Goal: Task Accomplishment & Management: Manage account settings

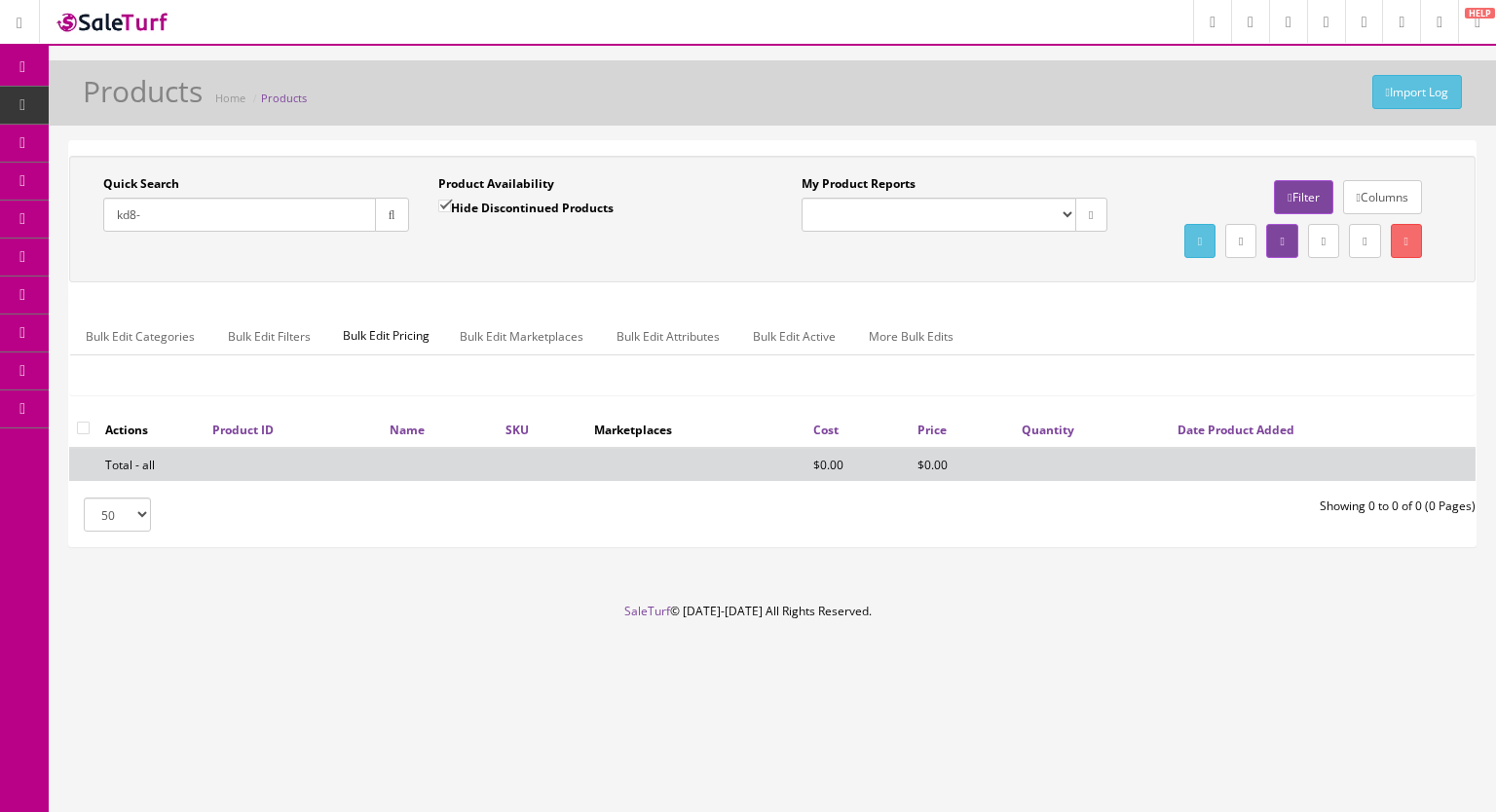
click at [125, 101] on link "Products" at bounding box center [151, 106] width 205 height 38
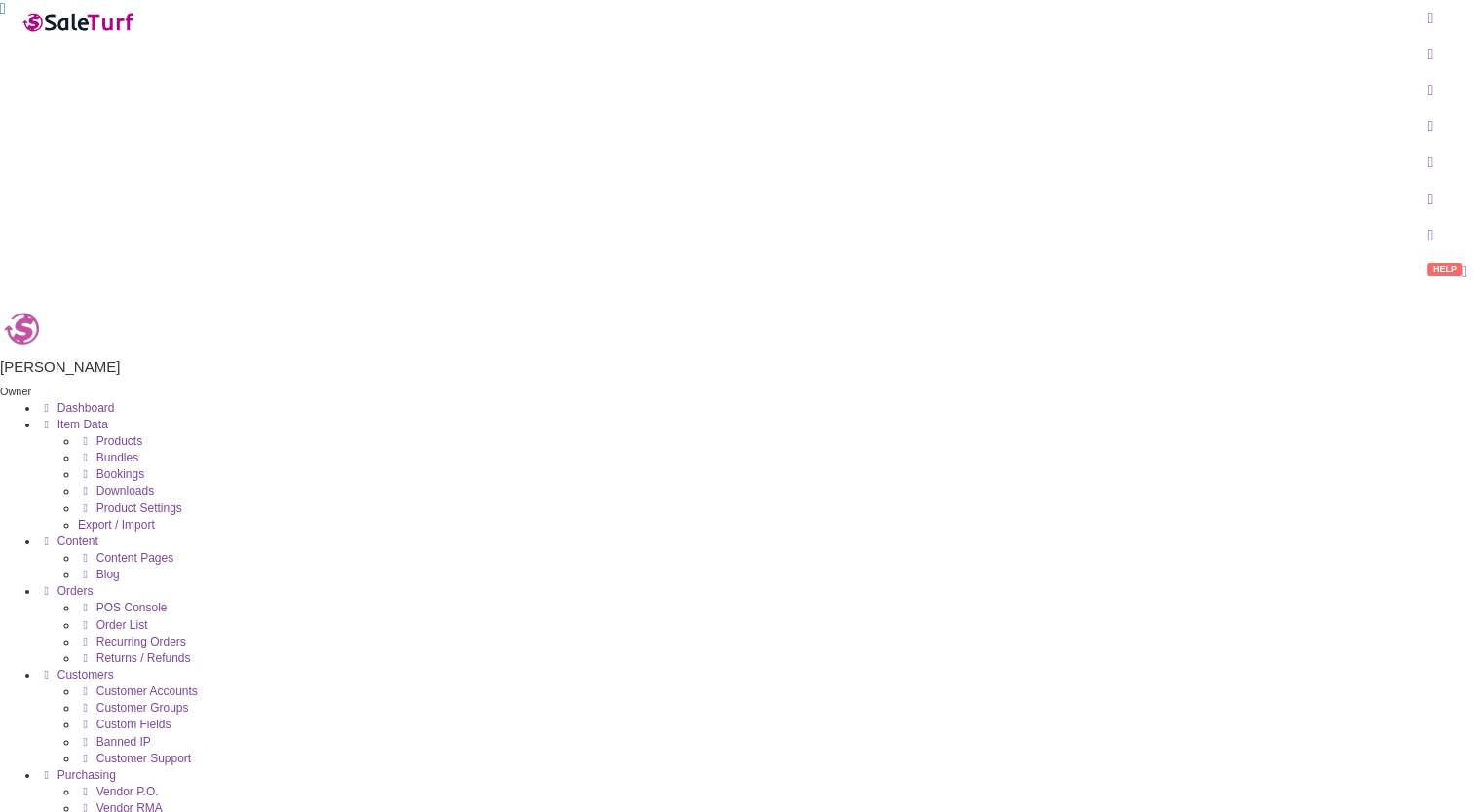
click at [142, 434] on span "Products" at bounding box center [119, 441] width 46 height 14
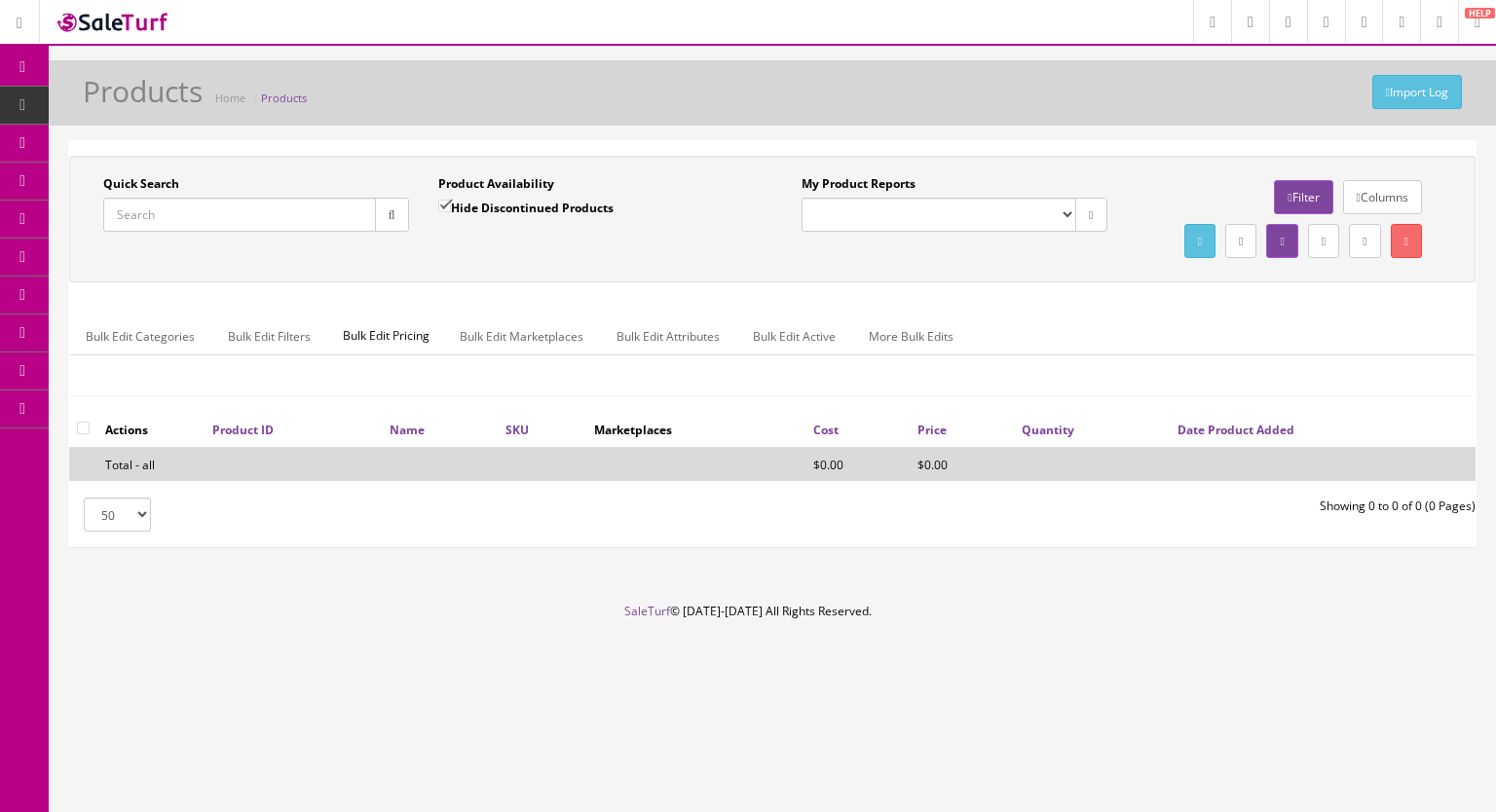
click at [225, 221] on input "Quick Search" at bounding box center [239, 215] width 273 height 34
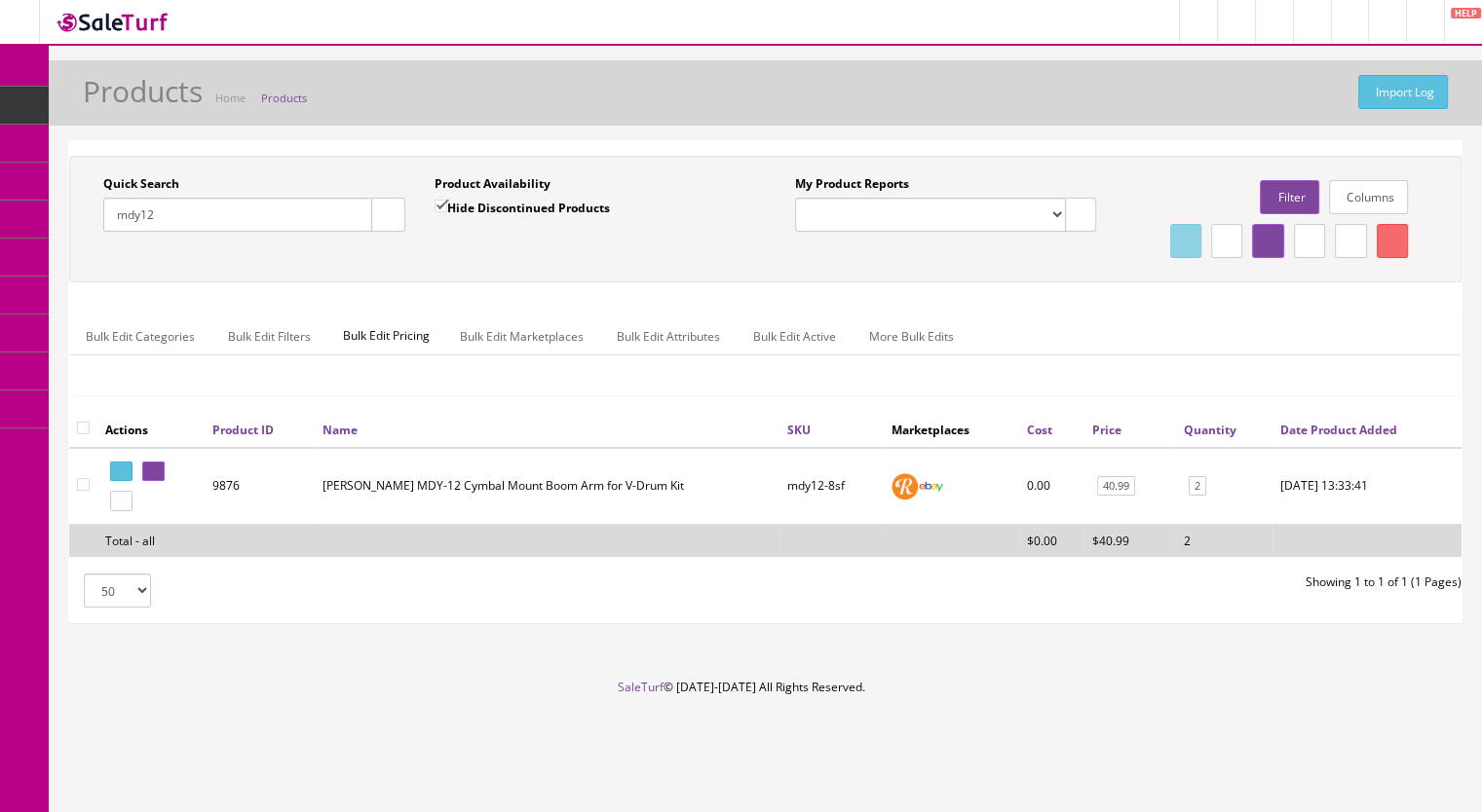
click at [187, 222] on input "mdy12" at bounding box center [237, 215] width 269 height 34
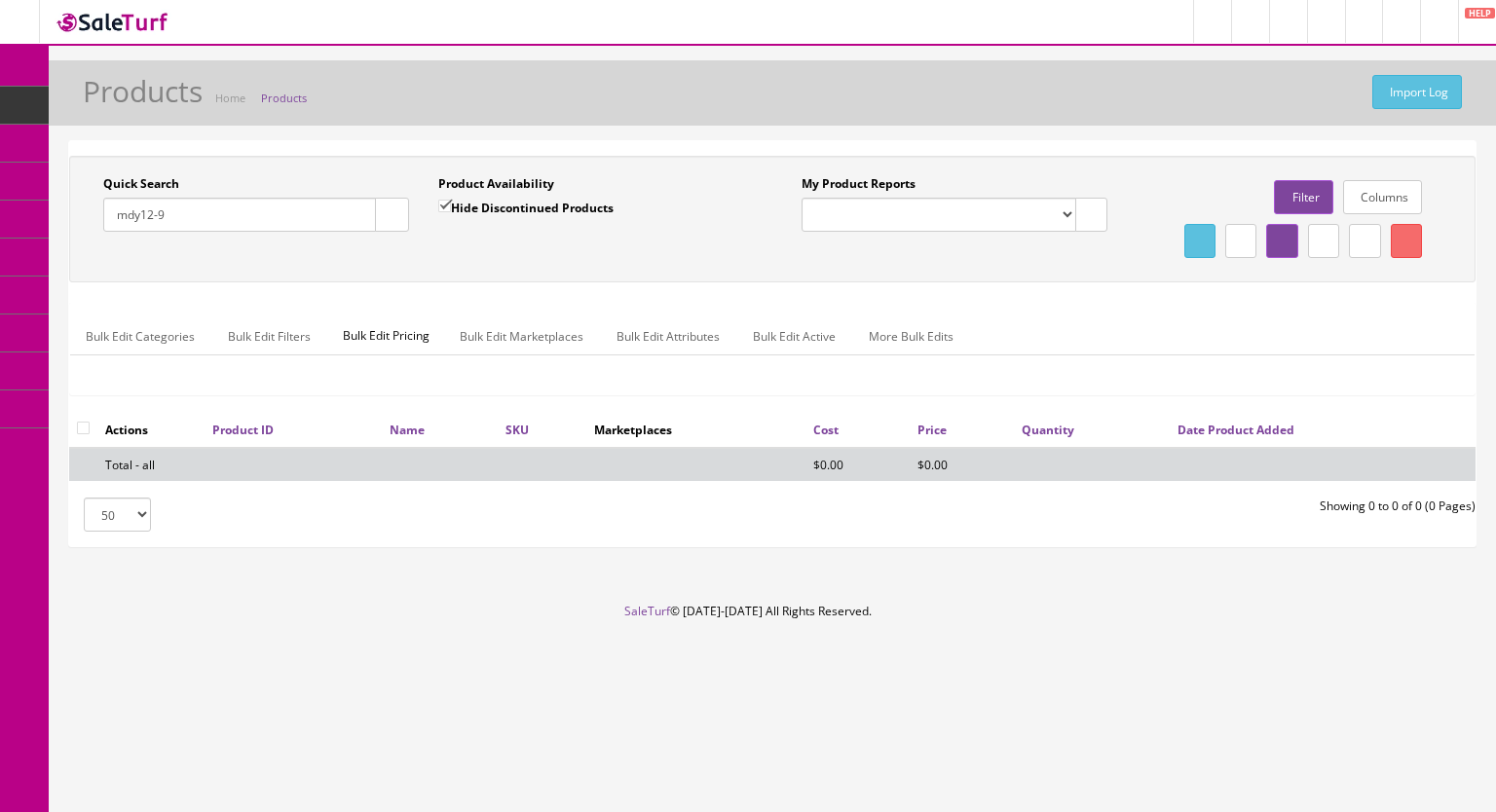
type input "mdy12-9"
drag, startPoint x: 447, startPoint y: 200, endPoint x: 436, endPoint y: 205, distance: 11.8
click at [447, 200] on input "Hide Discontinued Products" at bounding box center [444, 206] width 13 height 13
checkbox input "false"
click at [409, 215] on div "Quick Search mdy12-9 Date From" at bounding box center [256, 210] width 335 height 71
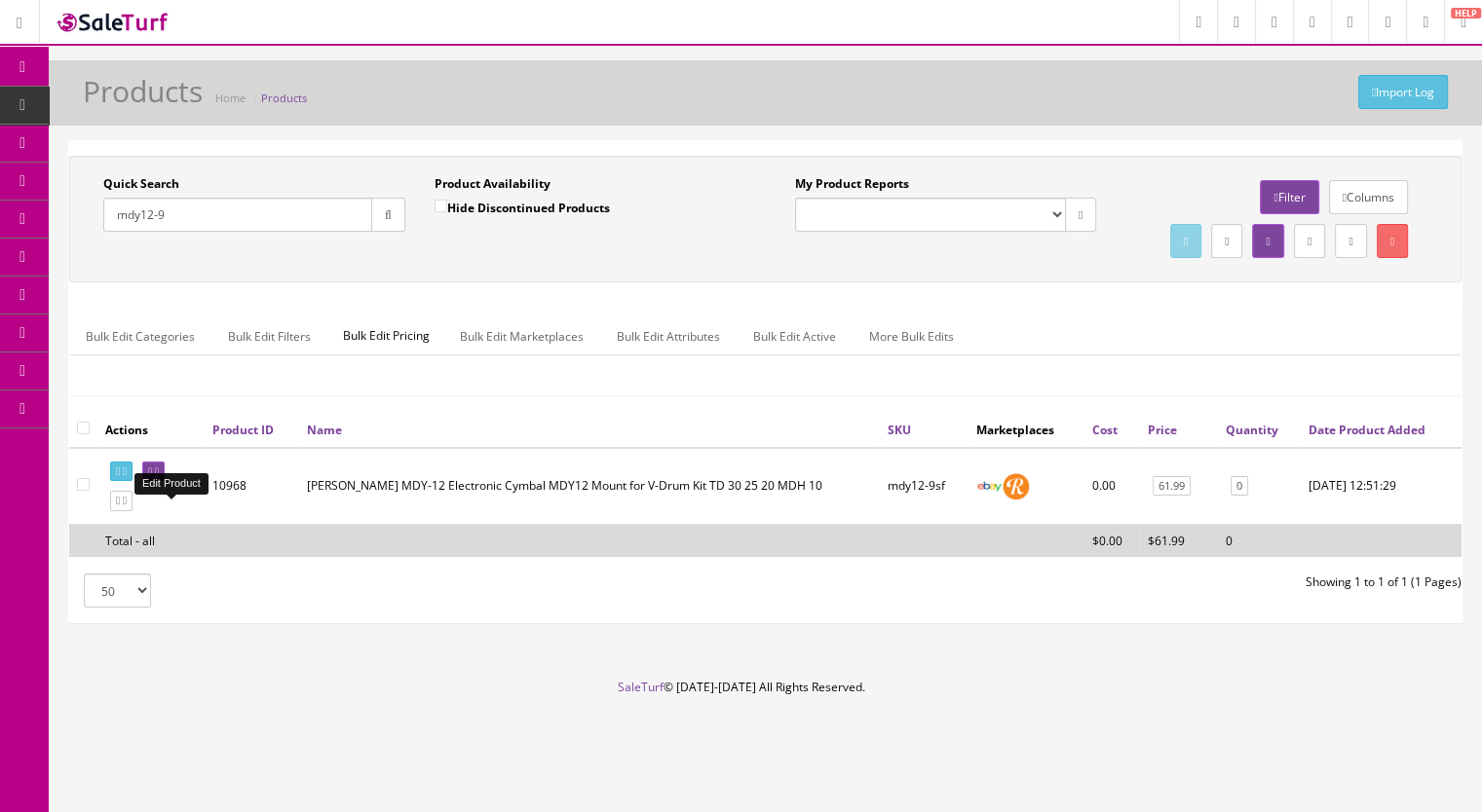
click at [159, 477] on icon at bounding box center [157, 472] width 4 height 11
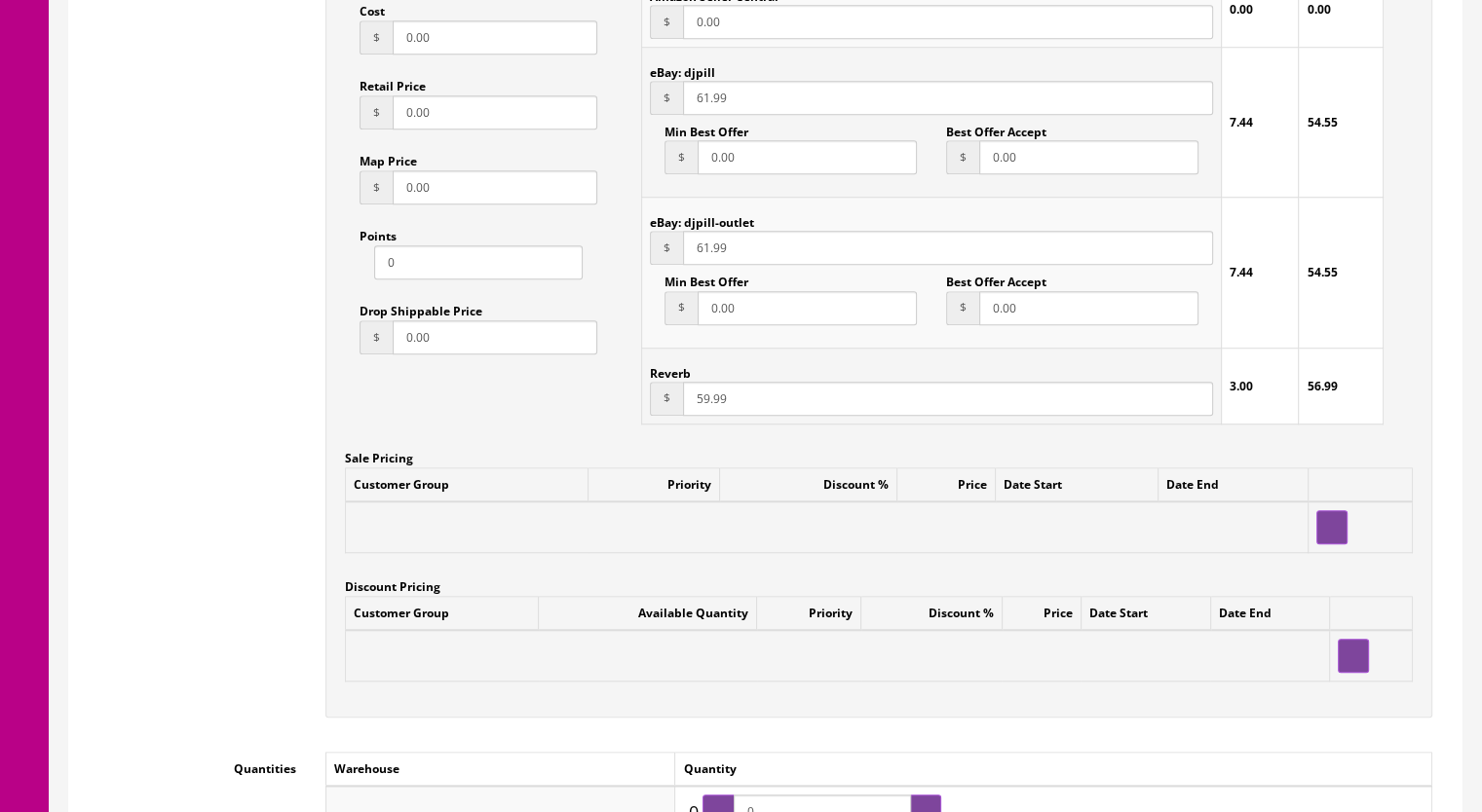
scroll to position [1851, 0]
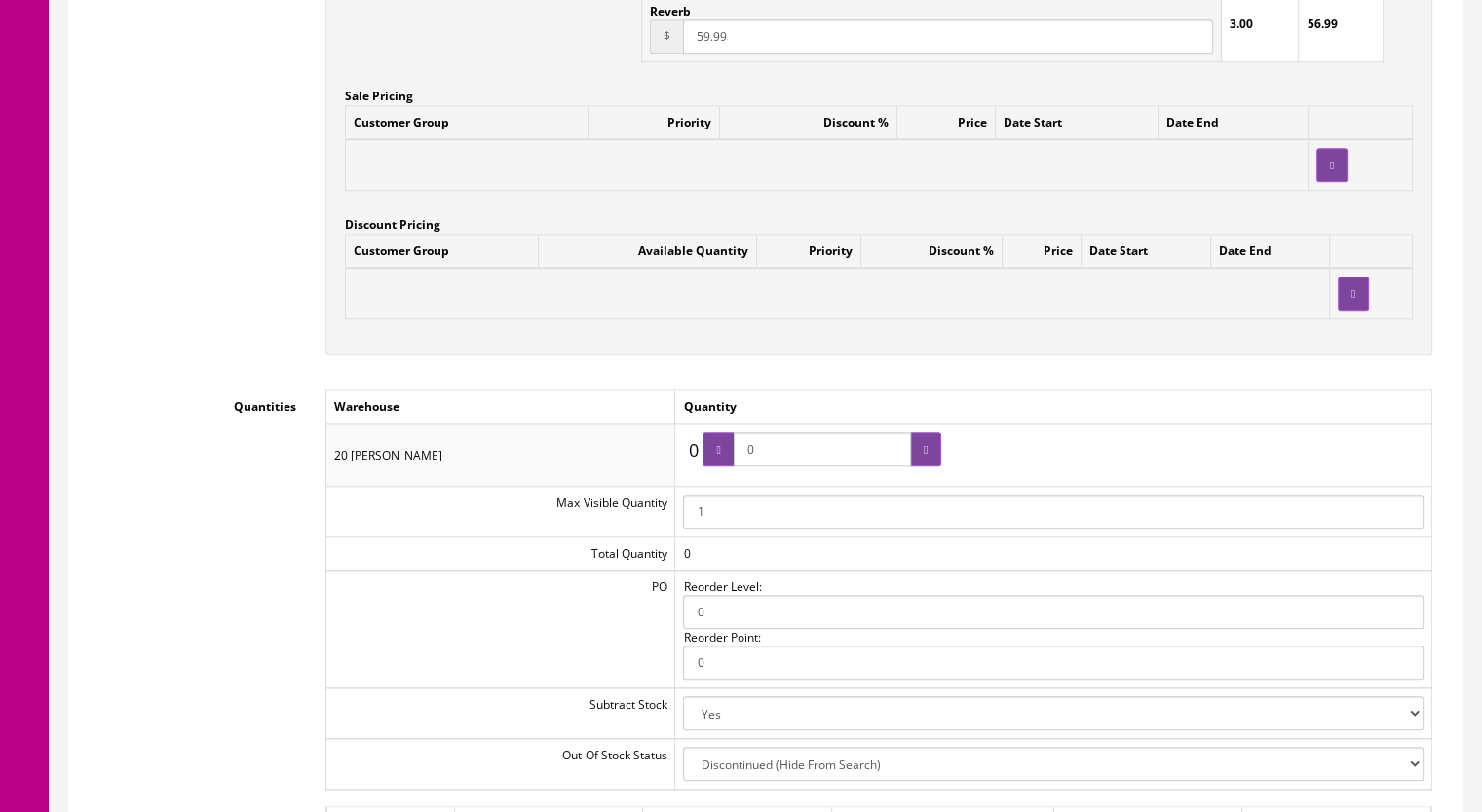
drag, startPoint x: 786, startPoint y: 449, endPoint x: 736, endPoint y: 448, distance: 49.7
click at [736, 448] on span "0" at bounding box center [821, 450] width 239 height 34
type input "1"
click at [923, 446] on icon at bounding box center [925, 450] width 4 height 12
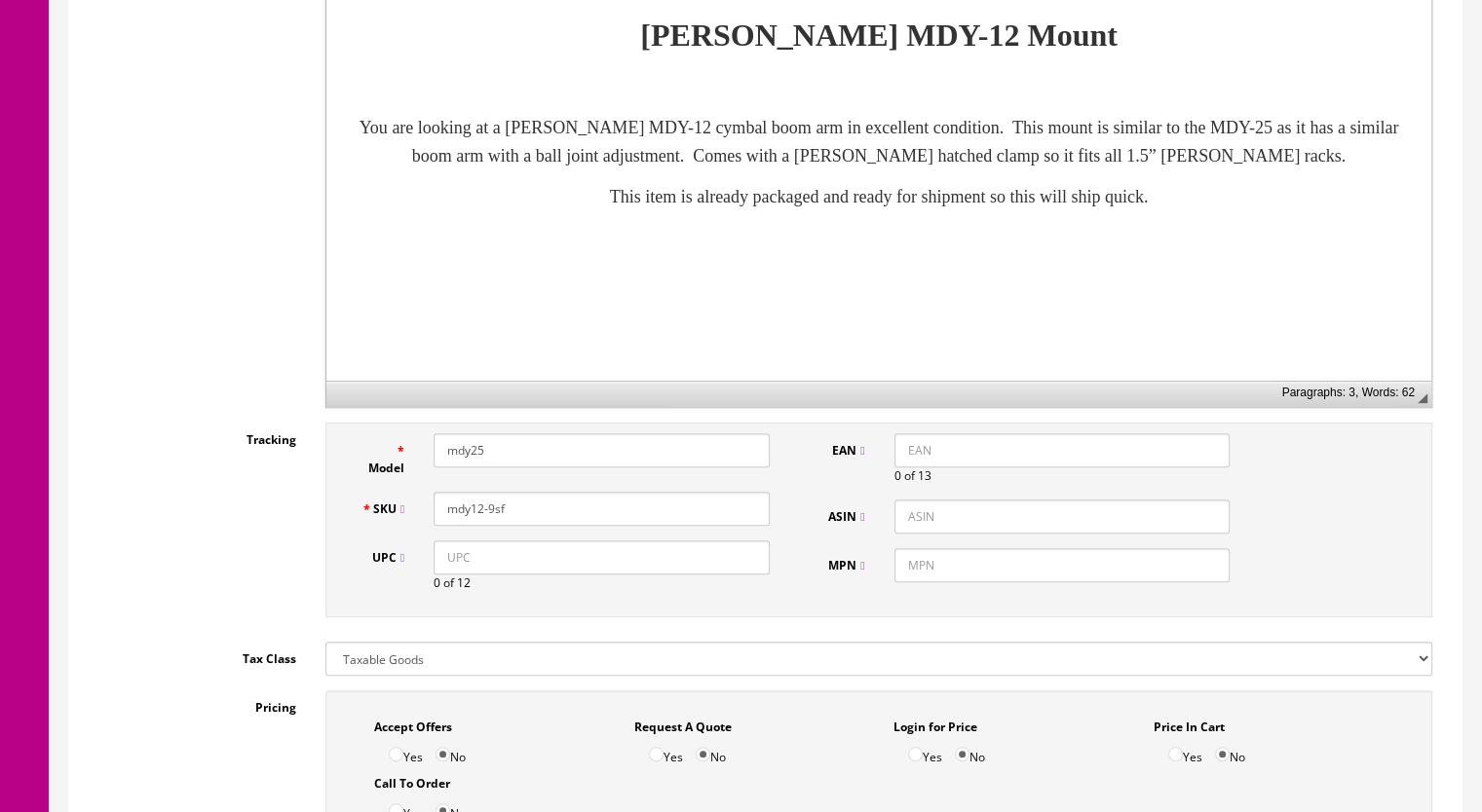
scroll to position [0, 0]
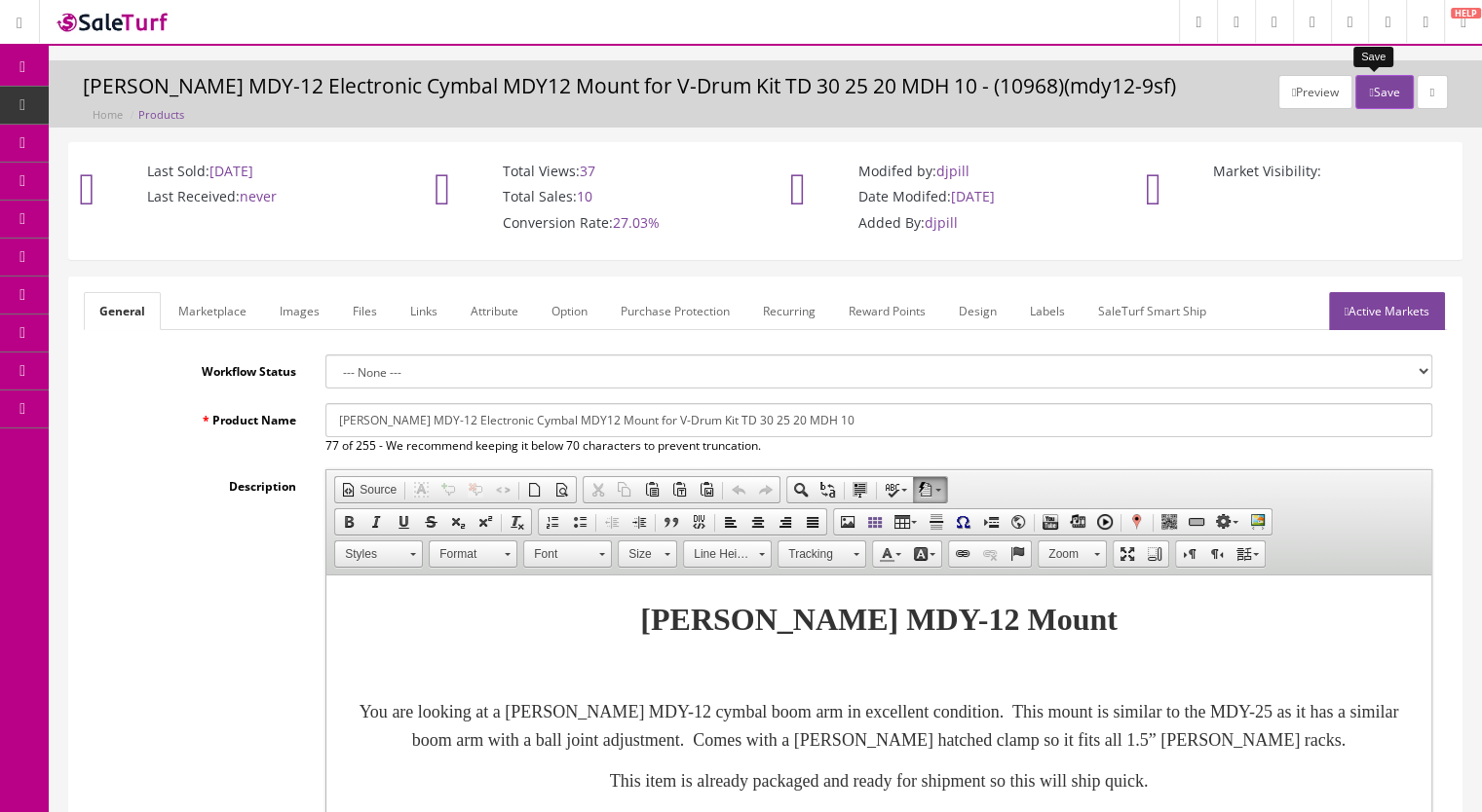
click at [1356, 99] on button "Save" at bounding box center [1383, 92] width 57 height 34
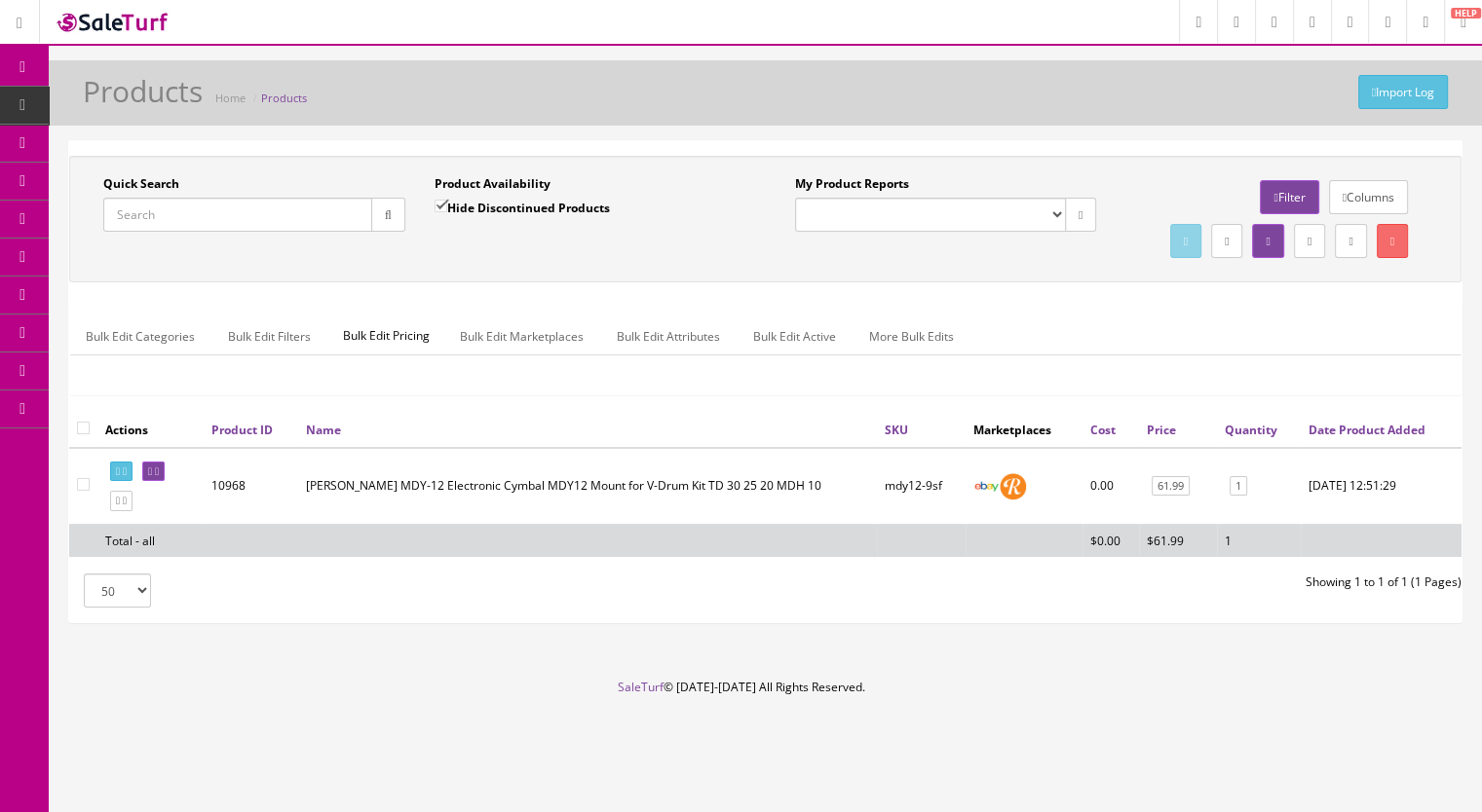
click at [208, 213] on input "Quick Search" at bounding box center [237, 215] width 269 height 34
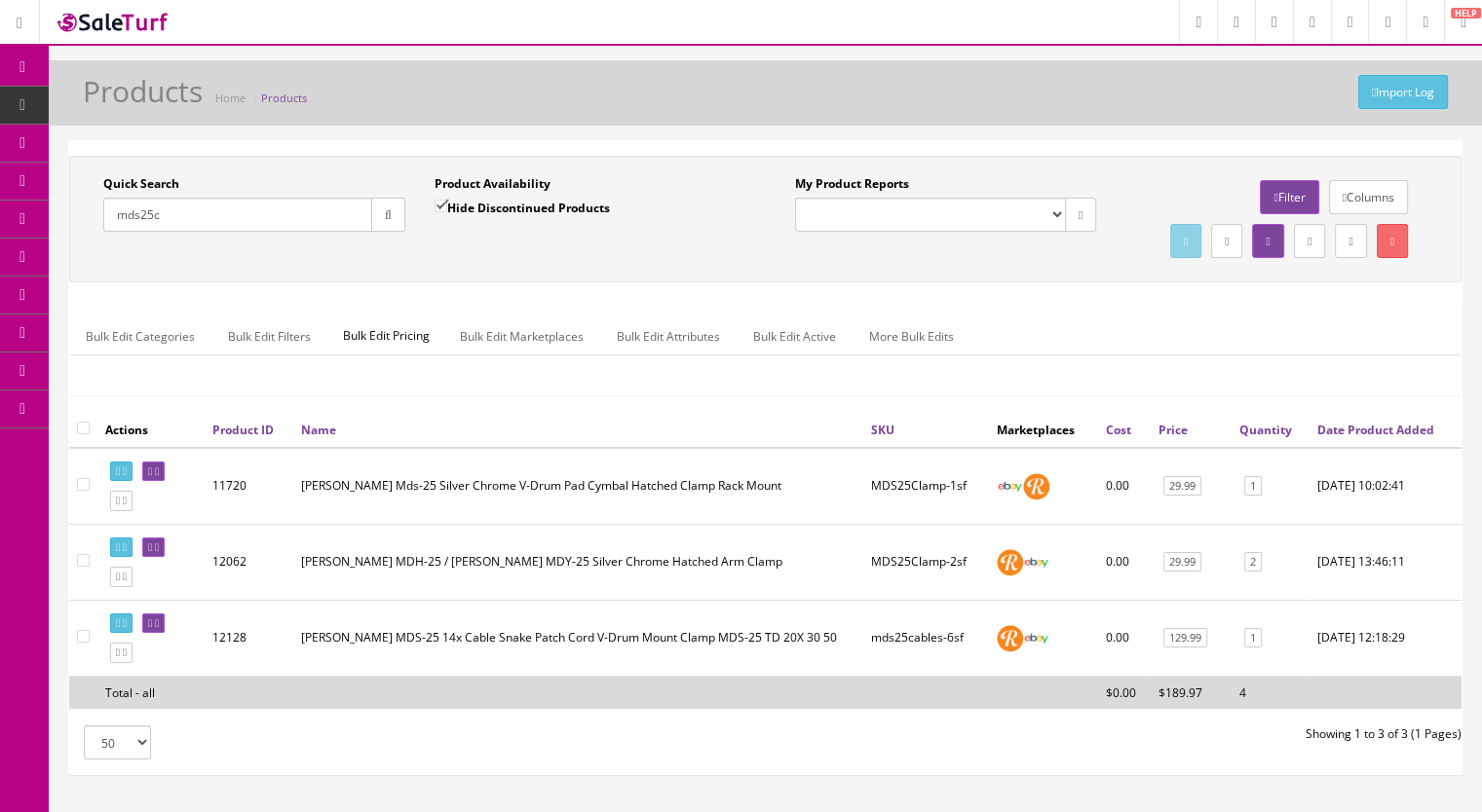
drag, startPoint x: 183, startPoint y: 218, endPoint x: 97, endPoint y: 218, distance: 85.7
click at [99, 218] on div "Quick Search mds25c Date From" at bounding box center [254, 210] width 331 height 71
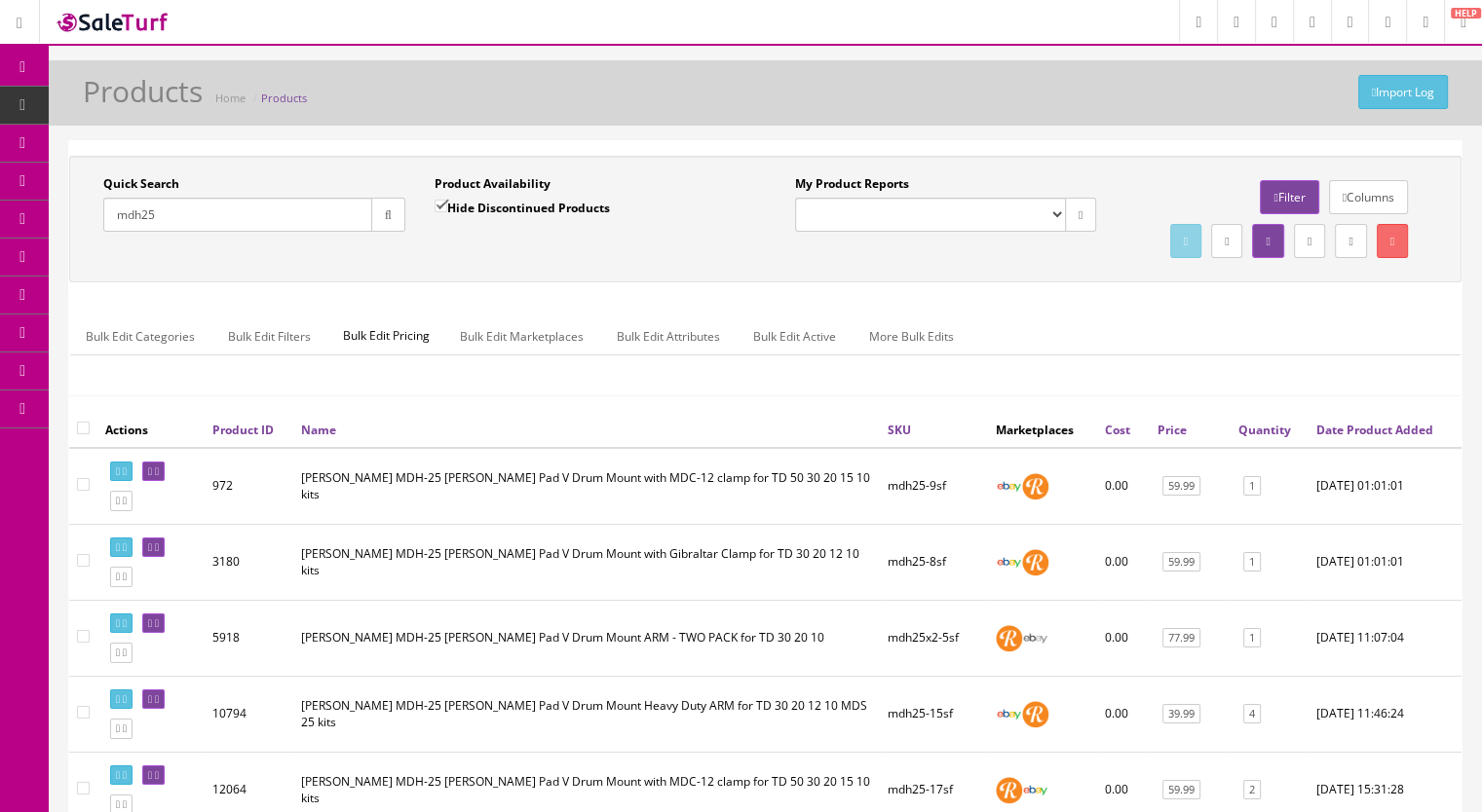
drag, startPoint x: 170, startPoint y: 211, endPoint x: 103, endPoint y: 213, distance: 66.3
click at [103, 213] on input "mdh25" at bounding box center [237, 215] width 269 height 34
click at [140, 212] on input "mdssnaremount" at bounding box center [237, 215] width 269 height 34
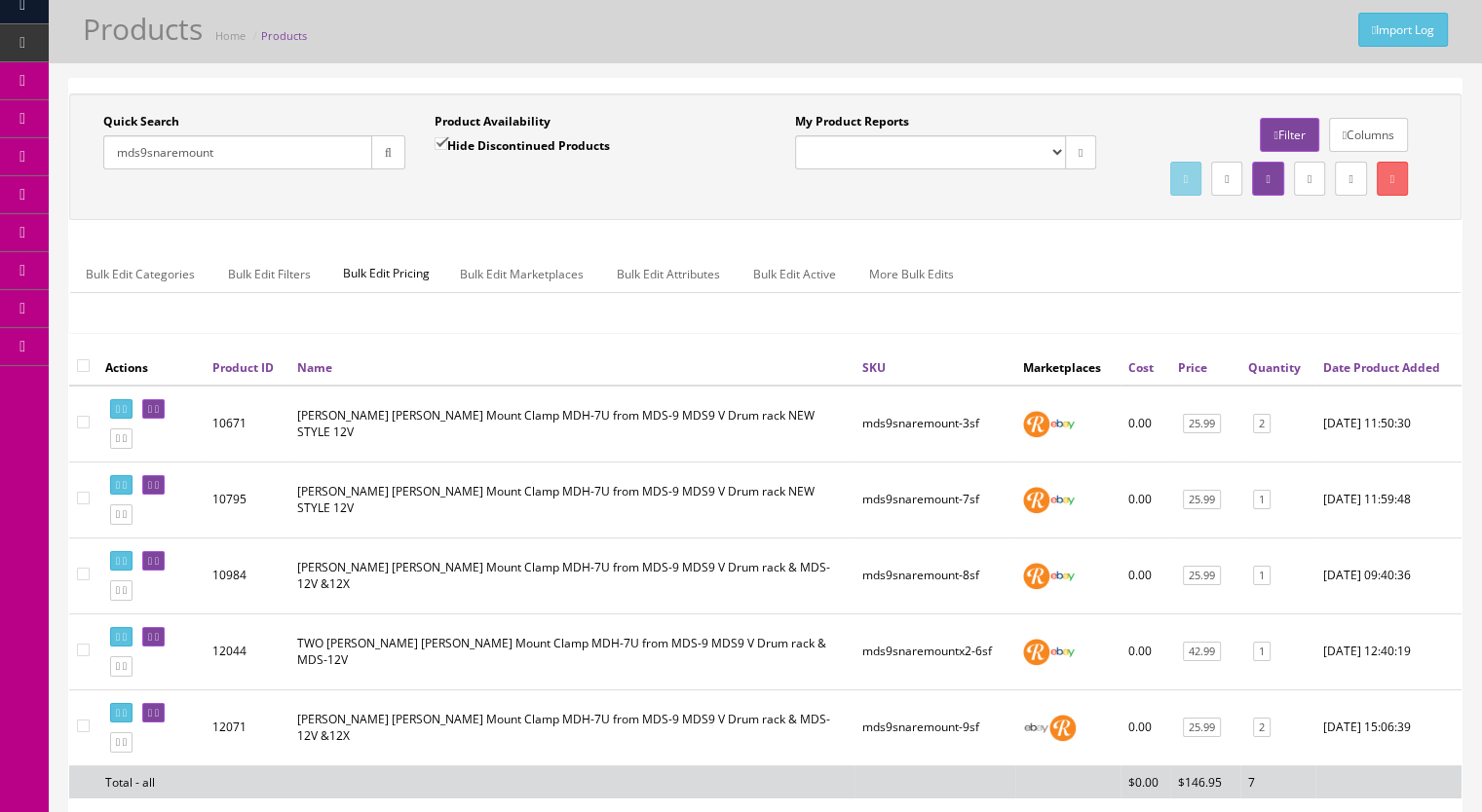
scroll to position [97, 0]
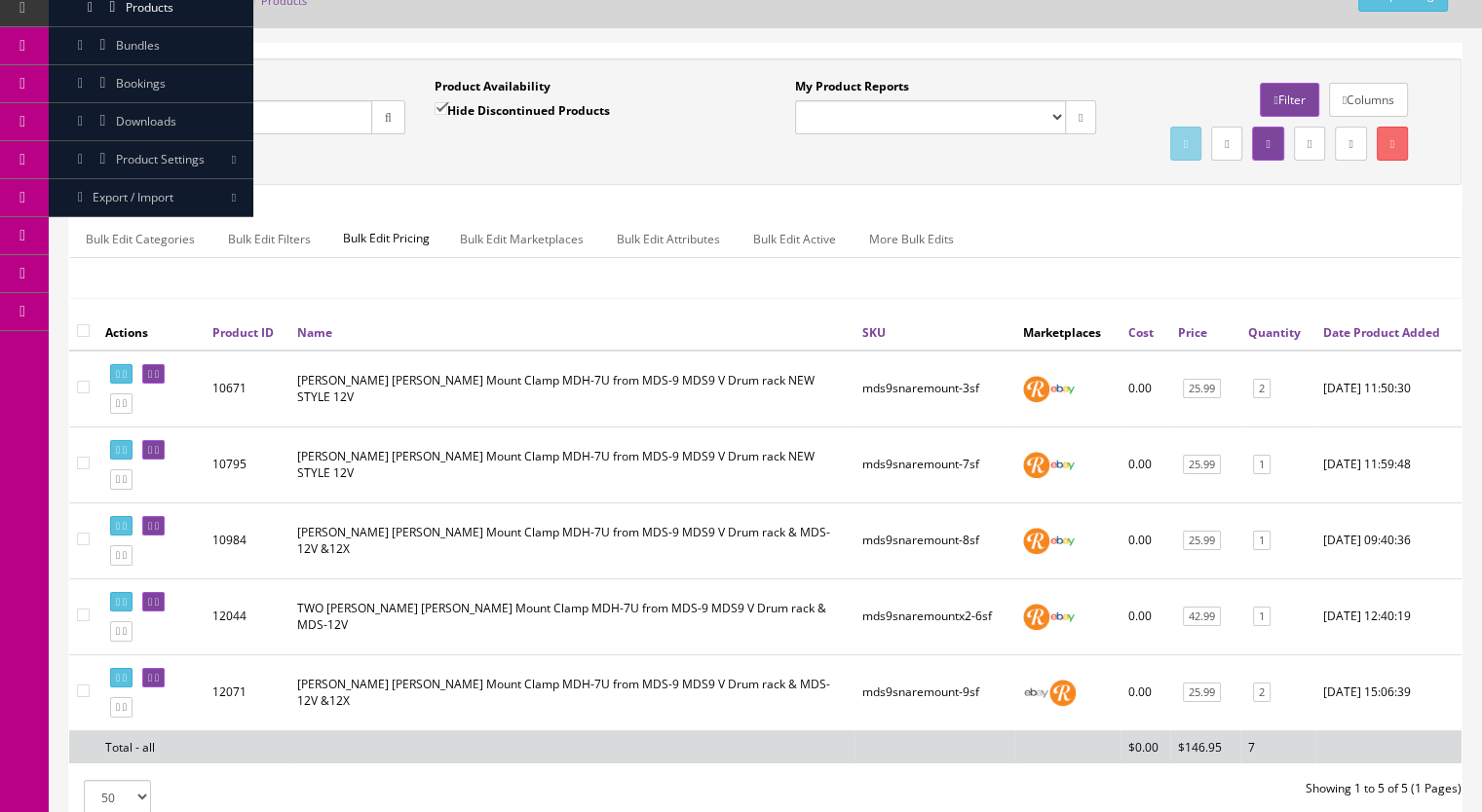
type input "mds9snaremount"
click at [159, 684] on icon at bounding box center [157, 678] width 4 height 11
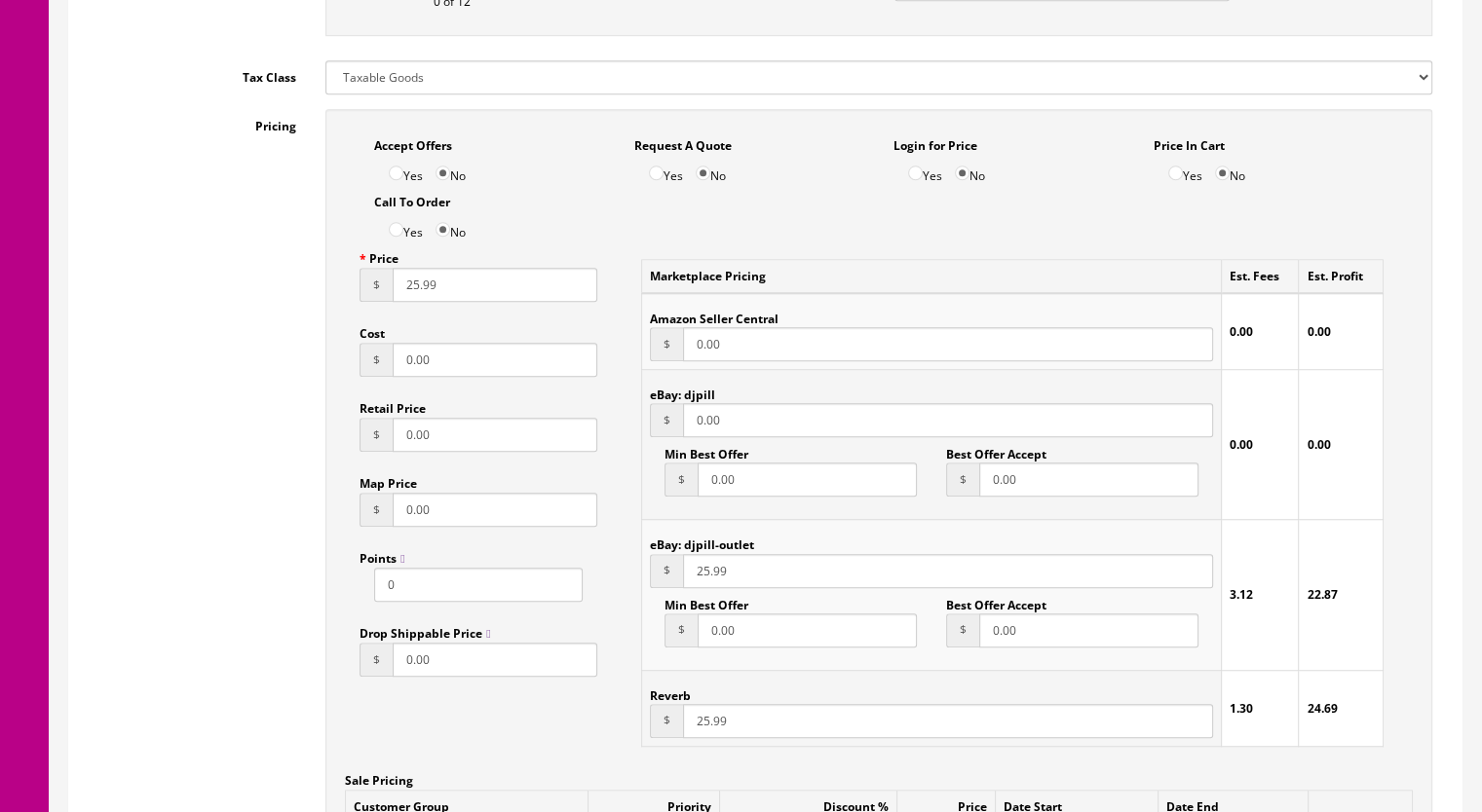
scroll to position [1266, 0]
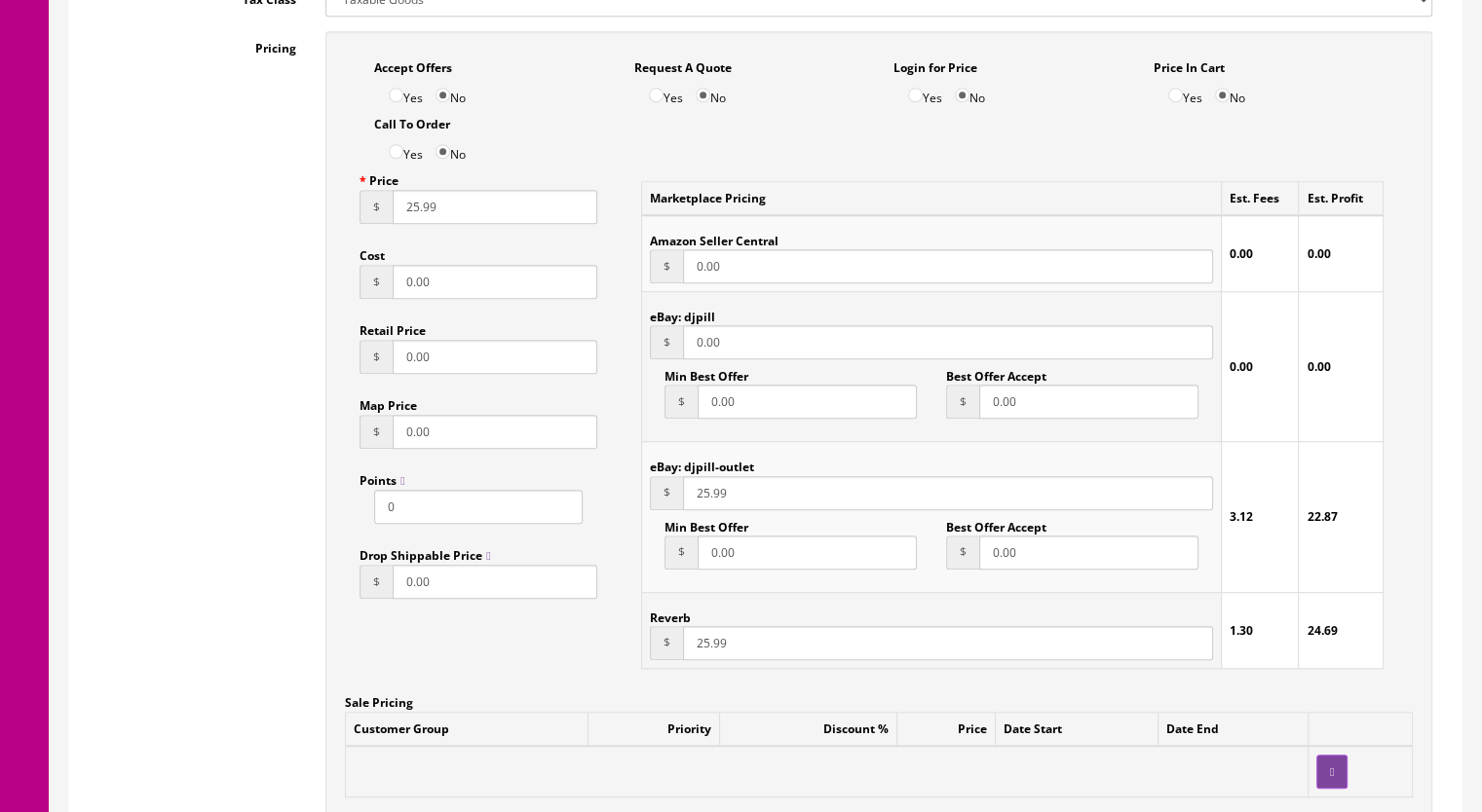
drag, startPoint x: 678, startPoint y: 348, endPoint x: 639, endPoint y: 352, distance: 39.2
click at [639, 352] on div "Marketplace Pricing Est. Fees Est. Profit Amazon Seller Central $ 0.00 0.00 0.0…" at bounding box center [1012, 424] width 772 height 521
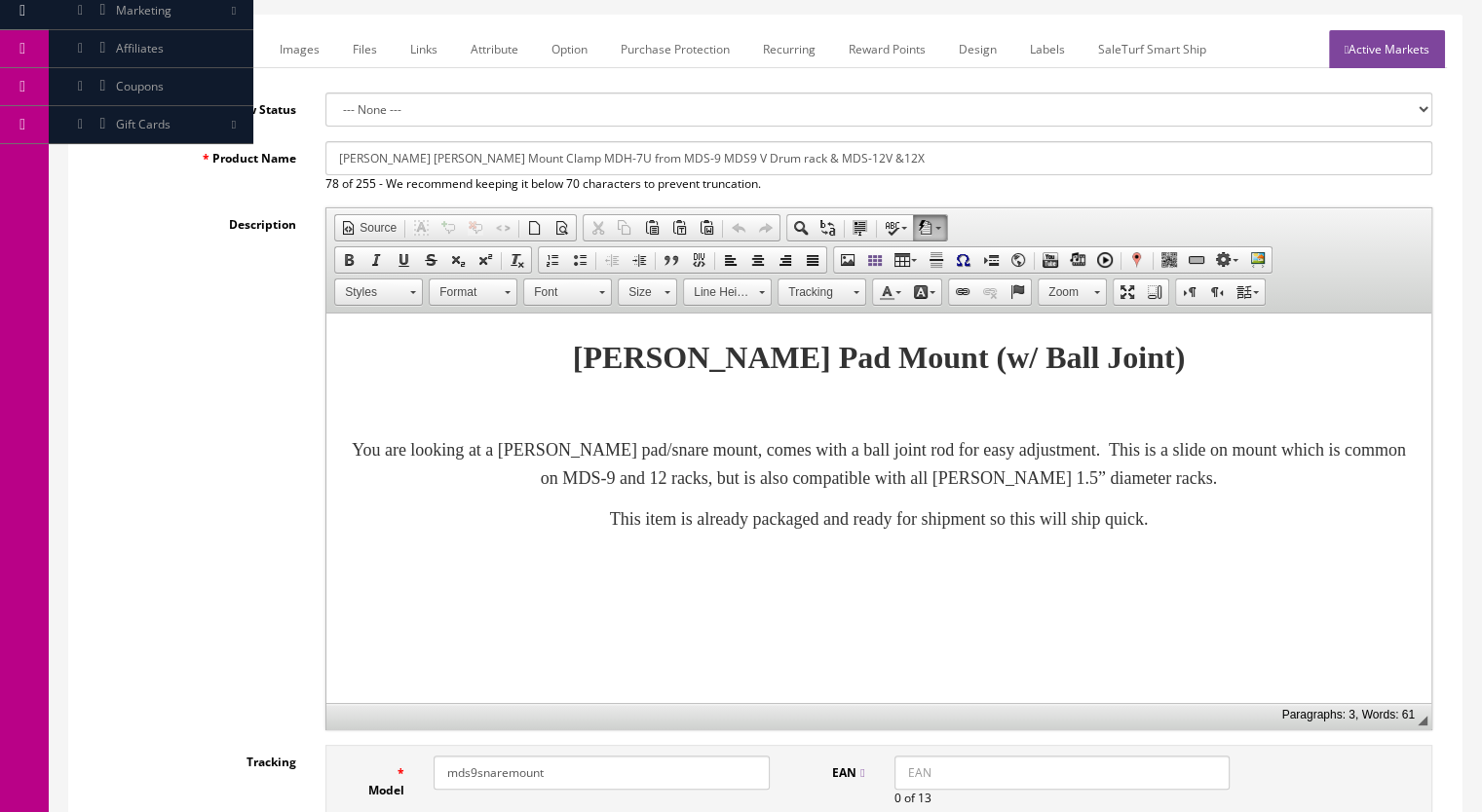
scroll to position [195, 0]
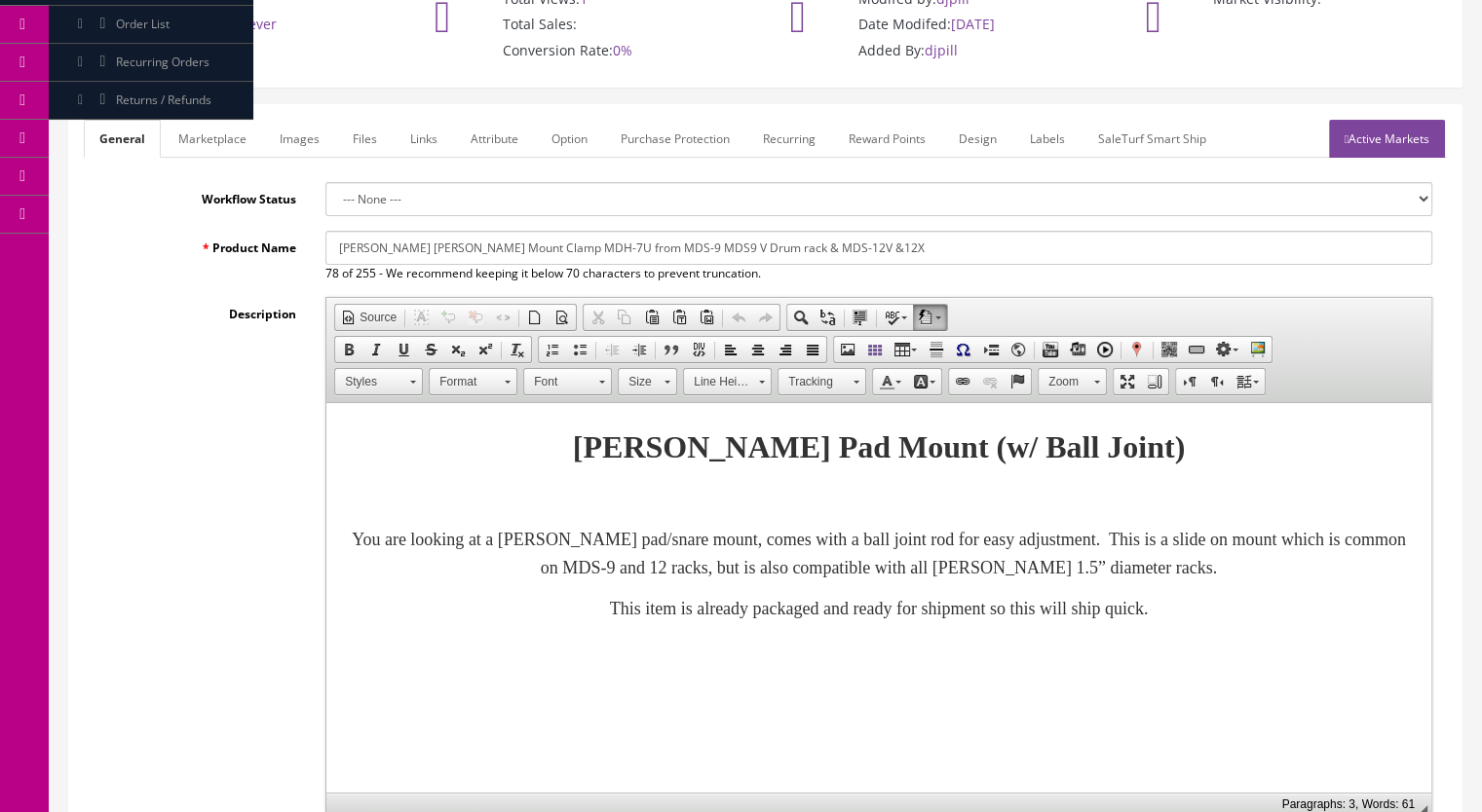
type input "25.99"
click at [203, 133] on link "Marketplace" at bounding box center [212, 139] width 99 height 38
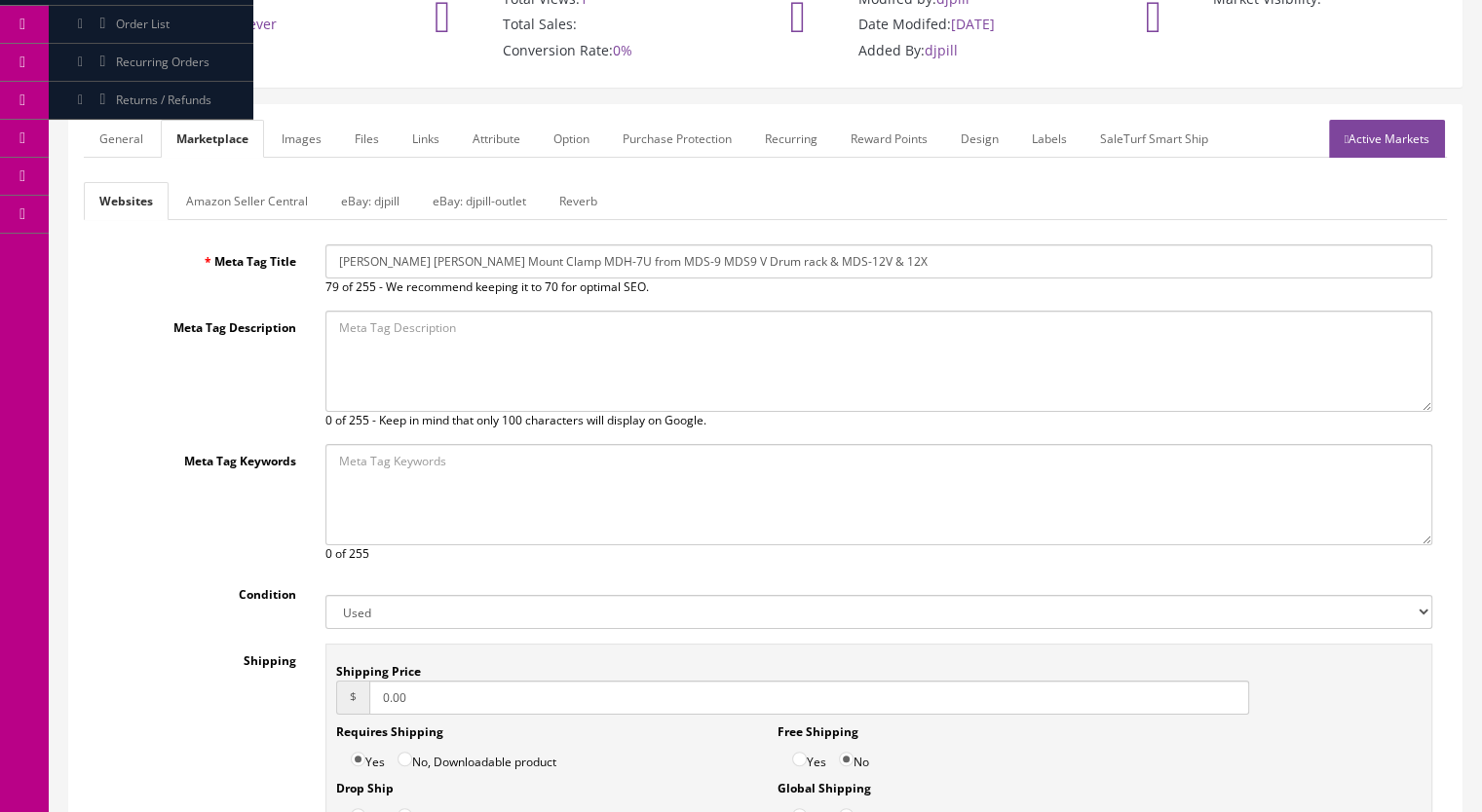
click at [374, 200] on link "eBay: djpill" at bounding box center [370, 201] width 90 height 38
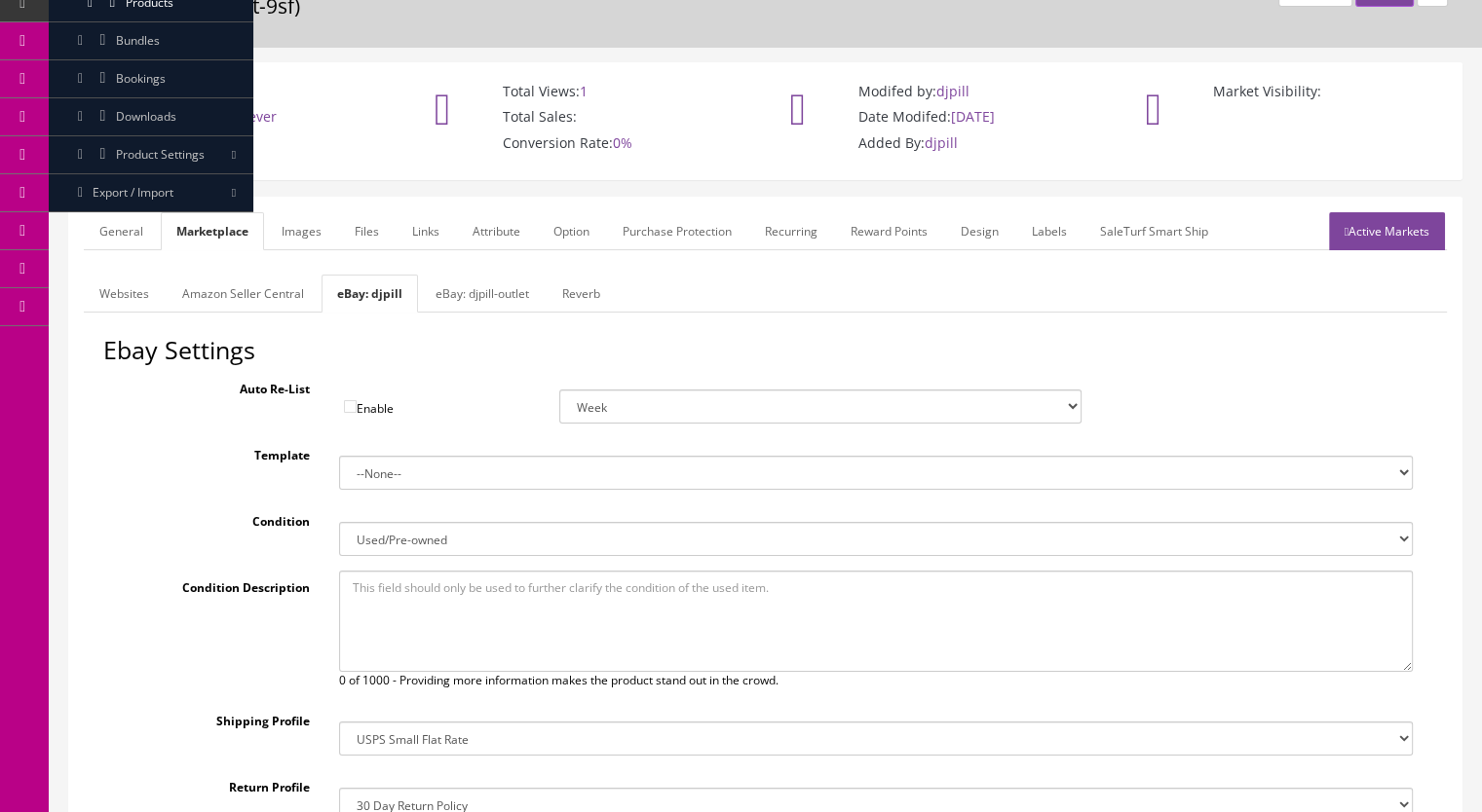
scroll to position [97, 0]
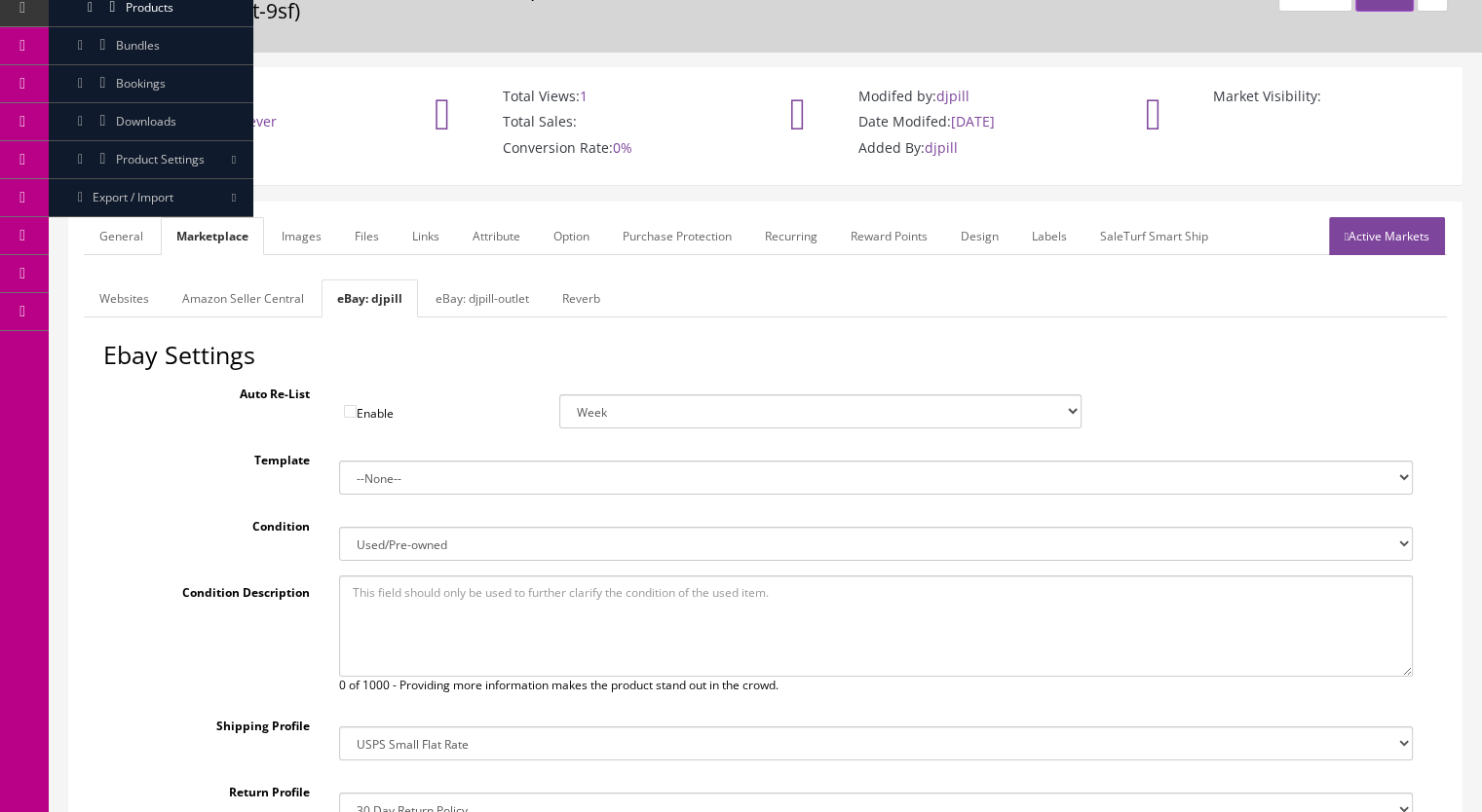
click at [469, 299] on link "eBay: djpill-outlet" at bounding box center [482, 299] width 125 height 38
click at [1372, 225] on link "Active Markets" at bounding box center [1387, 236] width 116 height 38
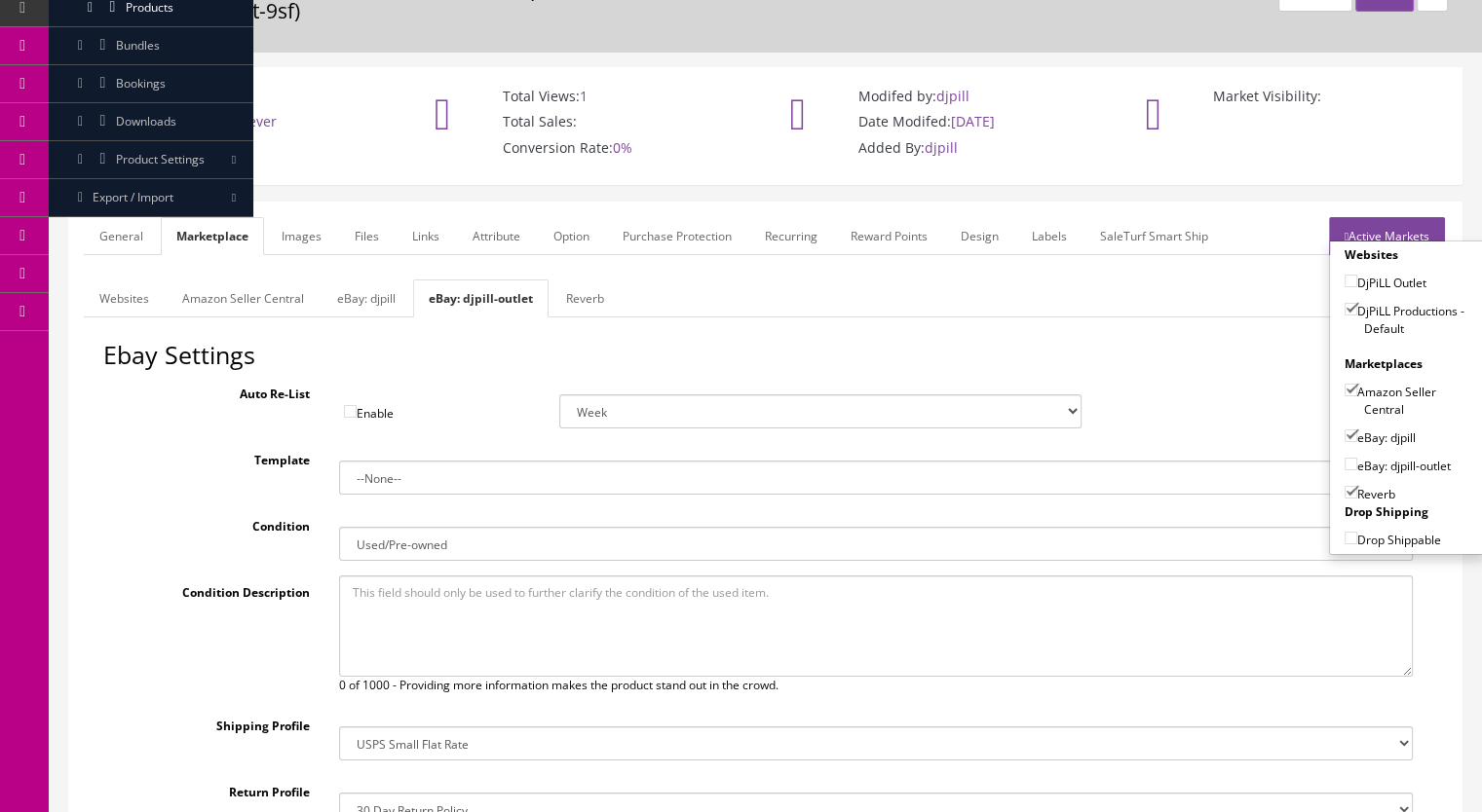
click at [1346, 385] on input"] "Amazon Seller Central" at bounding box center [1350, 390] width 13 height 13
checkbox input"] "false"
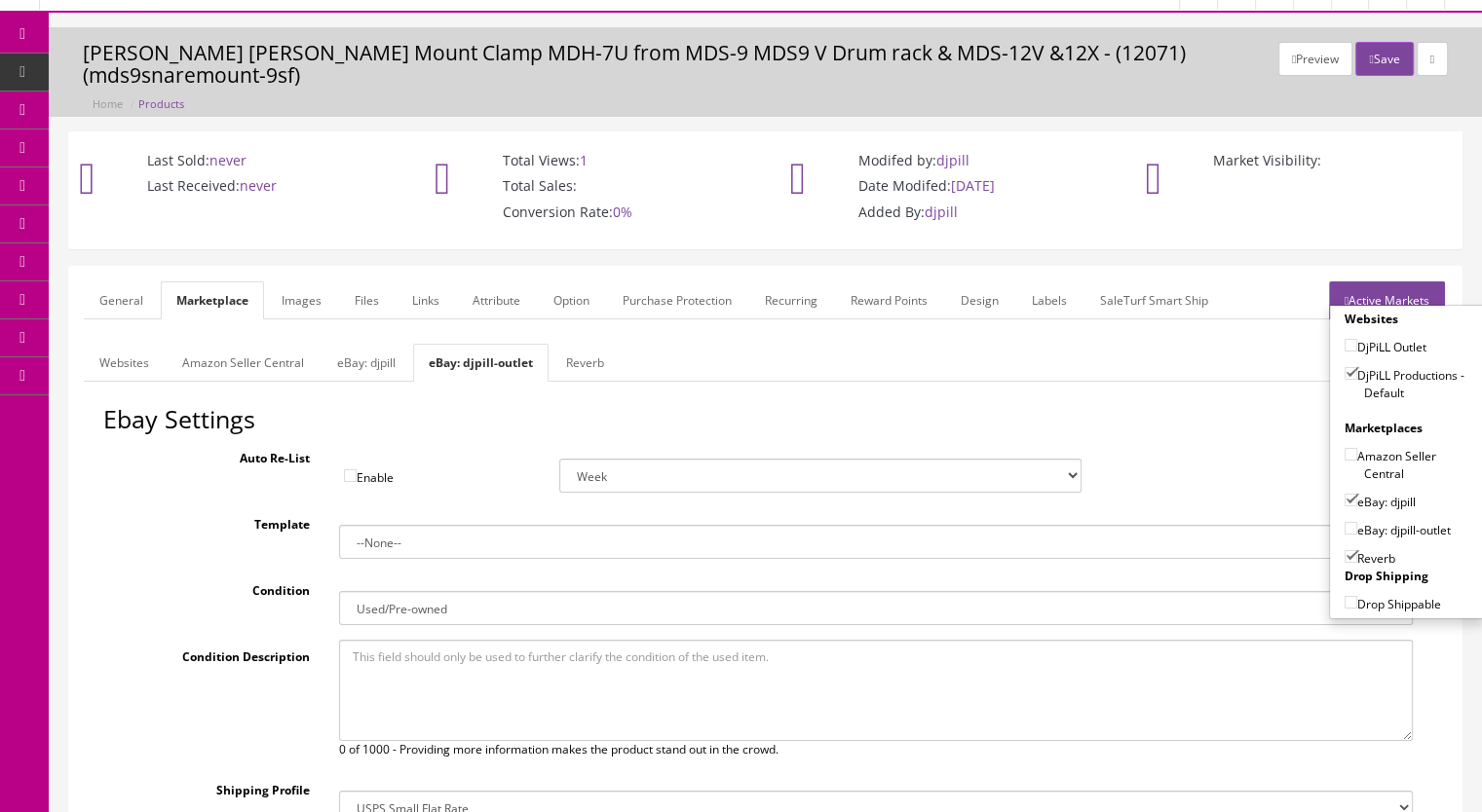
scroll to position [0, 0]
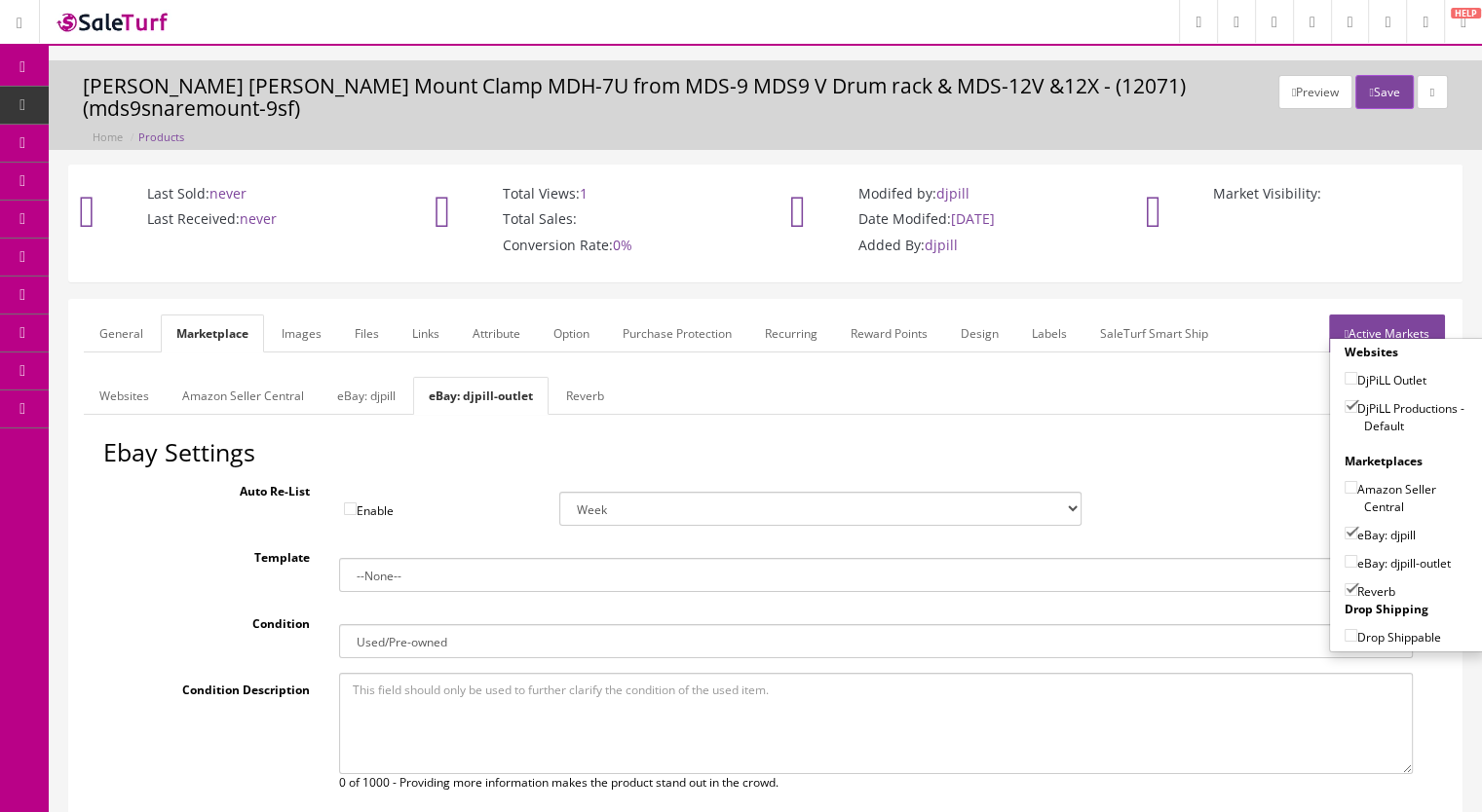
click at [294, 396] on link "Amazon Seller Central" at bounding box center [243, 396] width 153 height 38
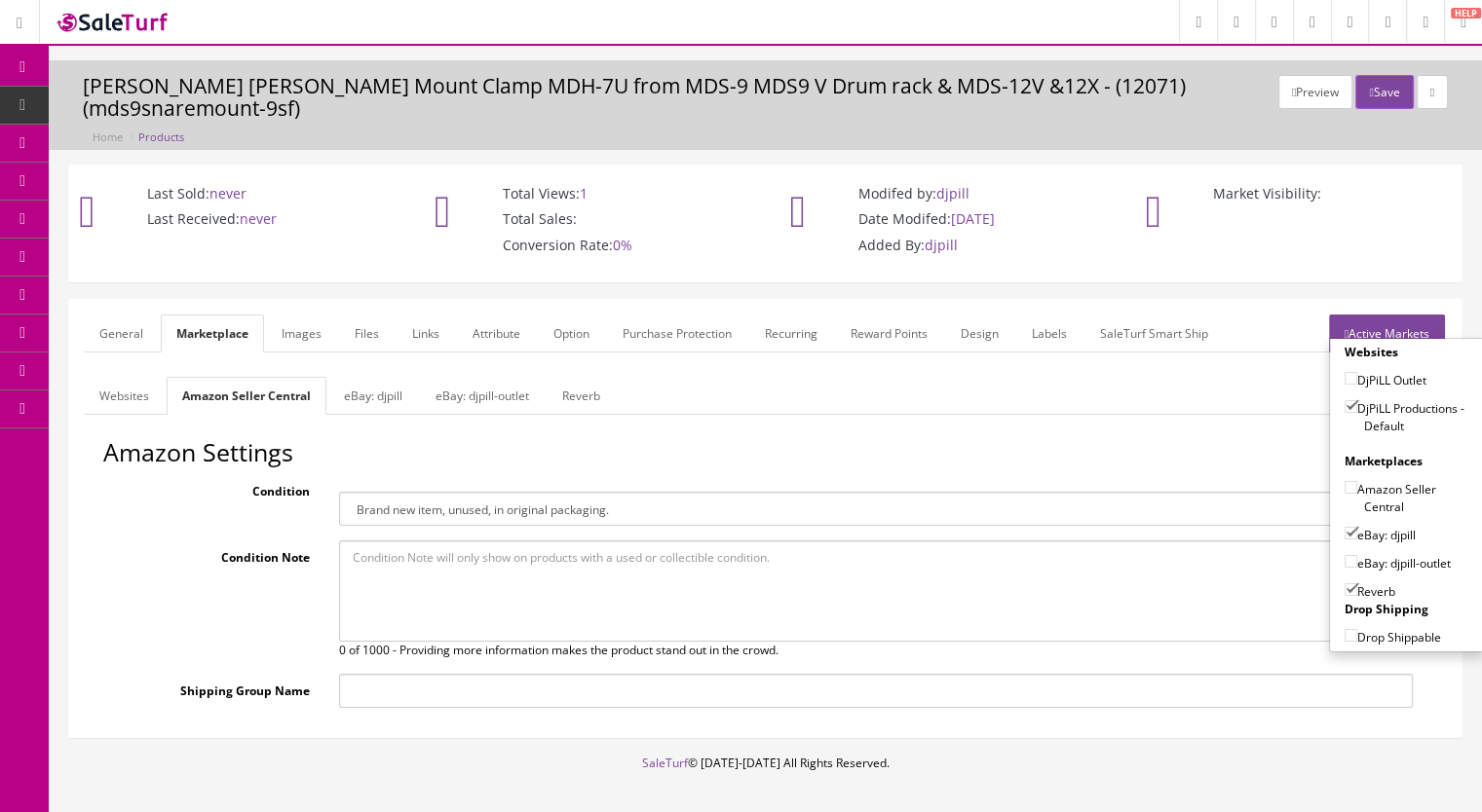
click at [358, 397] on link "eBay: djpill" at bounding box center [373, 396] width 90 height 38
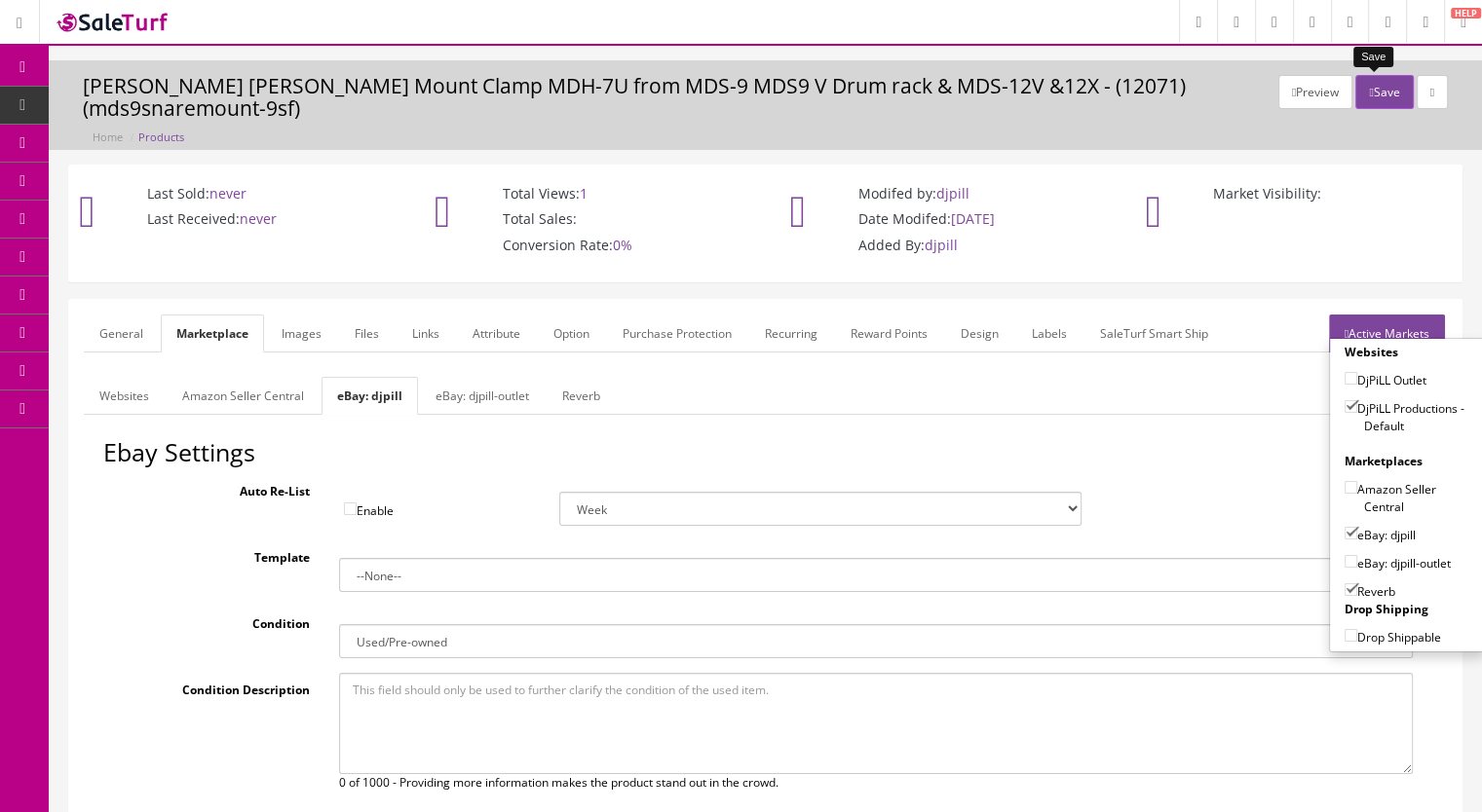
click at [1370, 98] on button "Save" at bounding box center [1383, 92] width 57 height 34
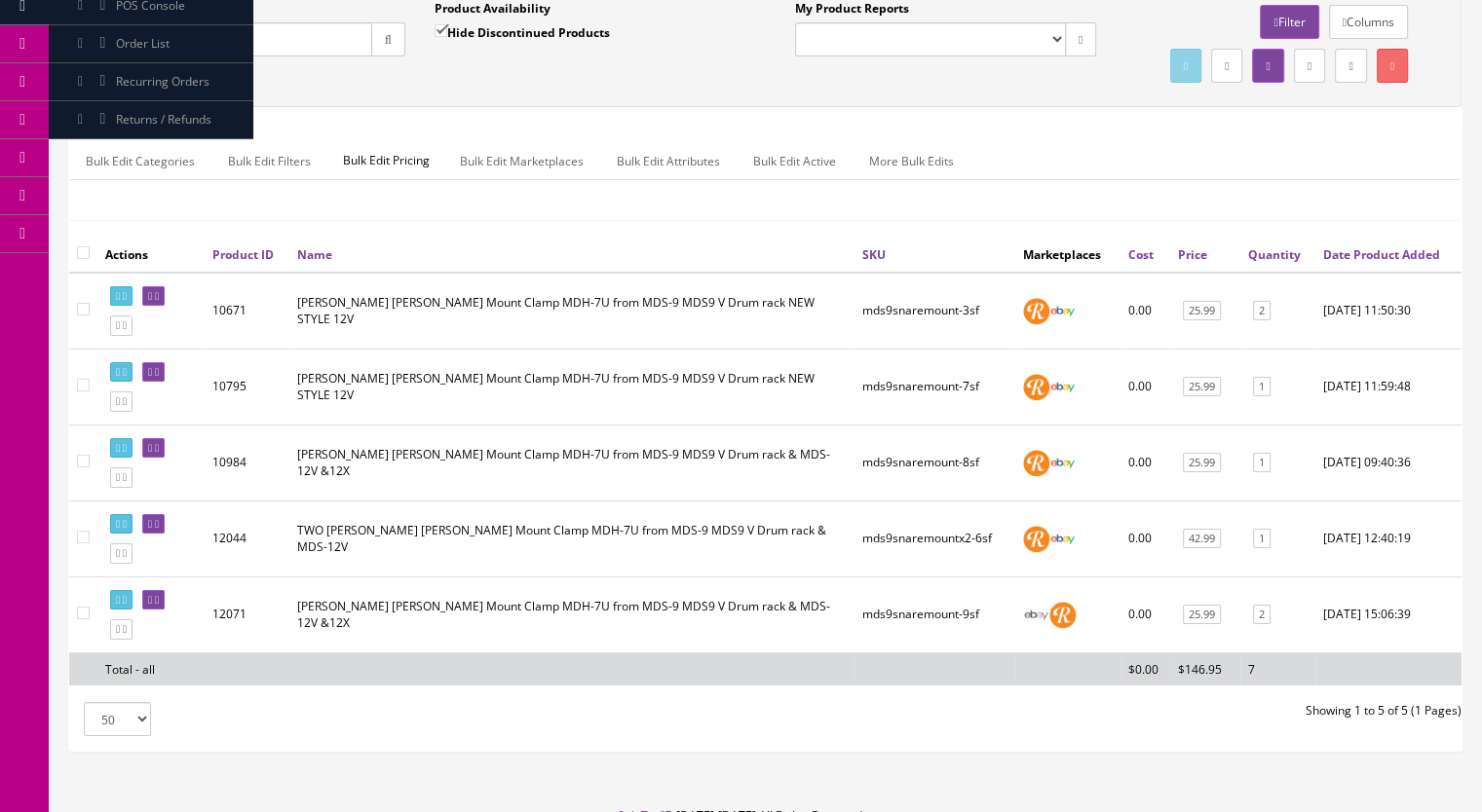
scroll to position [304, 0]
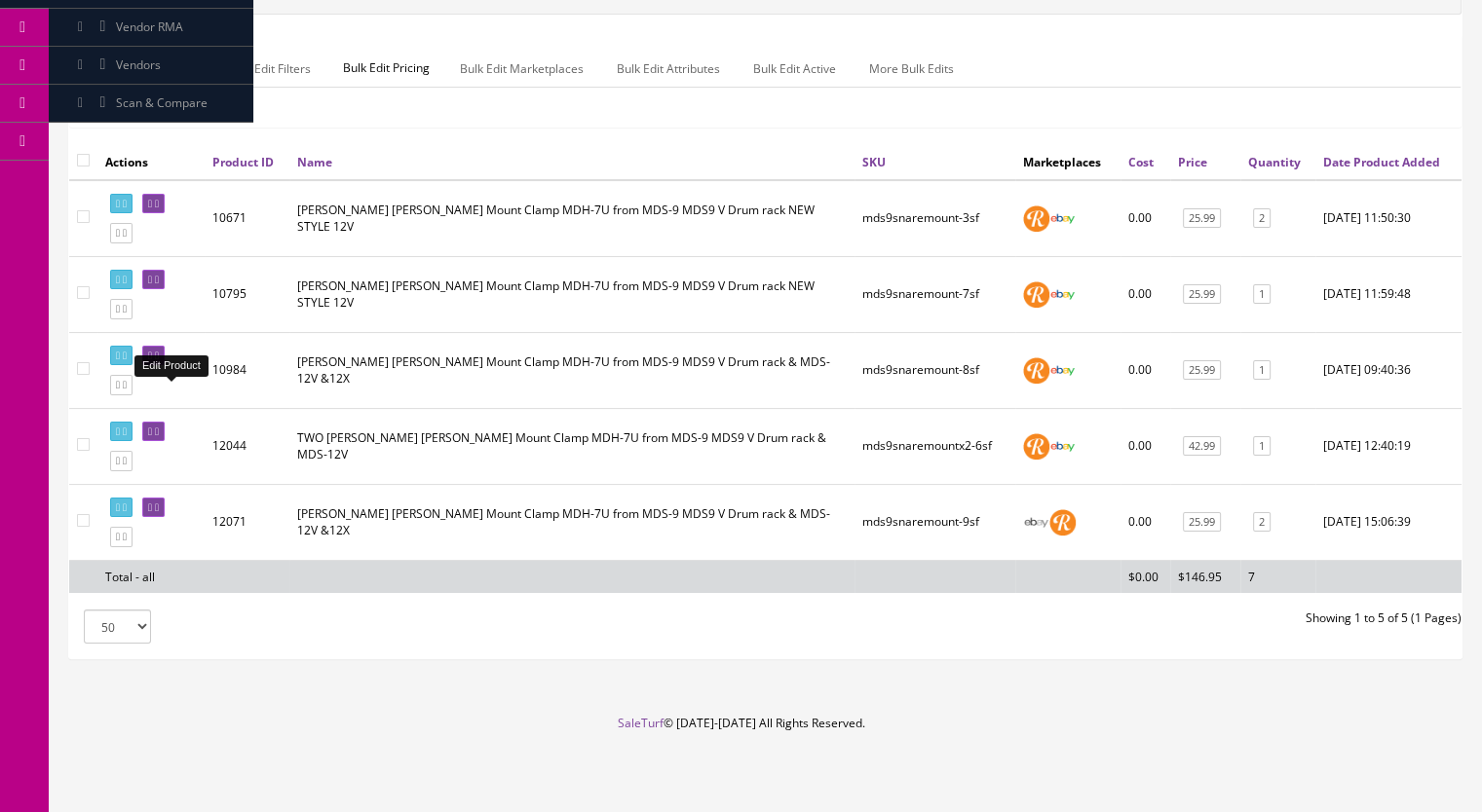
click at [159, 356] on icon at bounding box center [157, 356] width 4 height 11
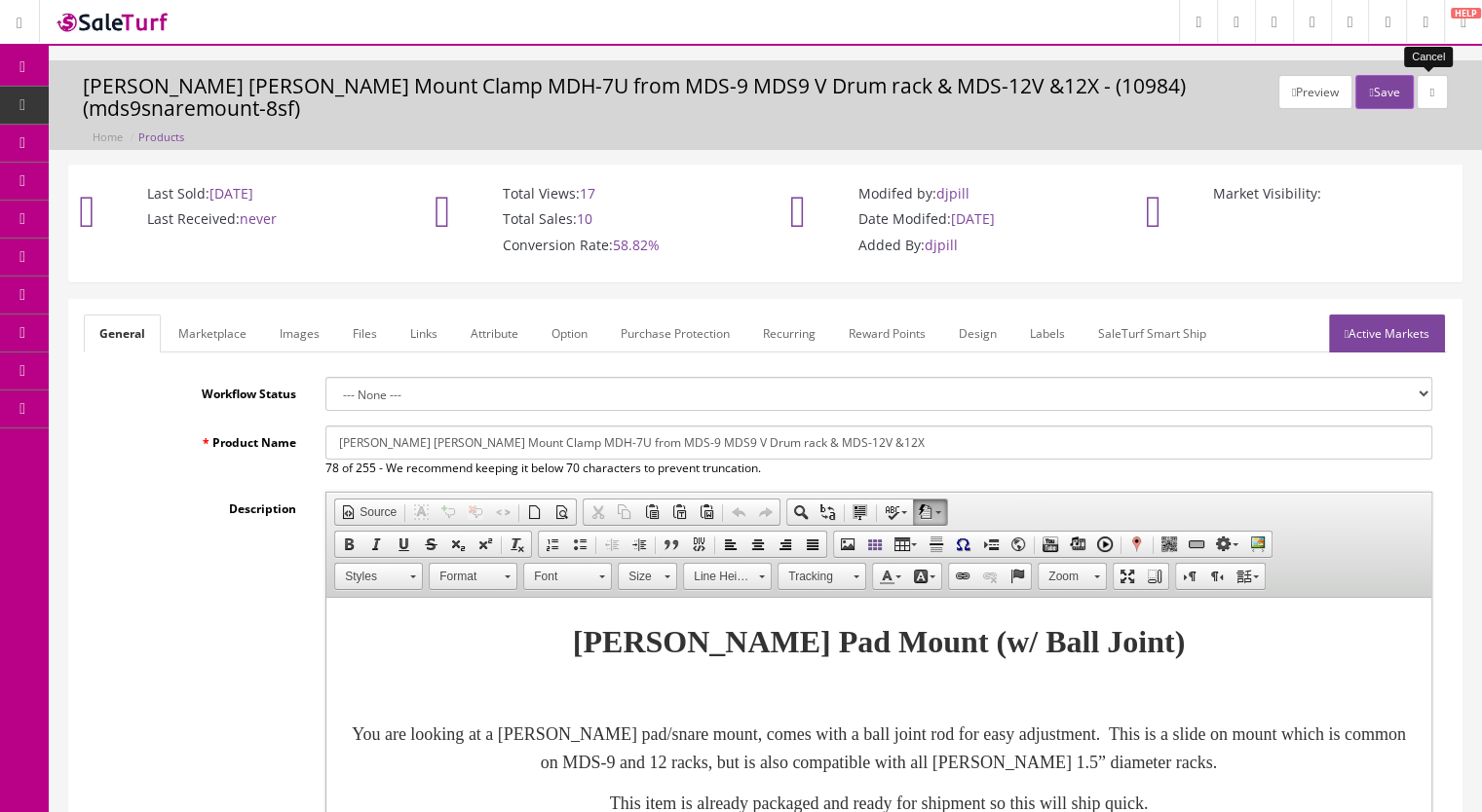
click at [1421, 96] on link at bounding box center [1431, 92] width 31 height 34
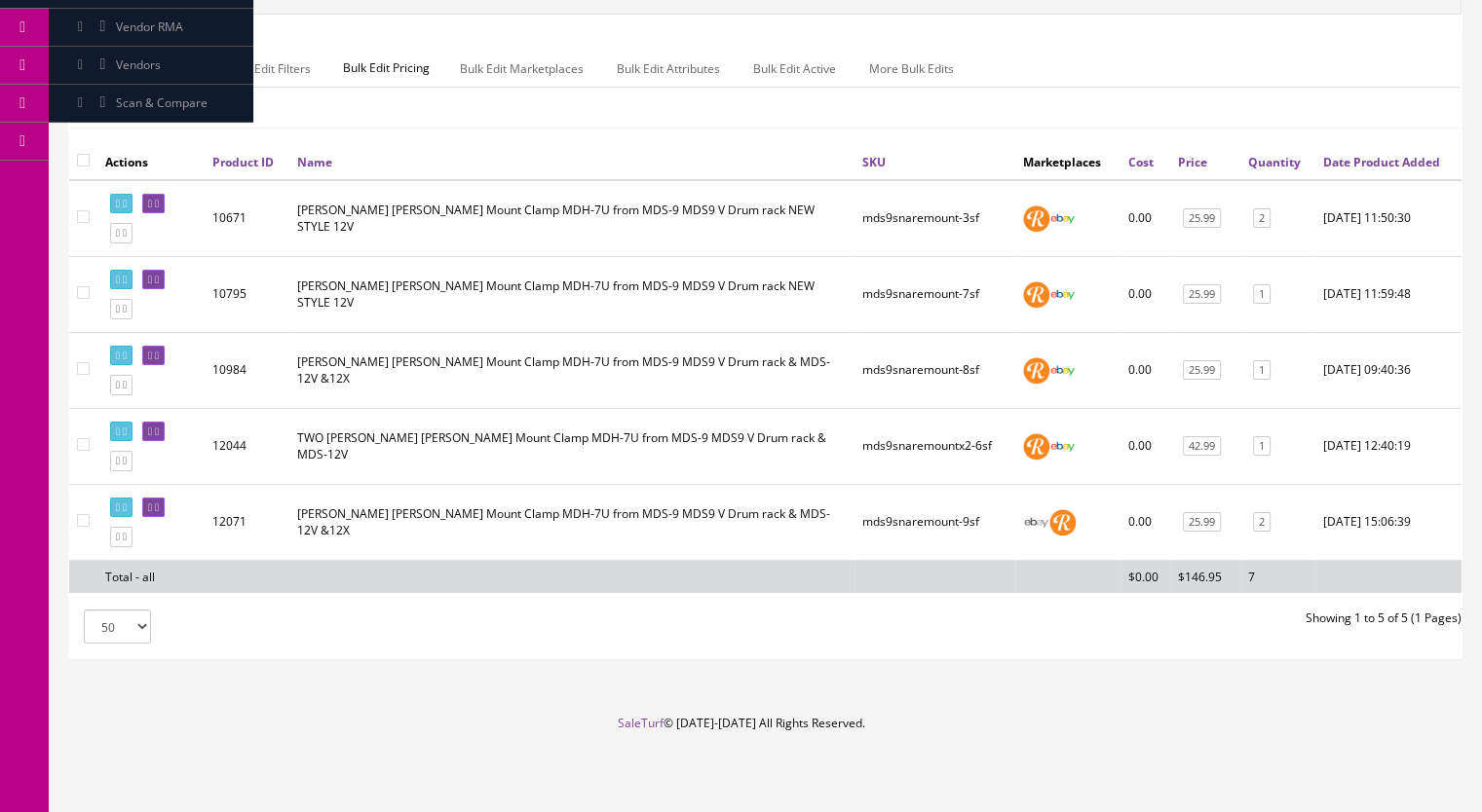
scroll to position [304, 0]
click at [152, 507] on icon at bounding box center [150, 508] width 4 height 11
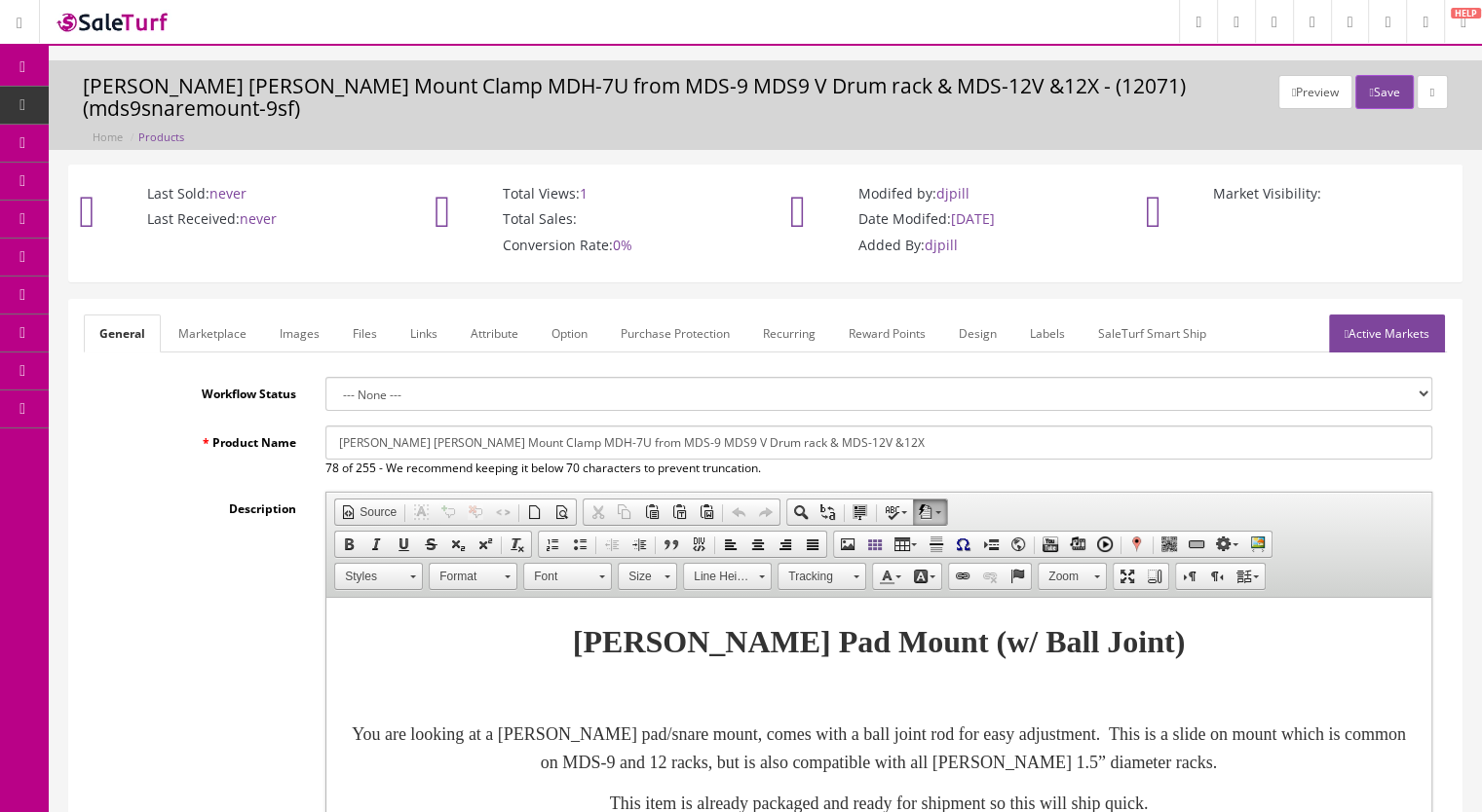
click at [208, 329] on link "Marketplace" at bounding box center [212, 334] width 99 height 38
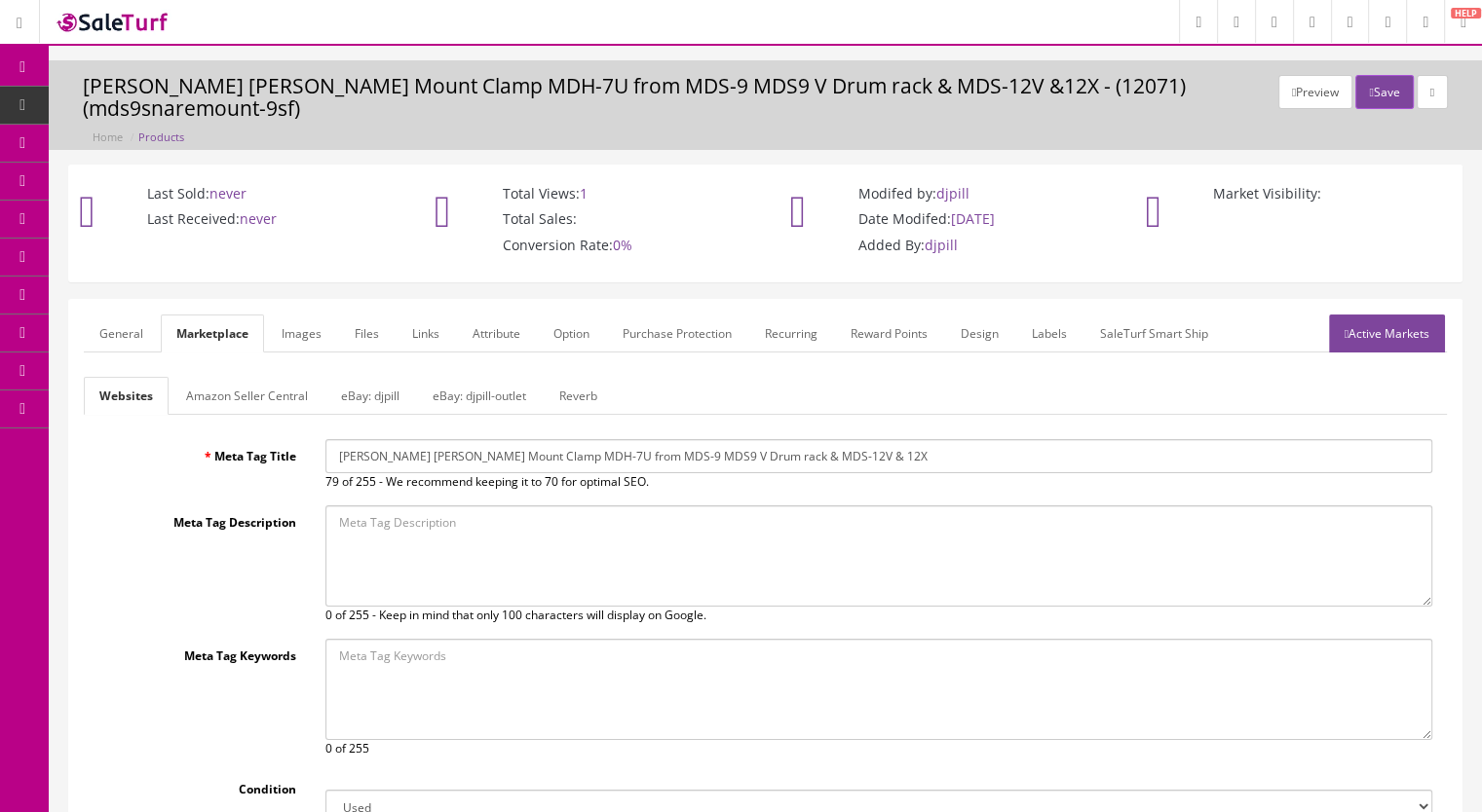
click at [357, 399] on link "eBay: djpill" at bounding box center [370, 396] width 90 height 38
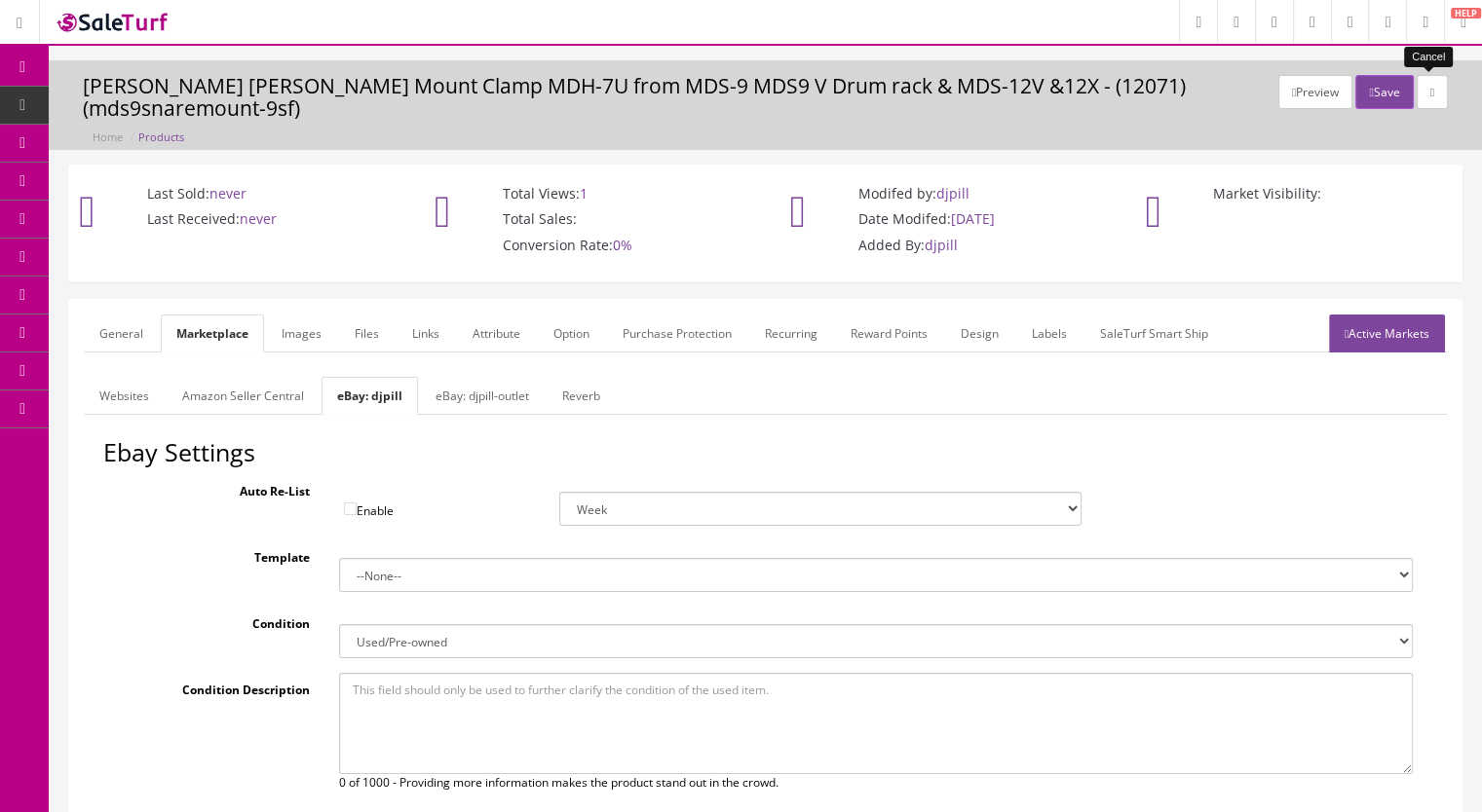
click at [1422, 98] on link at bounding box center [1431, 92] width 31 height 34
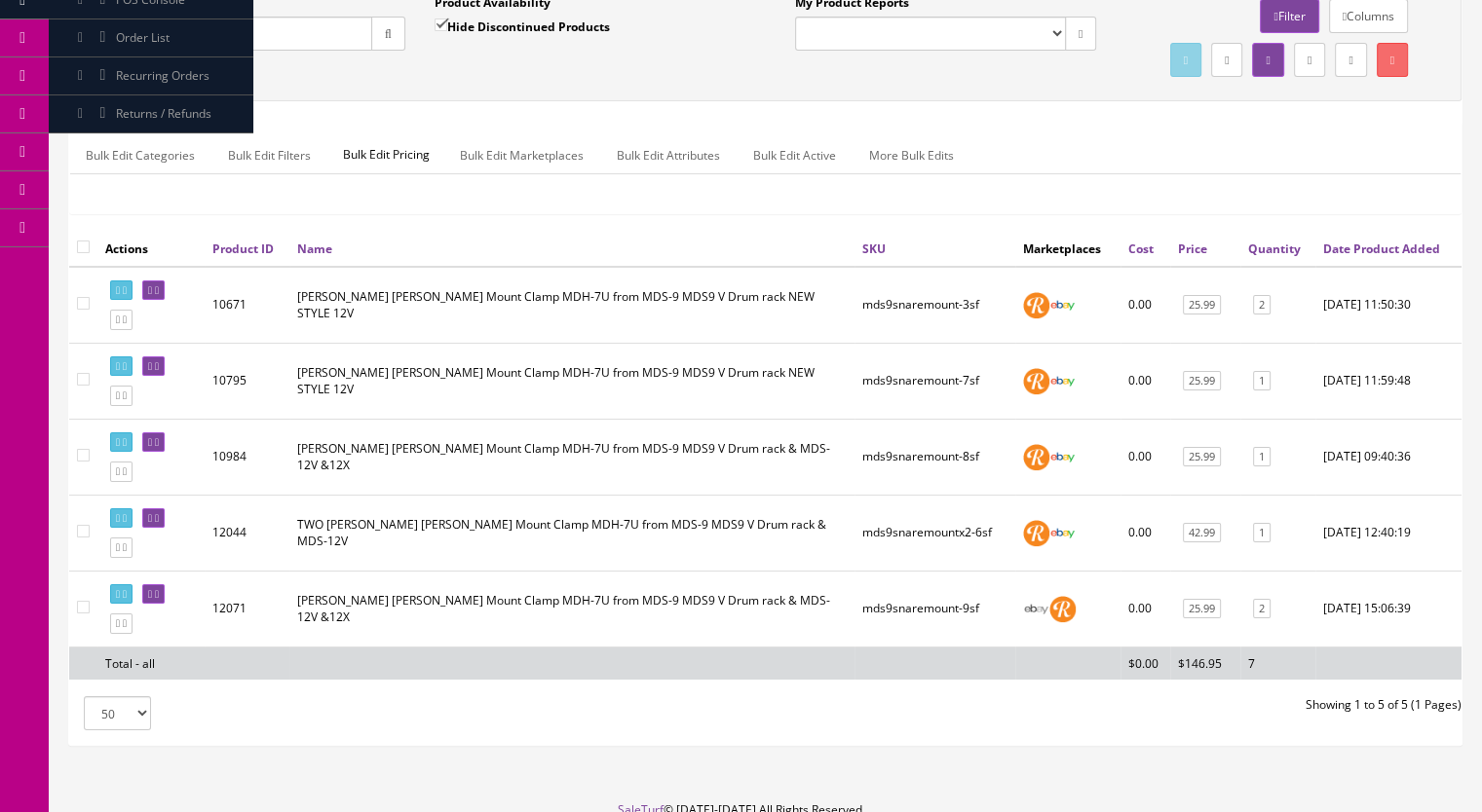
scroll to position [304, 0]
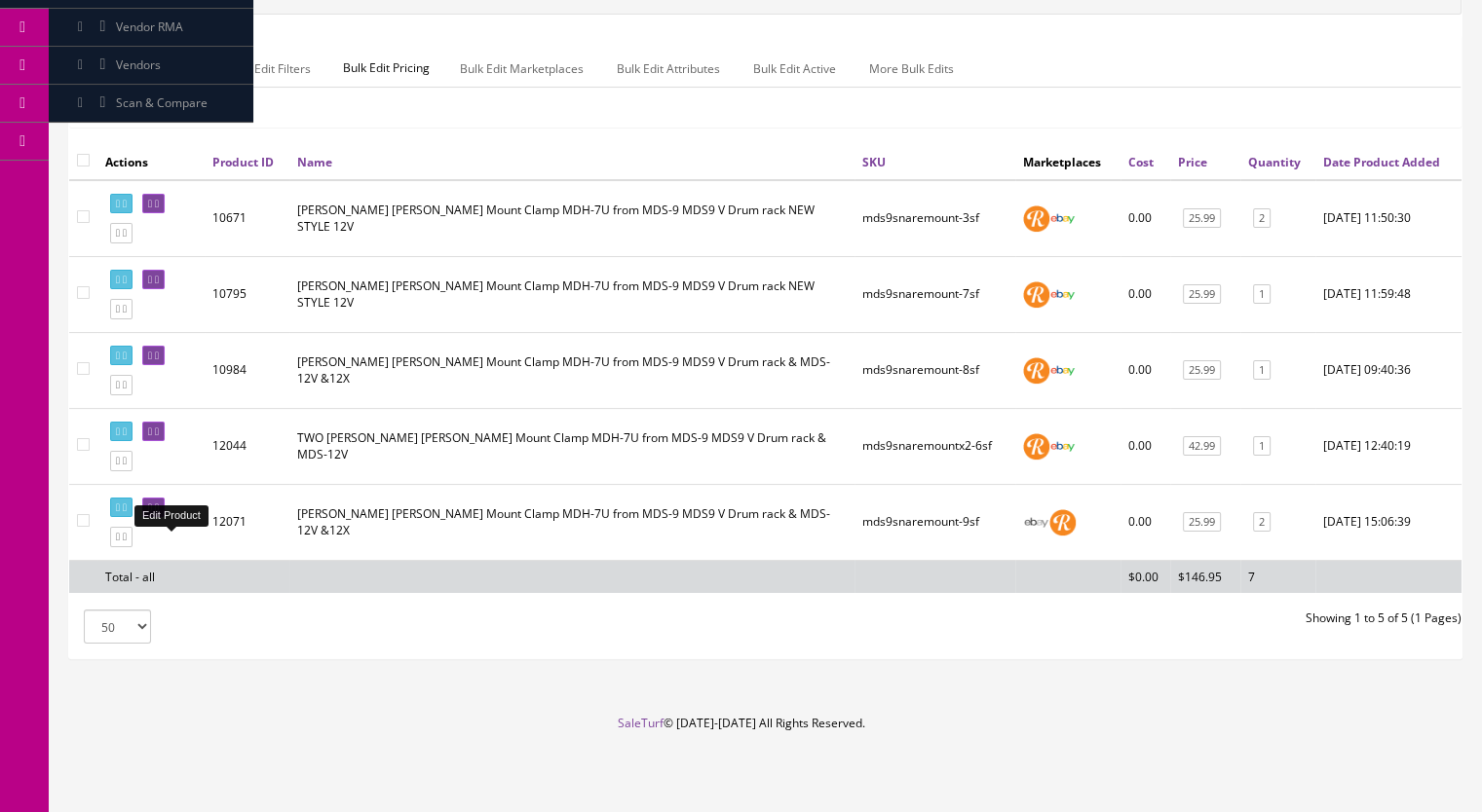
click at [159, 509] on icon at bounding box center [157, 508] width 4 height 11
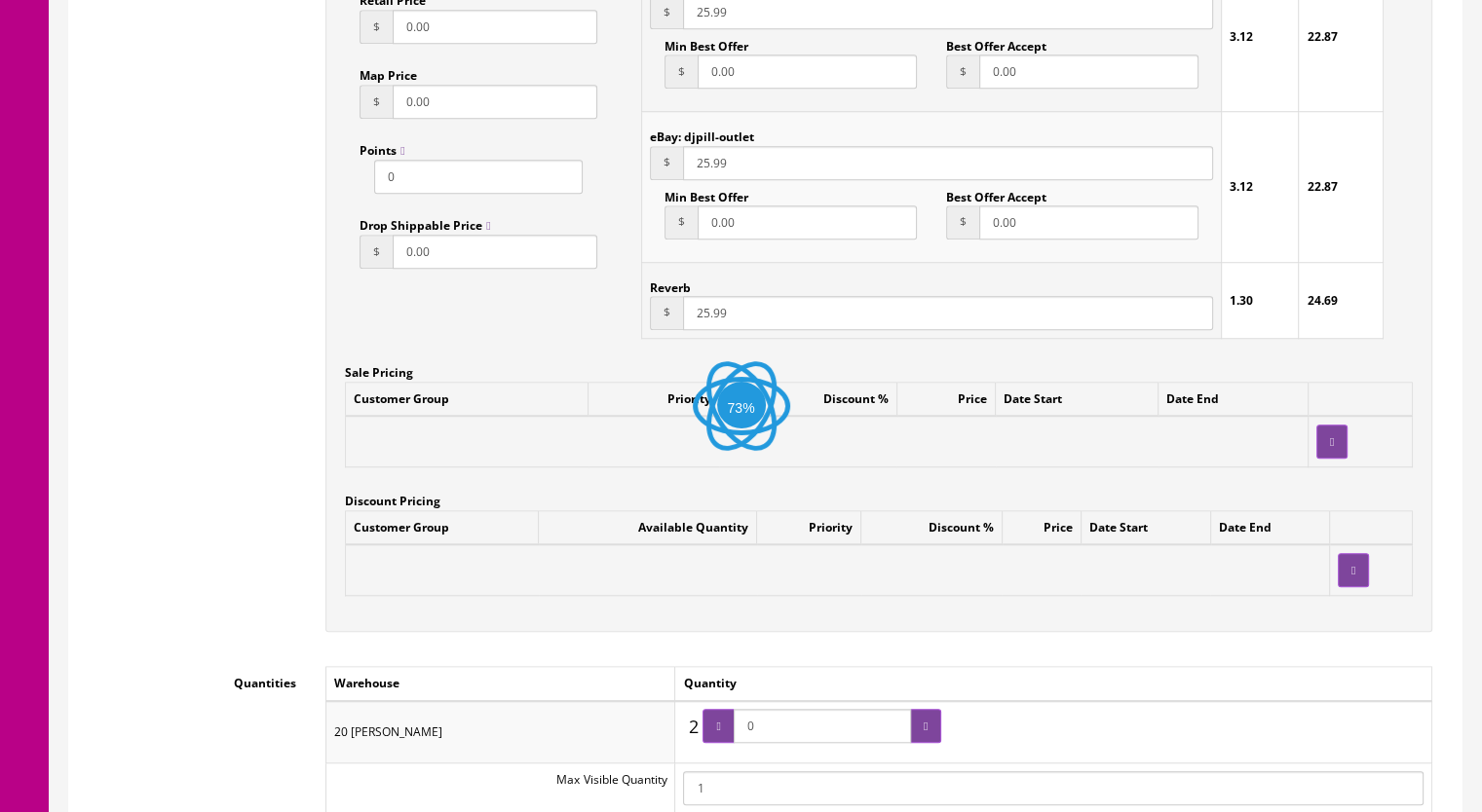
scroll to position [2046, 0]
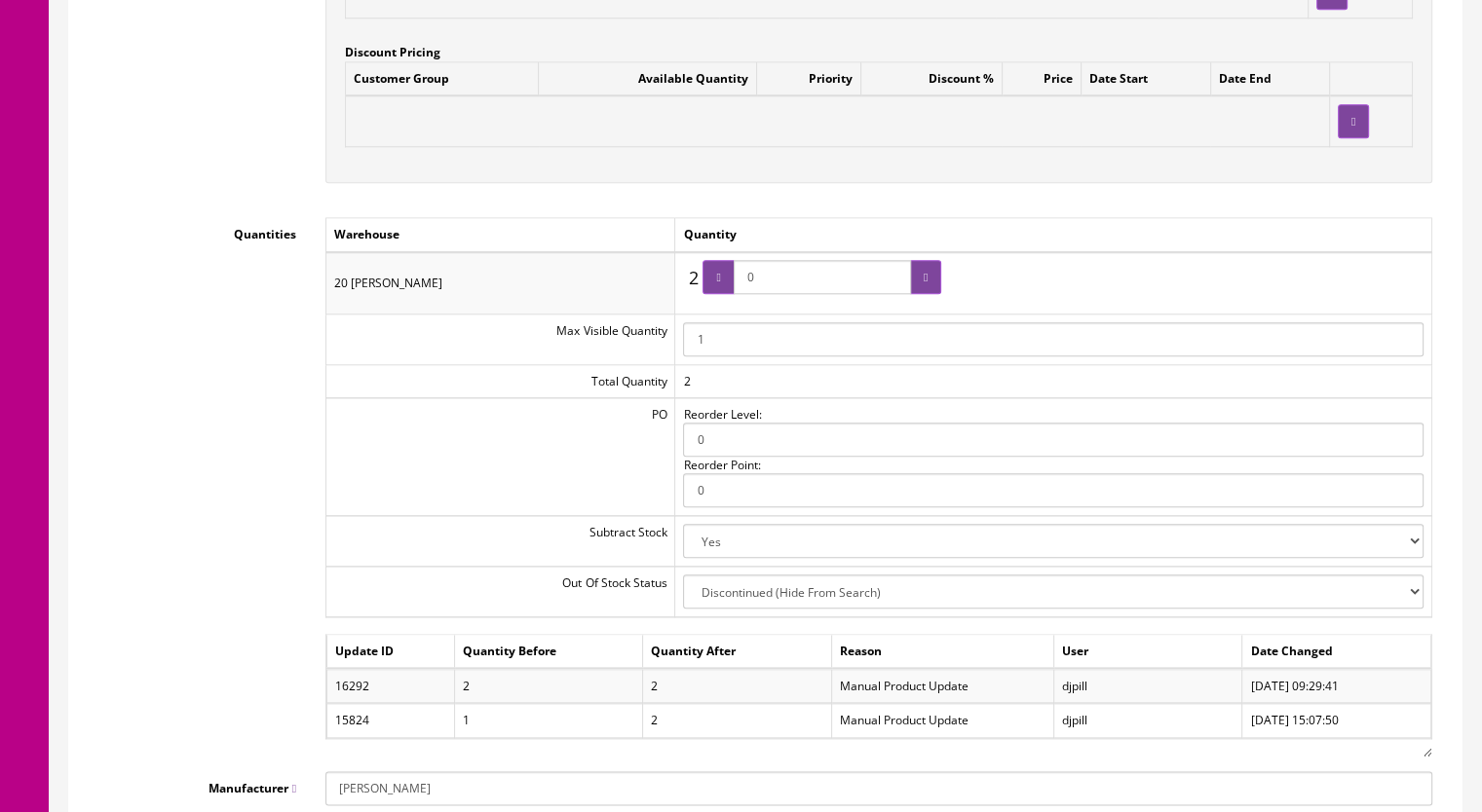
drag, startPoint x: 774, startPoint y: 288, endPoint x: 723, endPoint y: 288, distance: 51.6
click at [723, 288] on span "0" at bounding box center [821, 277] width 239 height 34
type input "2"
click at [723, 288] on div at bounding box center [717, 277] width 31 height 34
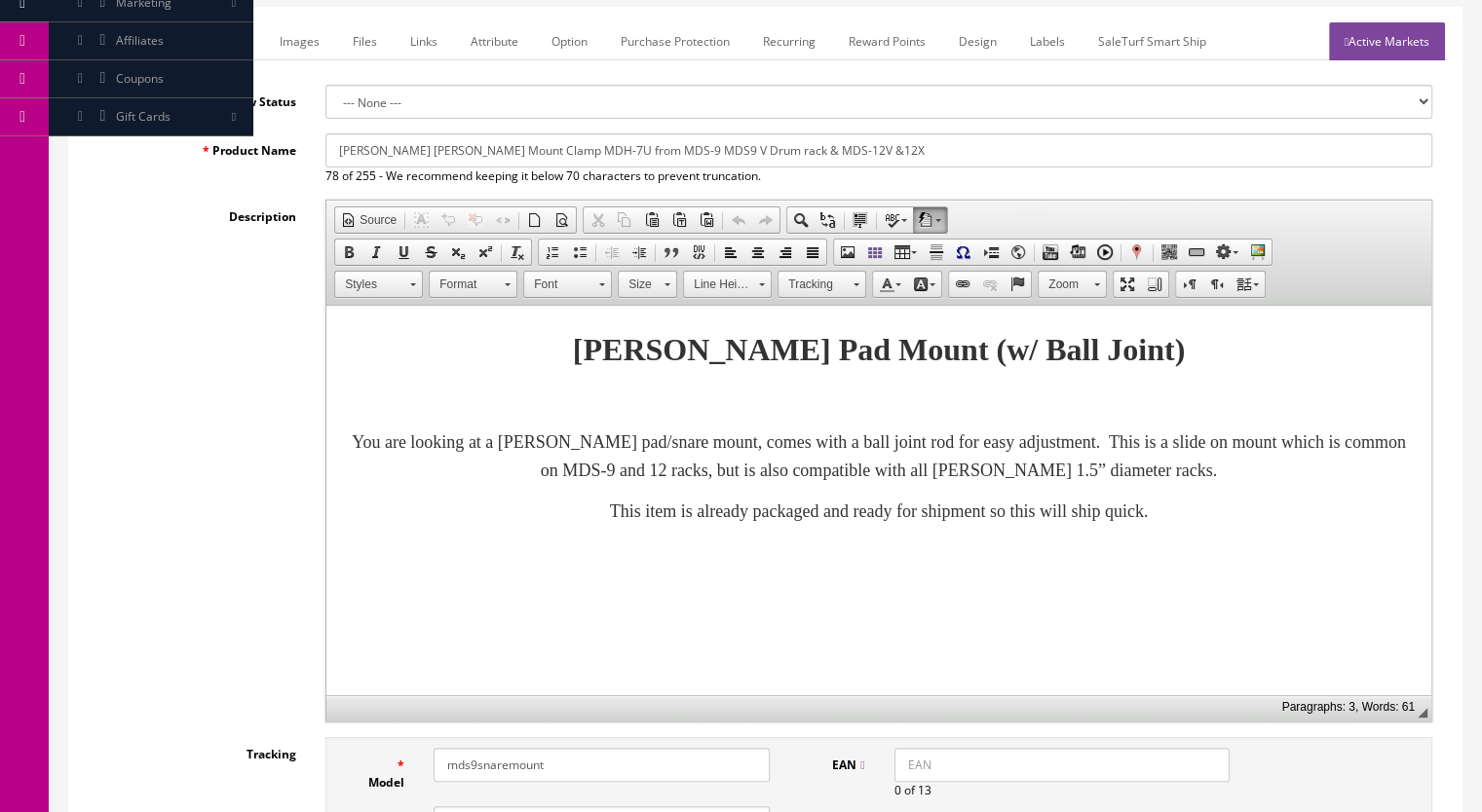
scroll to position [0, 0]
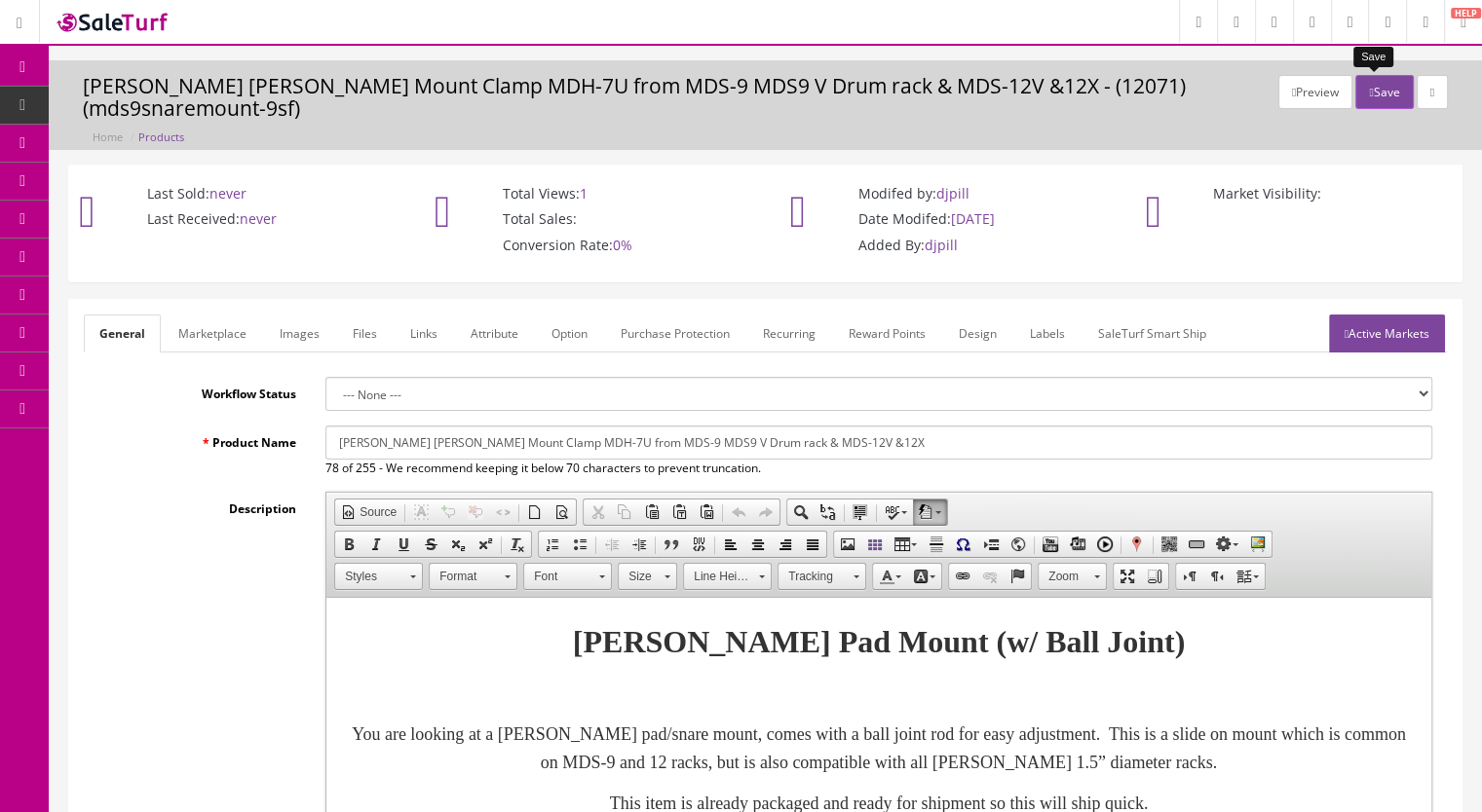
click at [1368, 87] on button "Save" at bounding box center [1383, 92] width 57 height 34
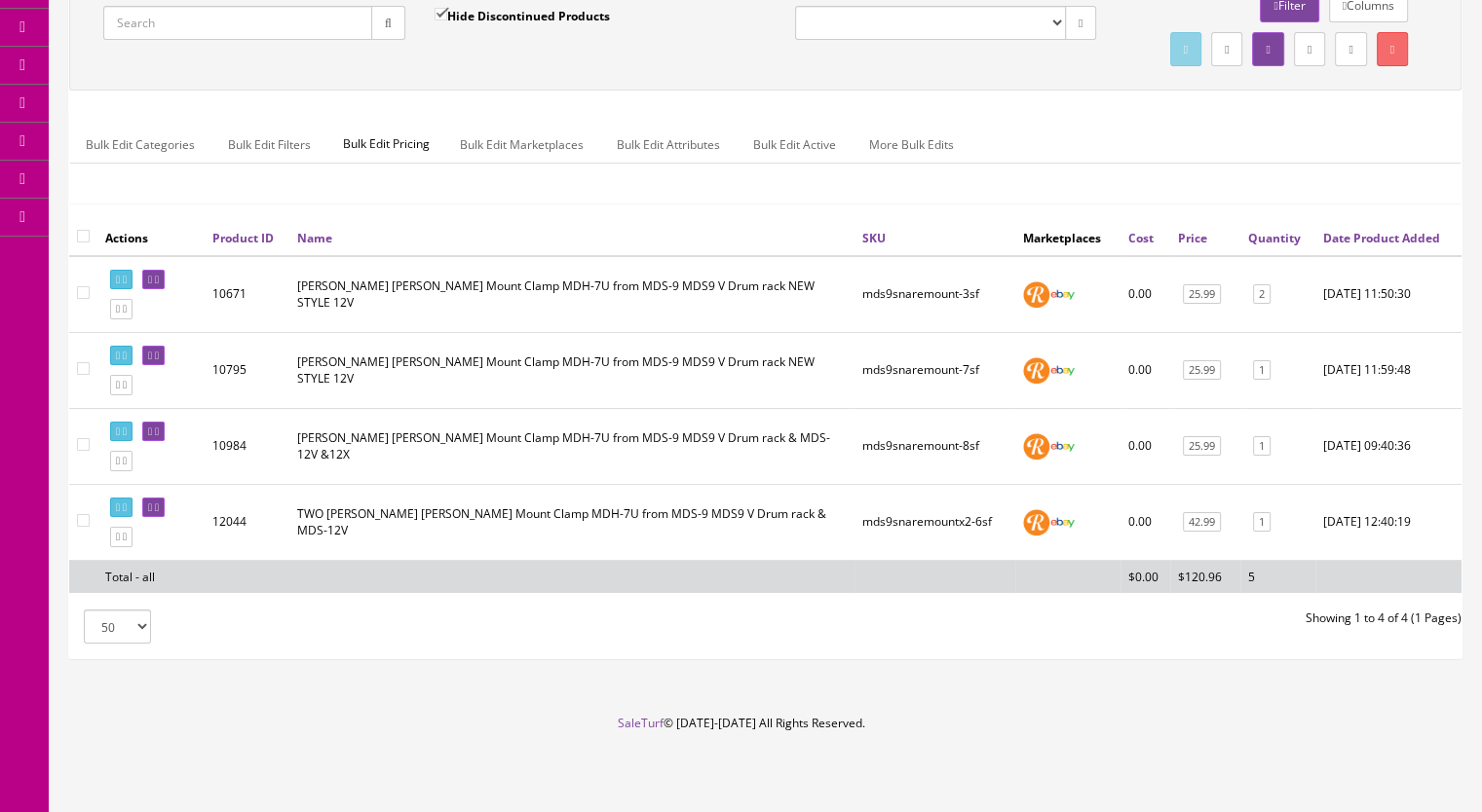
scroll to position [228, 0]
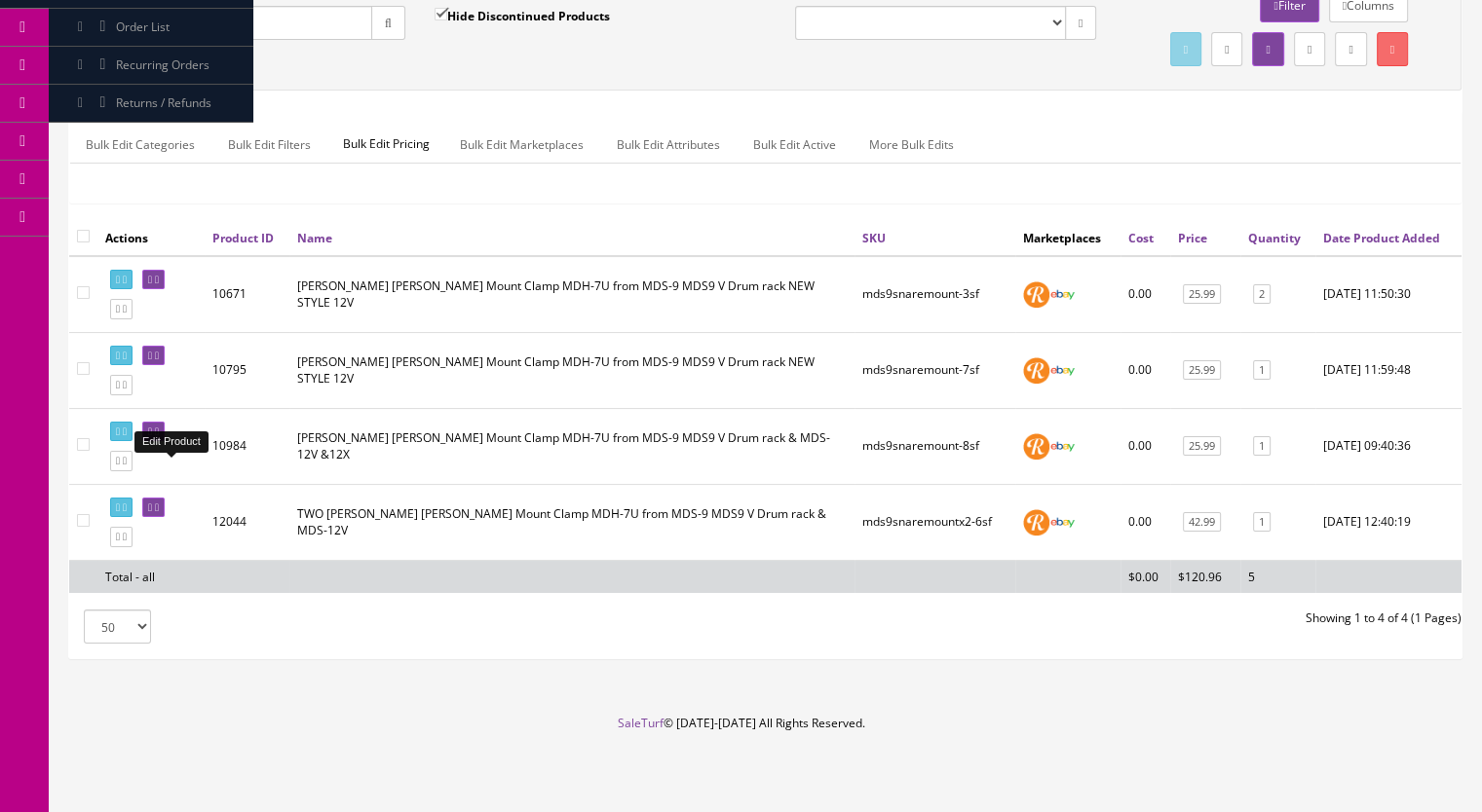
click at [165, 440] on link at bounding box center [153, 432] width 22 height 20
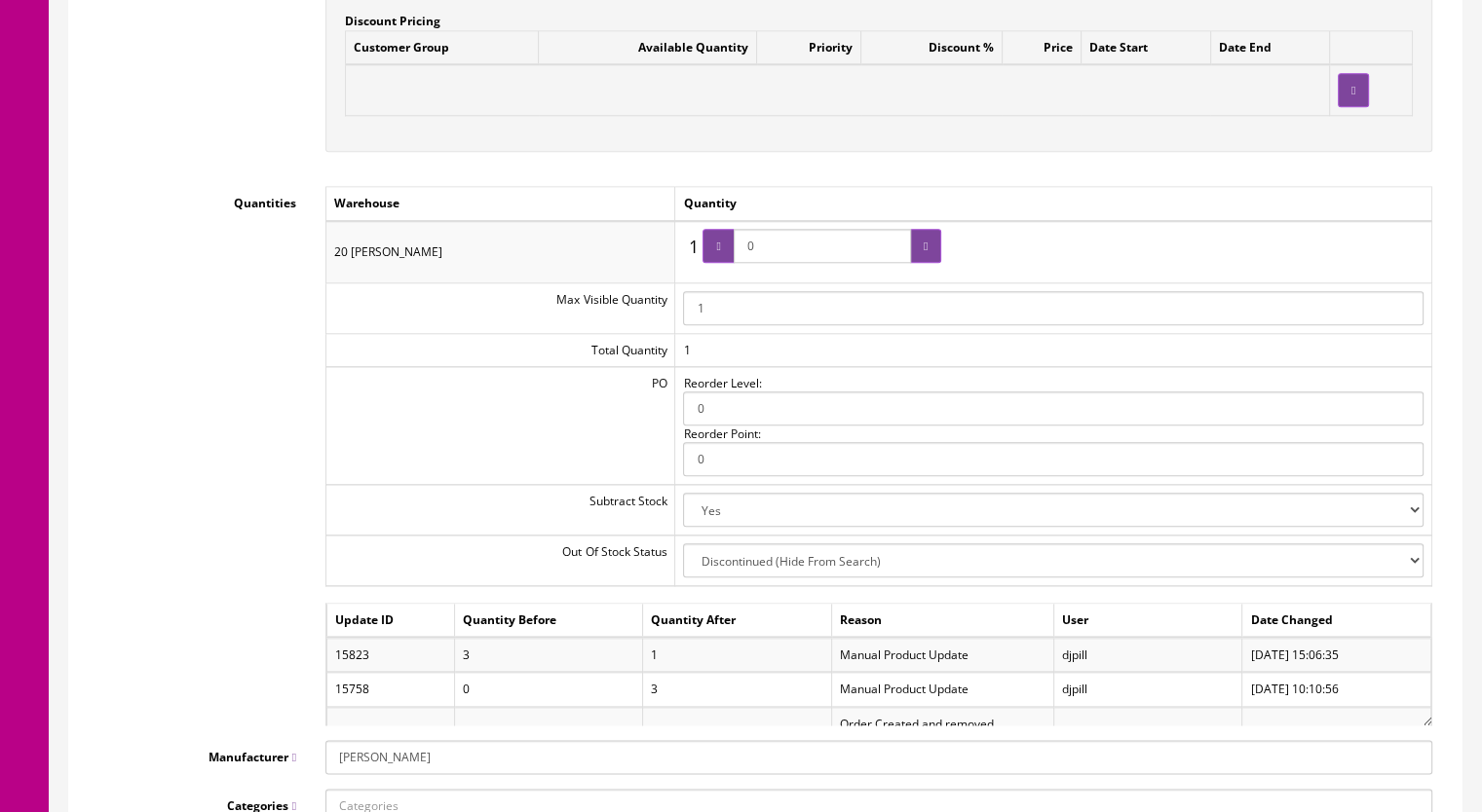
scroll to position [2143, 0]
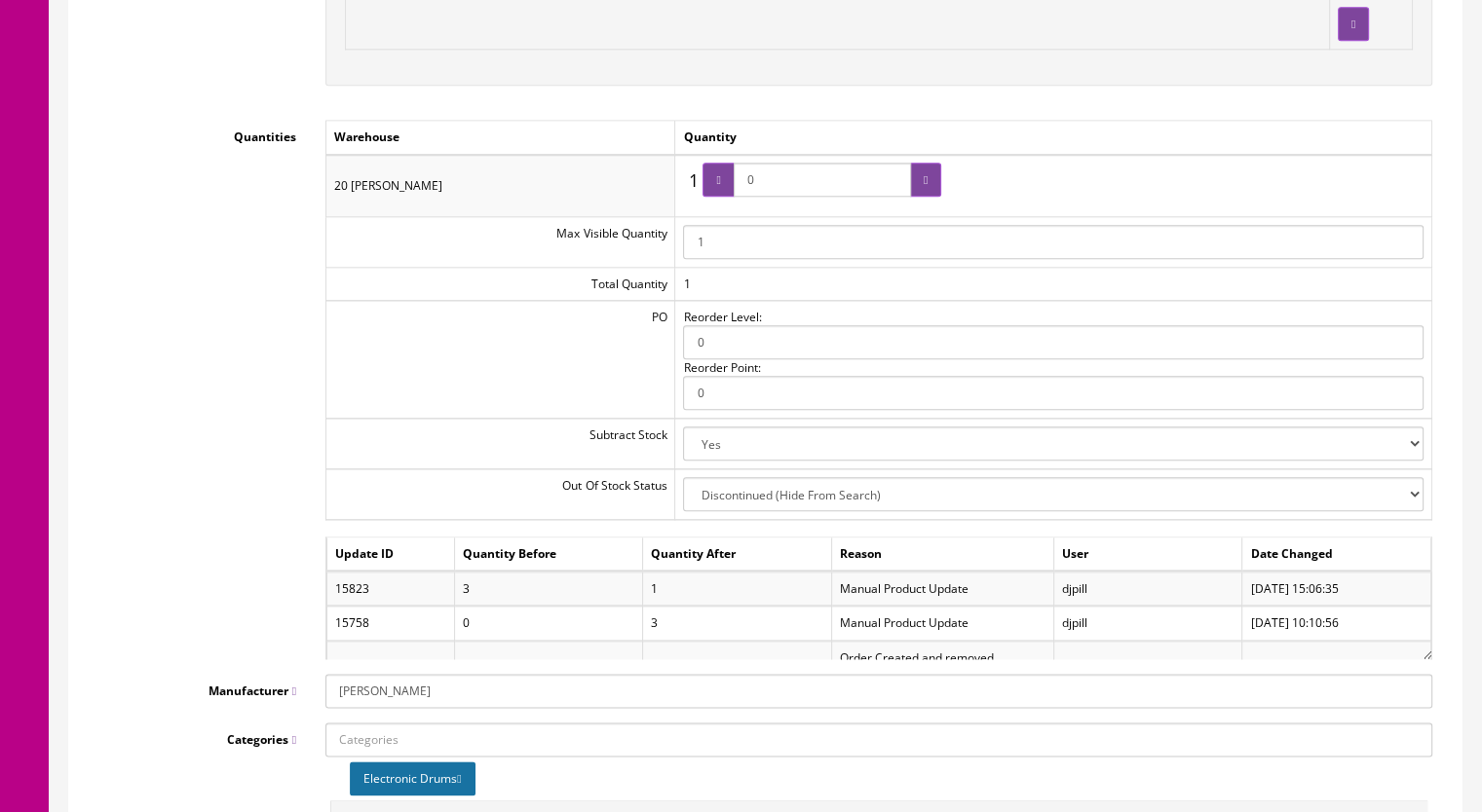
drag, startPoint x: 773, startPoint y: 196, endPoint x: 747, endPoint y: 194, distance: 26.4
click at [747, 194] on input "0" at bounding box center [822, 180] width 177 height 34
type input "1"
click at [734, 183] on div at bounding box center [717, 180] width 31 height 34
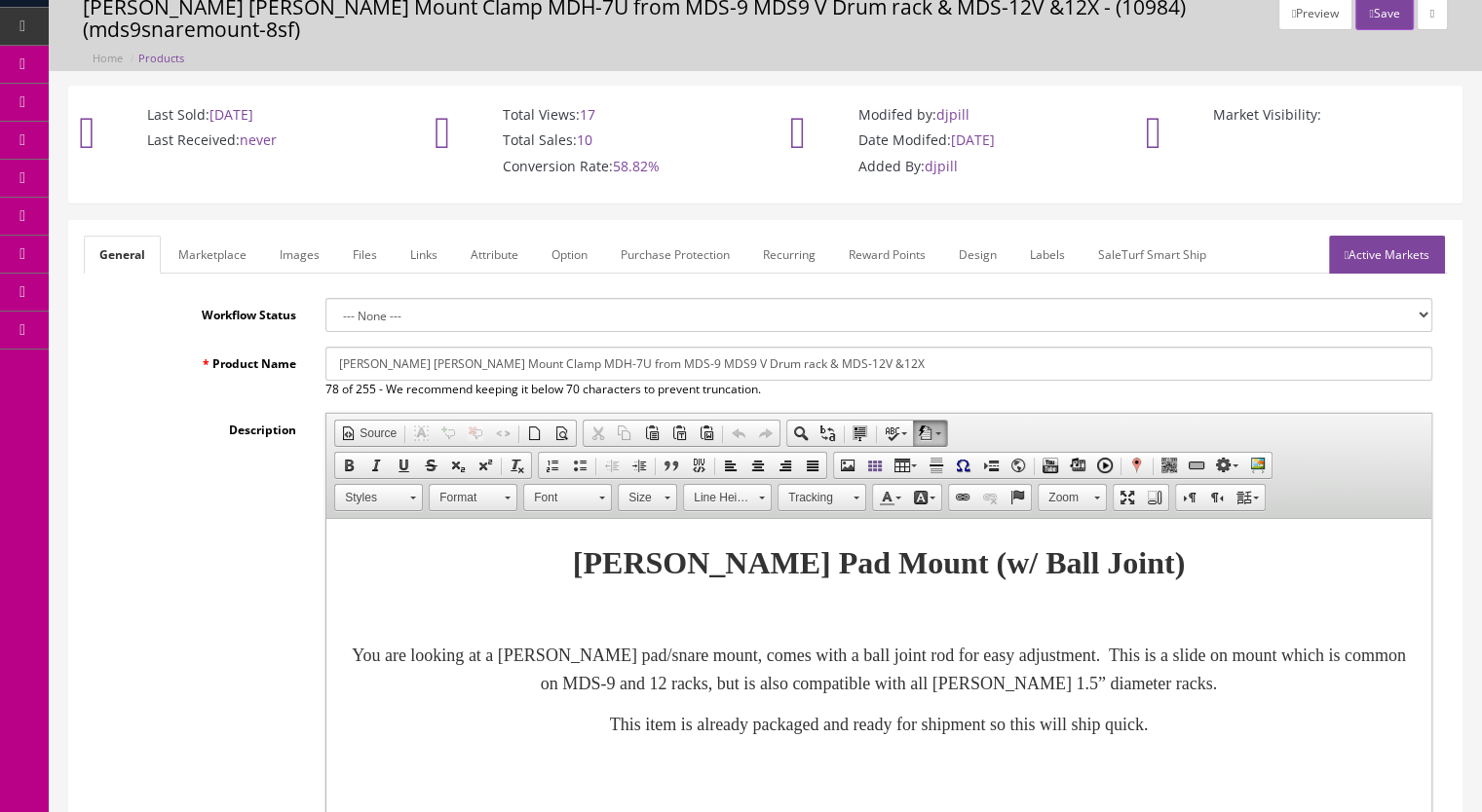
scroll to position [0, 0]
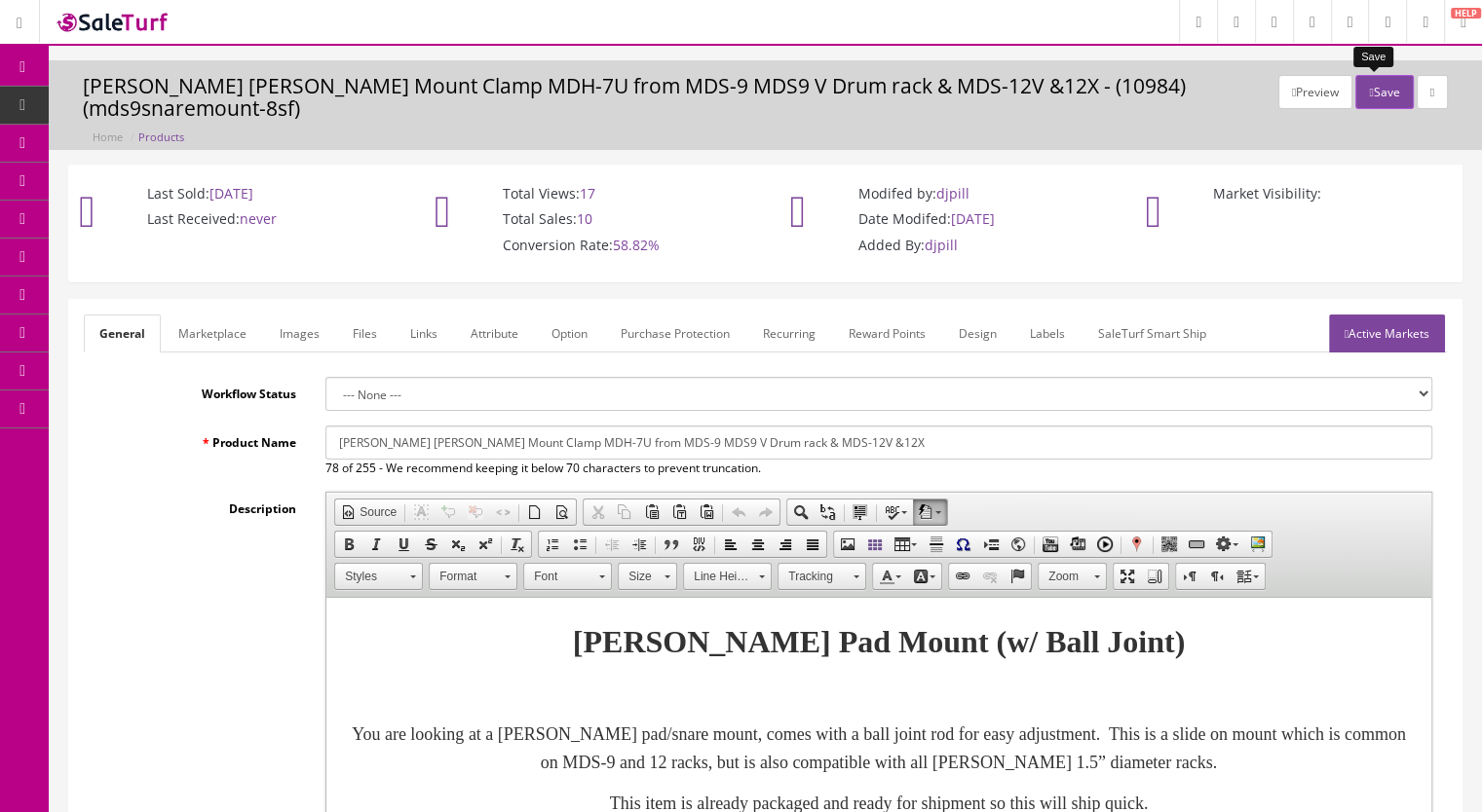
click at [1365, 91] on button "Save" at bounding box center [1383, 92] width 57 height 34
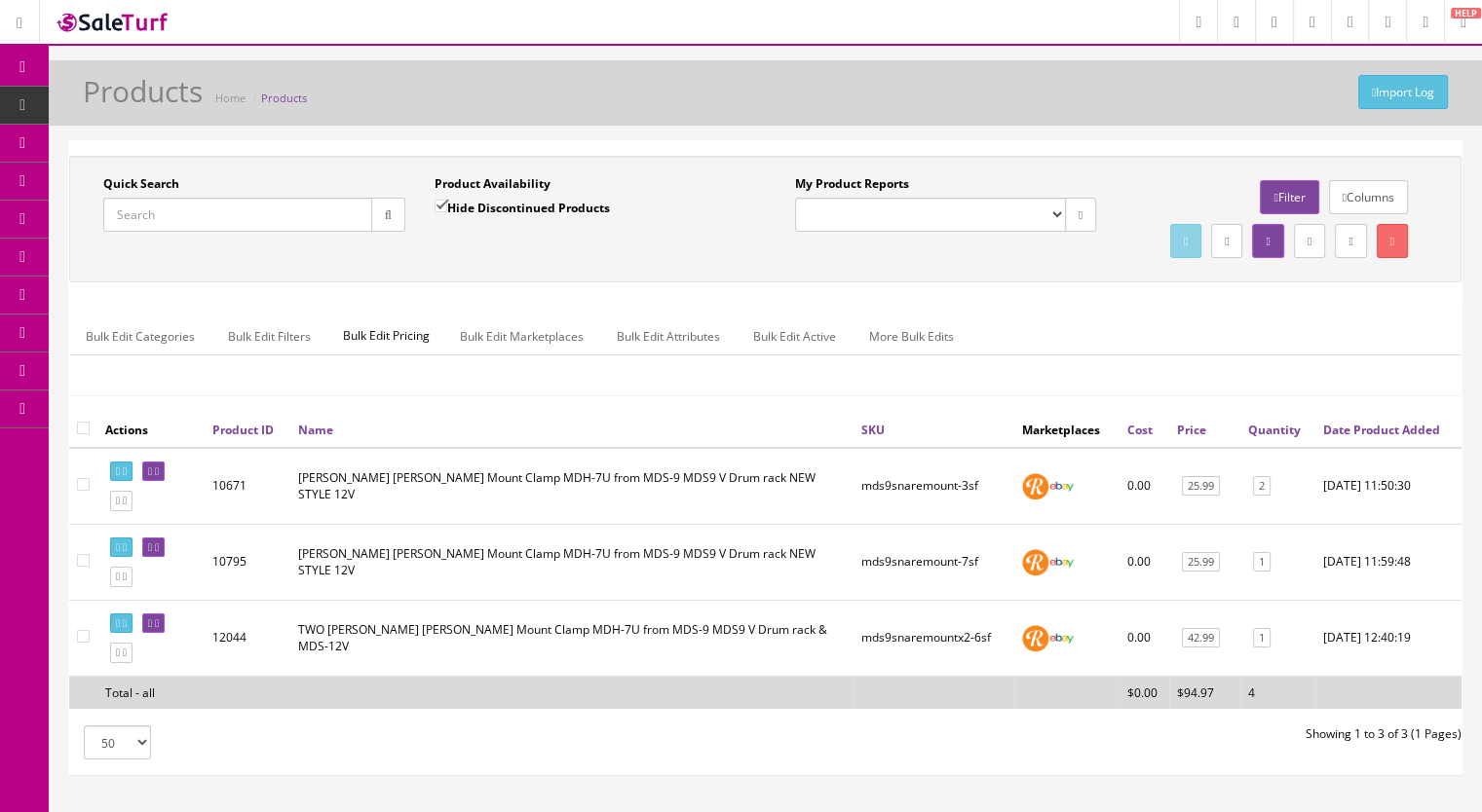
click at [142, 211] on input "Quick Search" at bounding box center [237, 215] width 269 height 34
paste input "MDS9SnareMount-8b"
type input "MDS9SnareMount-8"
click at [379, 216] on button "button" at bounding box center [388, 215] width 34 height 34
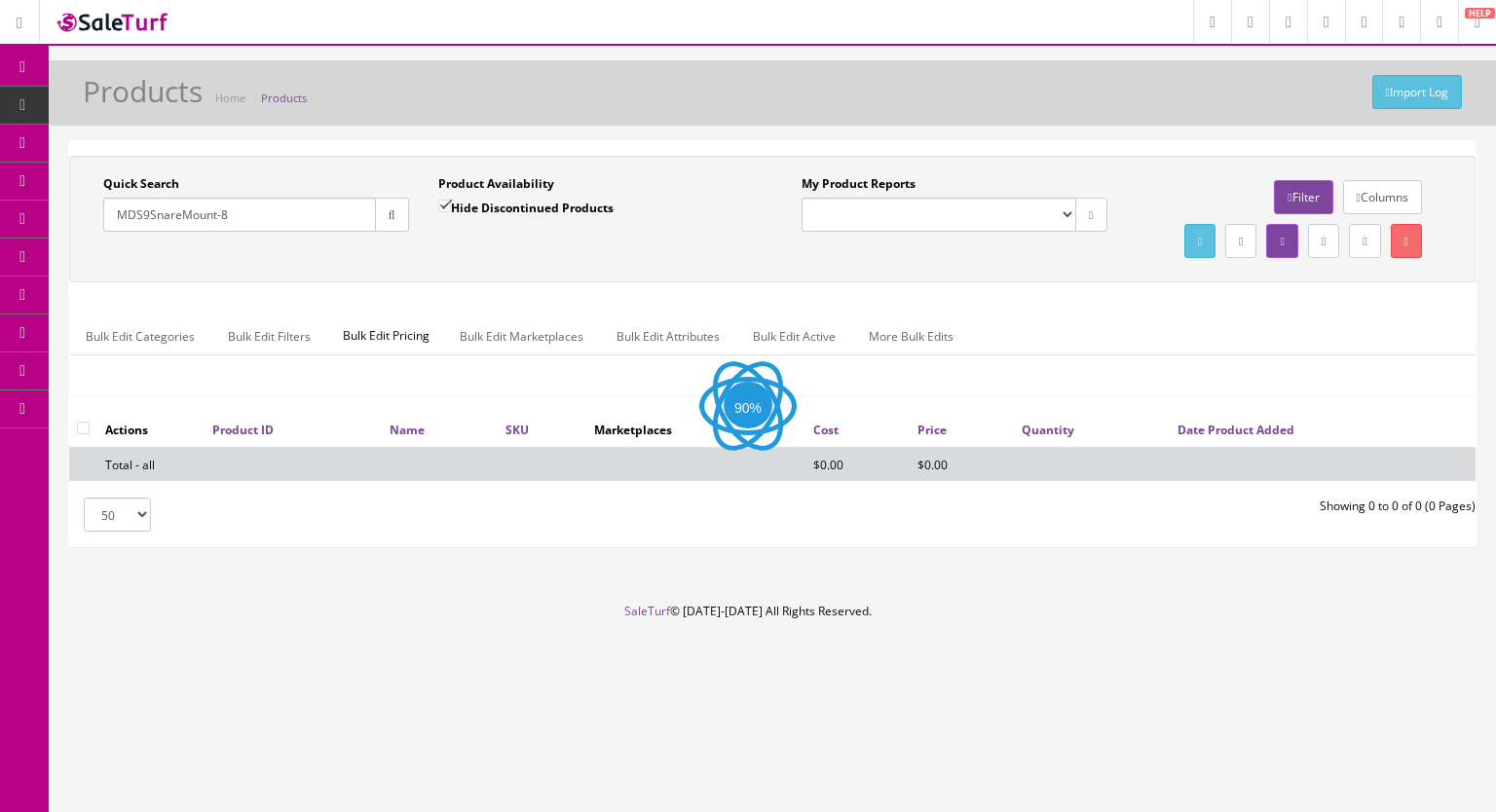
click at [441, 200] on input "Hide Discontinued Products" at bounding box center [444, 206] width 13 height 13
checkbox input "false"
click at [403, 221] on button "button" at bounding box center [392, 215] width 34 height 34
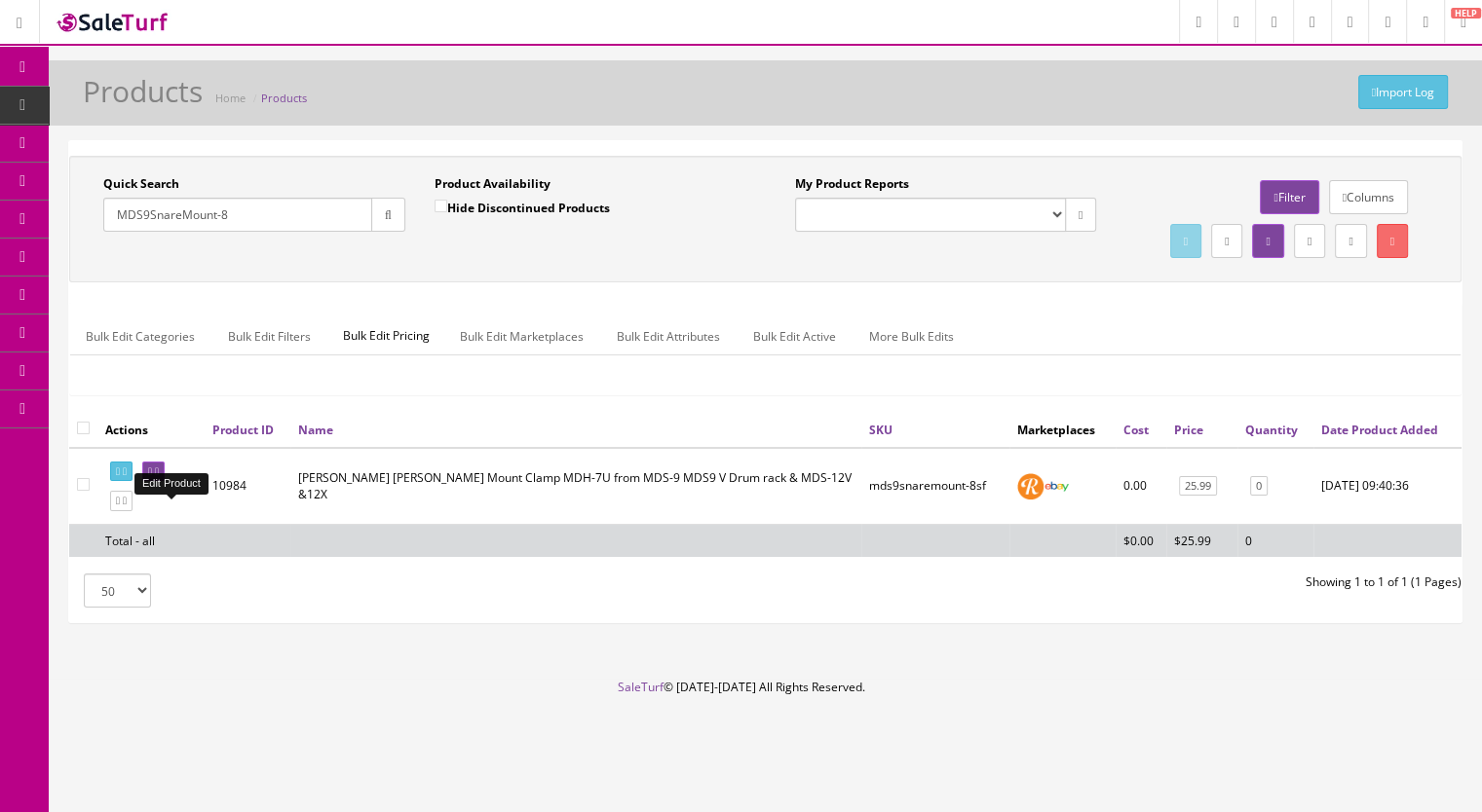
click at [159, 477] on icon at bounding box center [157, 472] width 4 height 11
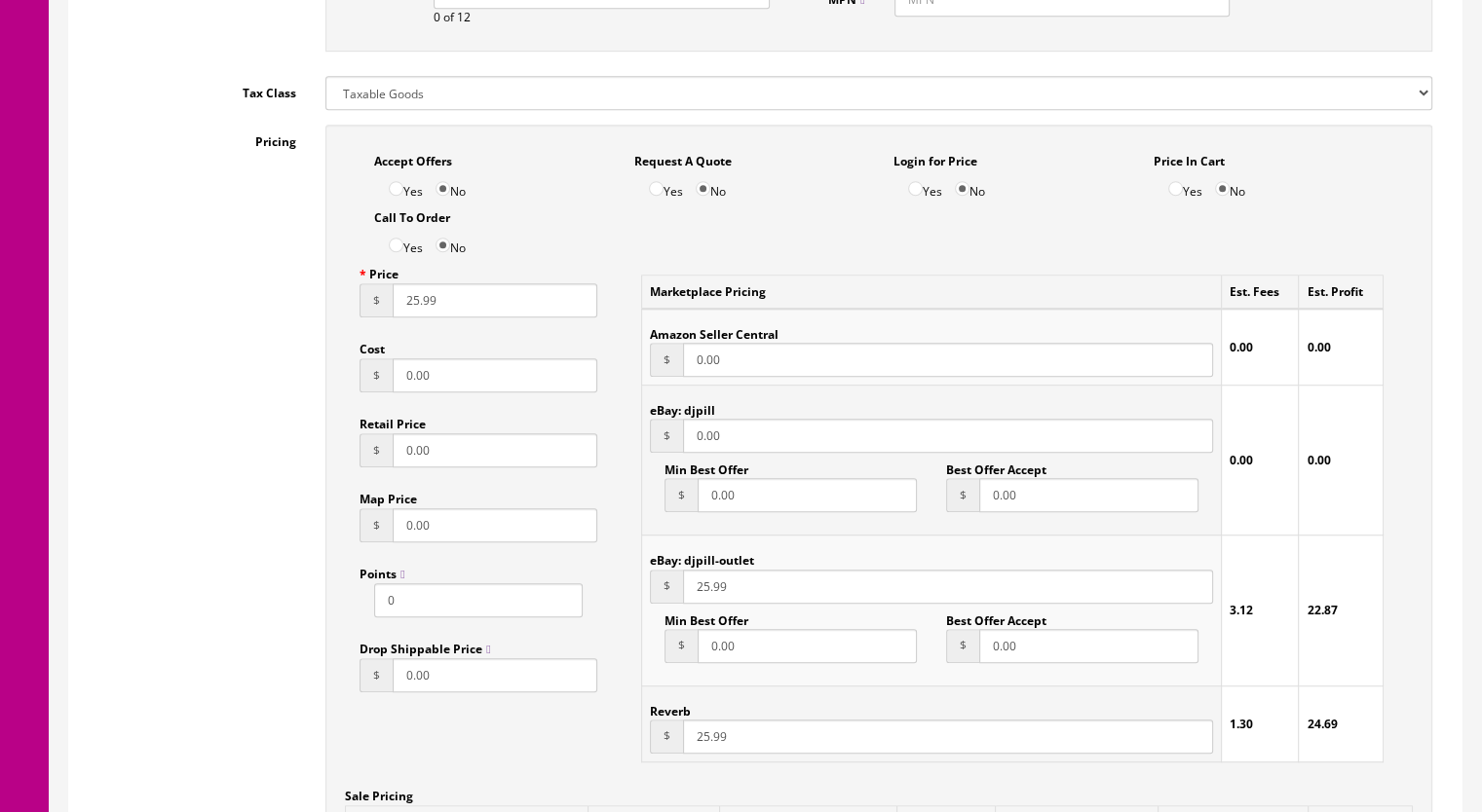
scroll to position [1266, 0]
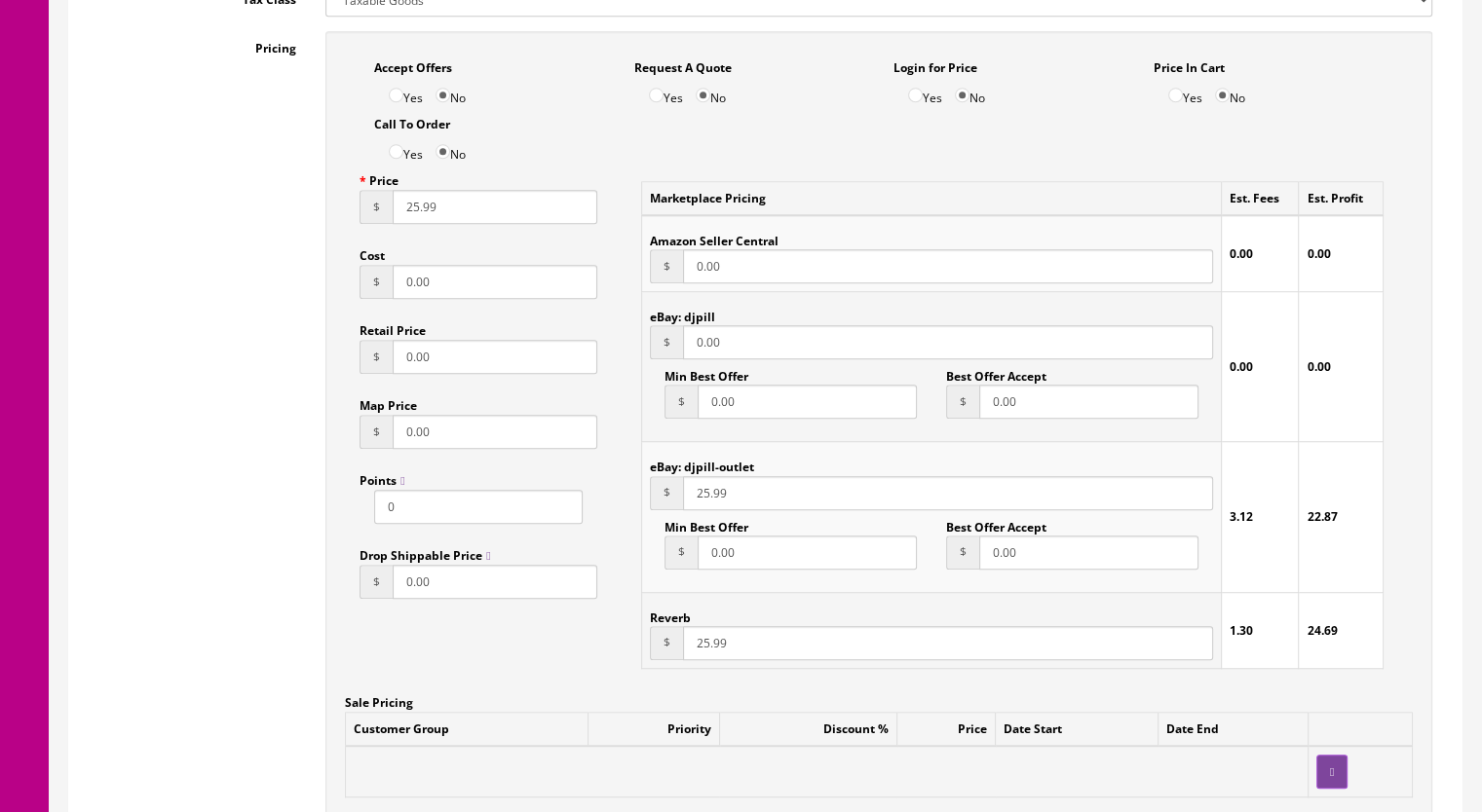
drag, startPoint x: 735, startPoint y: 344, endPoint x: 670, endPoint y: 352, distance: 64.8
click at [670, 352] on div "$ 0.00" at bounding box center [931, 342] width 563 height 34
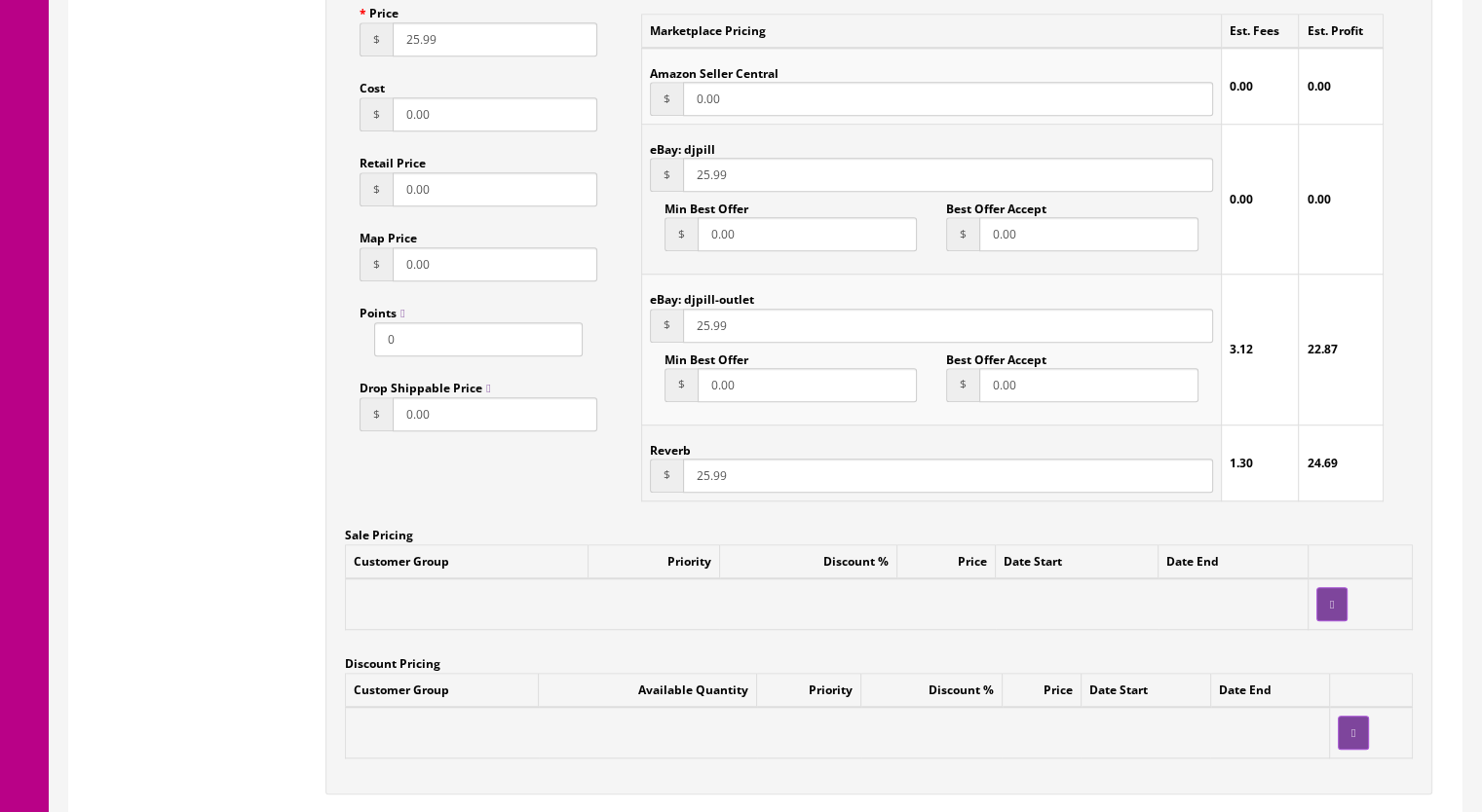
scroll to position [1753, 0]
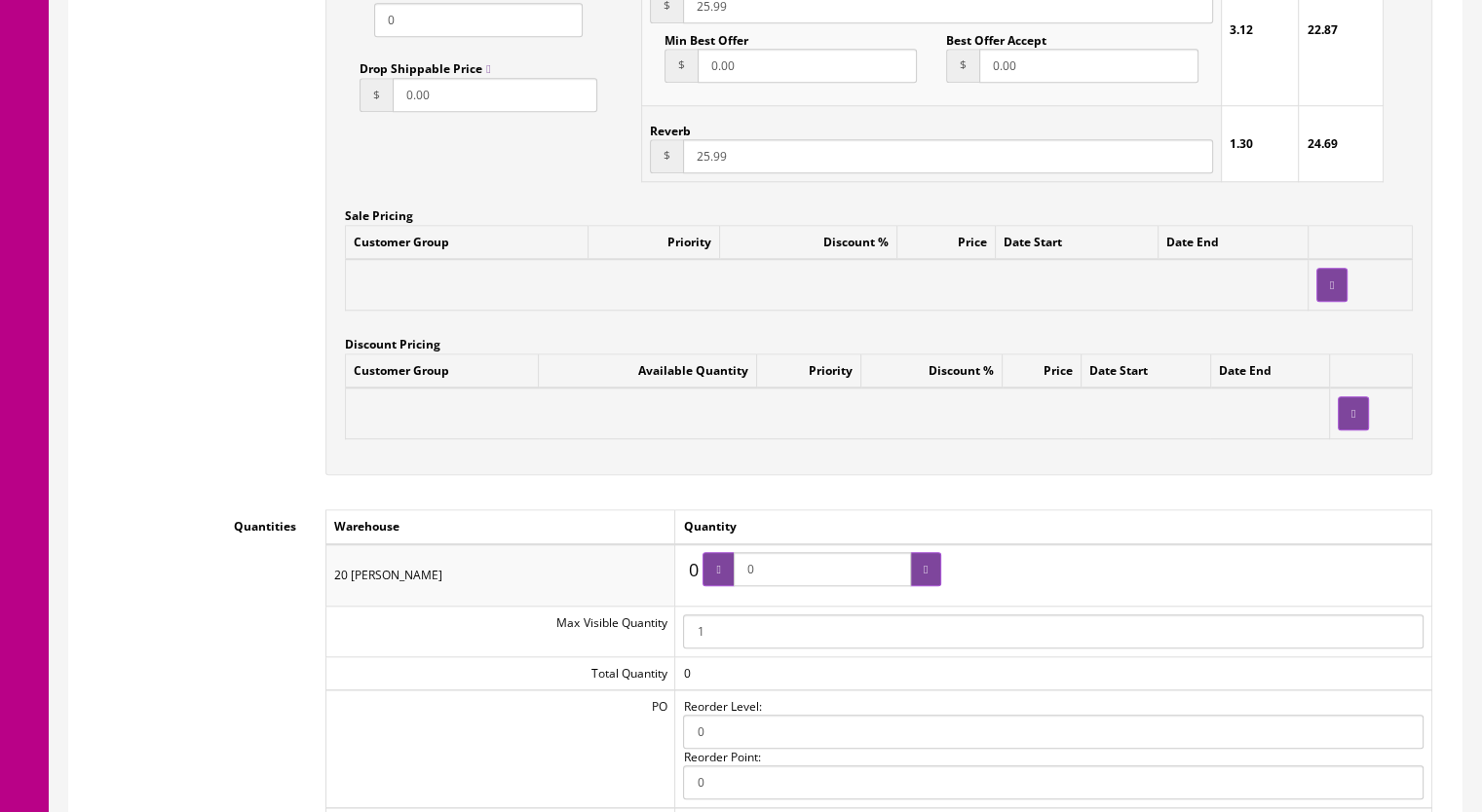
type input "25.99"
drag, startPoint x: 798, startPoint y: 577, endPoint x: 737, endPoint y: 575, distance: 60.4
click at [737, 575] on span "0" at bounding box center [821, 569] width 239 height 34
type input "3"
click at [925, 573] on icon at bounding box center [925, 570] width 4 height 12
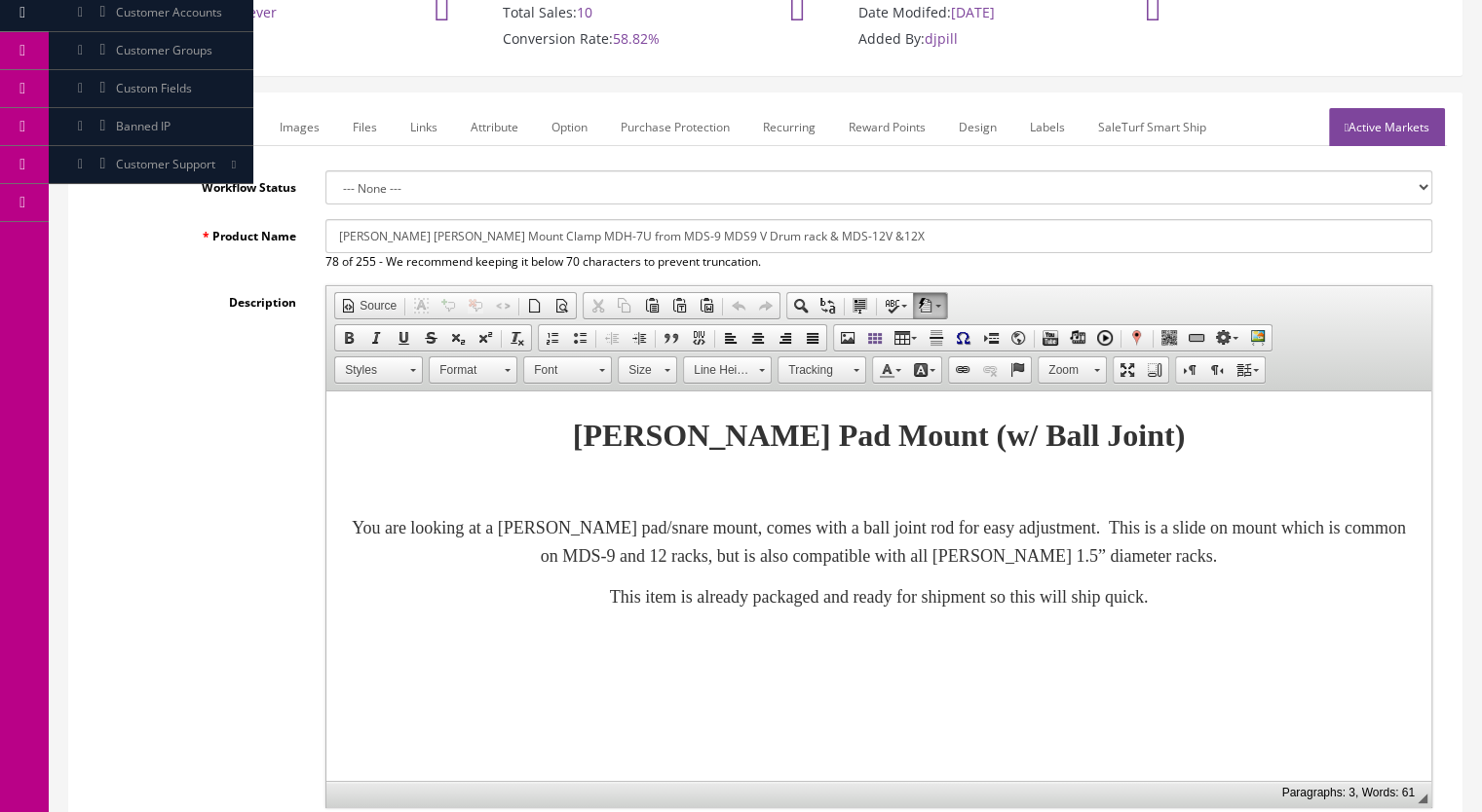
scroll to position [195, 0]
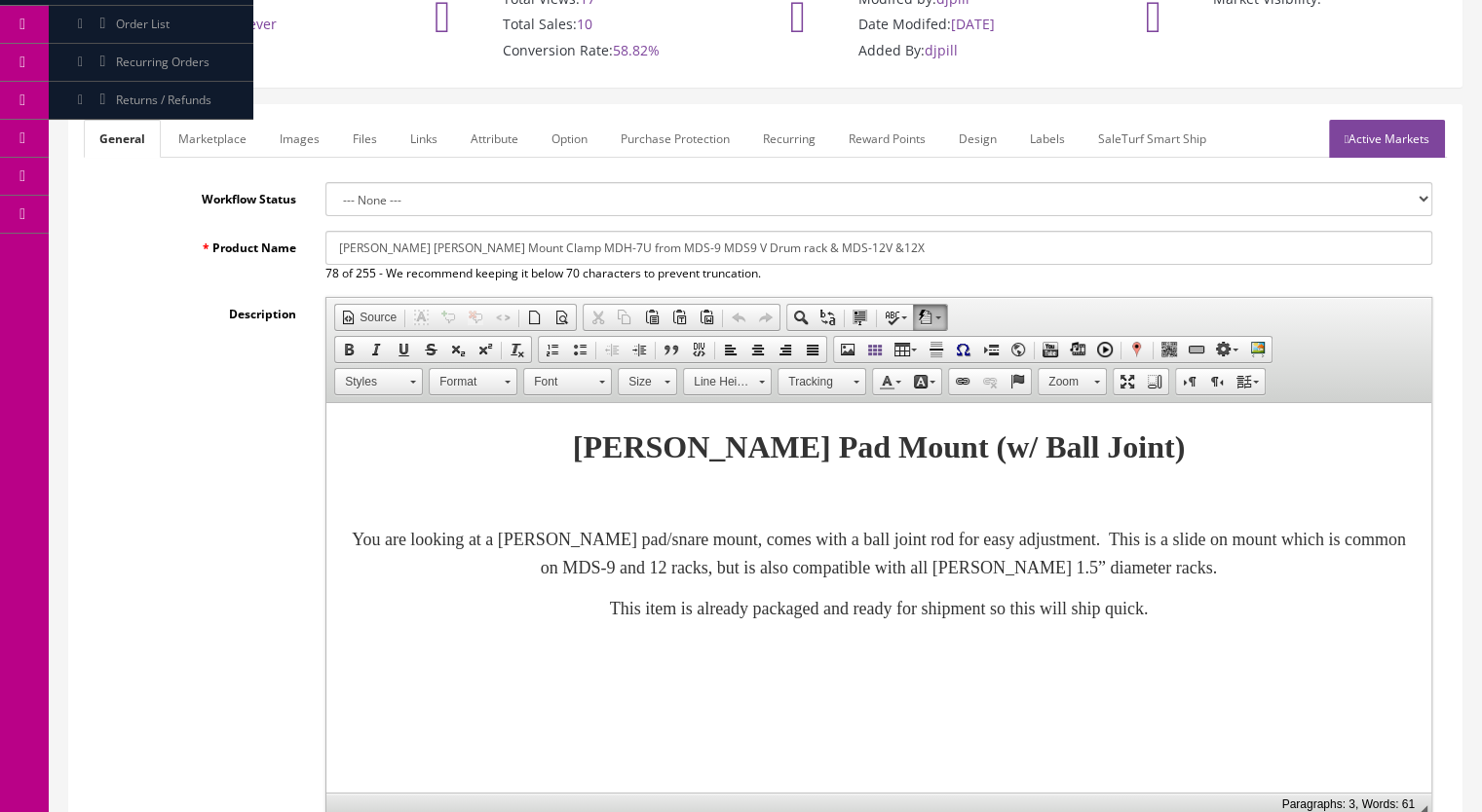
click at [215, 122] on link "Marketplace" at bounding box center [212, 139] width 99 height 38
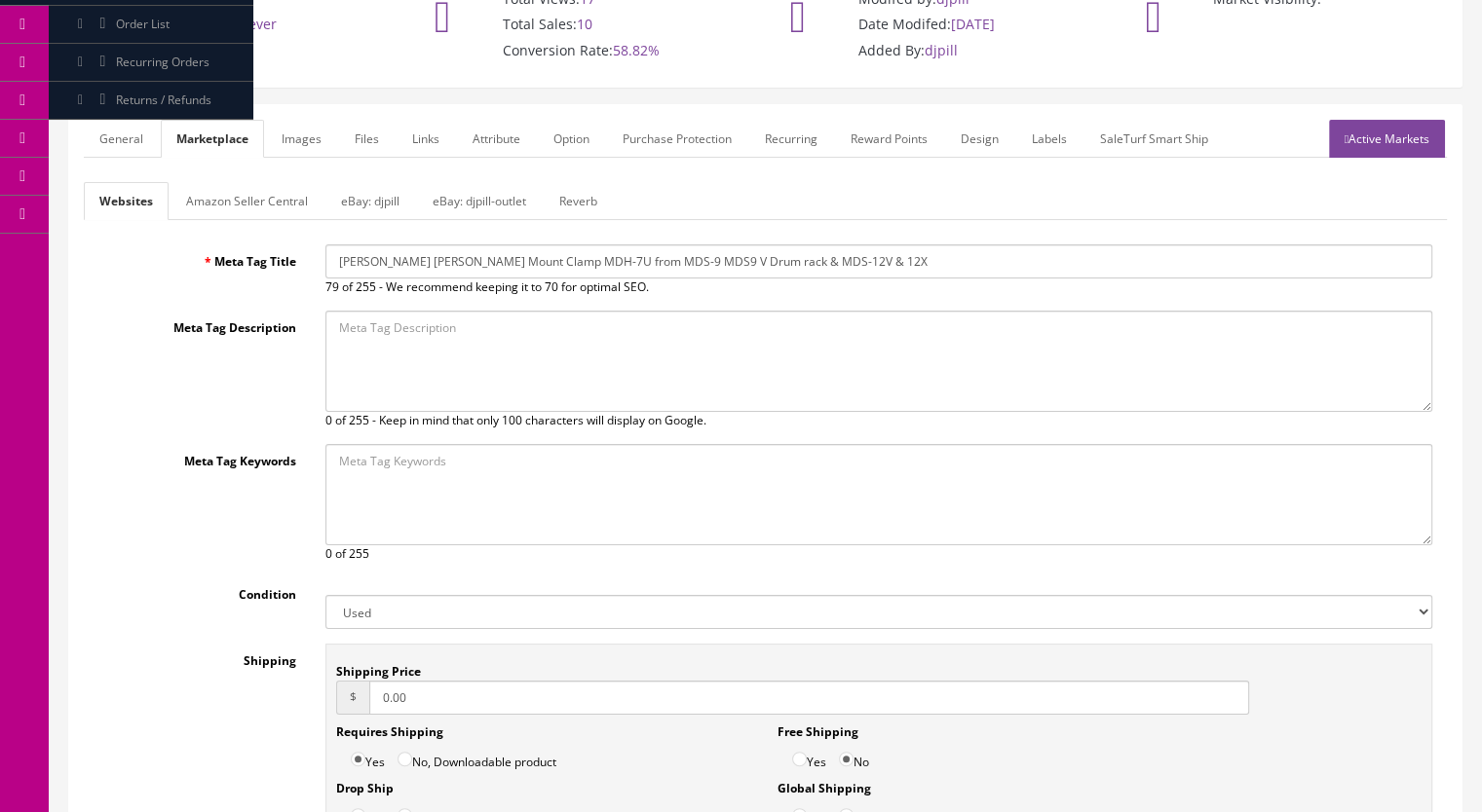
click at [373, 204] on link "eBay: djpill" at bounding box center [370, 201] width 90 height 38
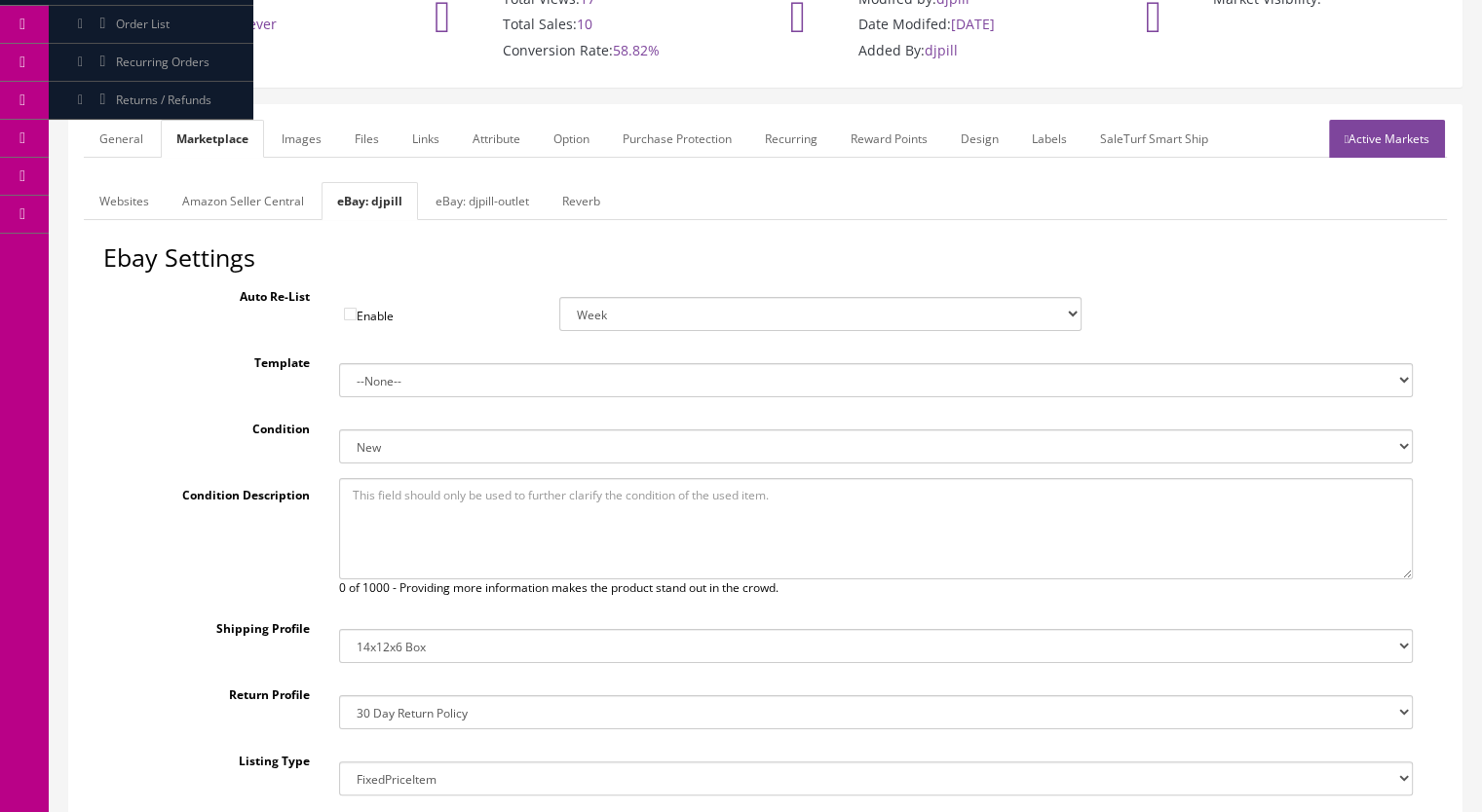
click at [376, 439] on select "New New other New with defects Manufacturer refurbished Seller refurbished Used…" at bounding box center [876, 447] width 1074 height 34
select select "3000"
click at [339, 430] on select "New New other New with defects Manufacturer refurbished Seller refurbished Used…" at bounding box center [876, 447] width 1074 height 34
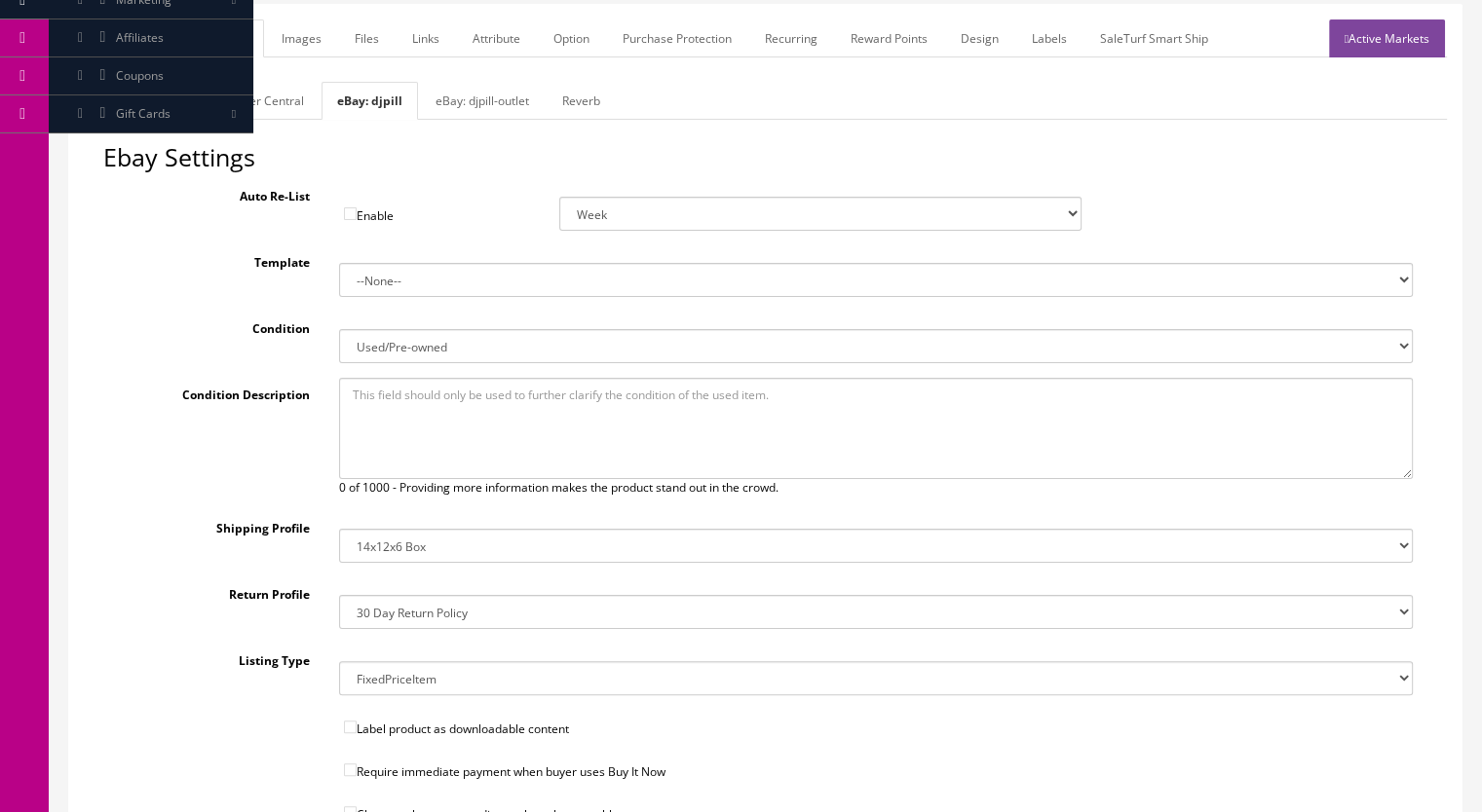
scroll to position [390, 0]
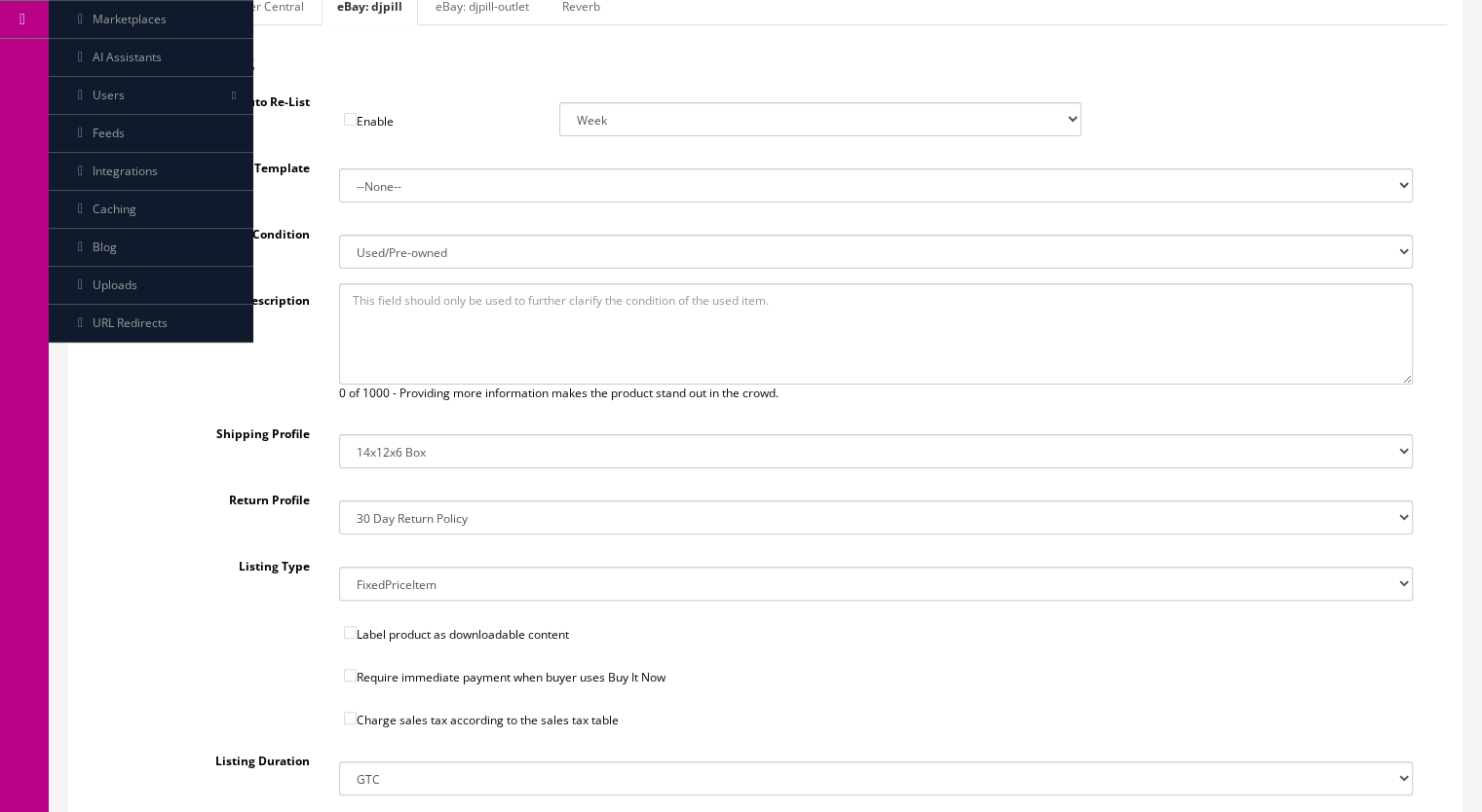
click at [355, 669] on input"] "Require immediate payment when buyer uses Buy It Now" at bounding box center [350, 675] width 13 height 13
checkbox input"] "true"
drag, startPoint x: 351, startPoint y: 713, endPoint x: 382, endPoint y: 684, distance: 42.7
click at [351, 714] on input"] "Charge sales tax according to the sales tax table" at bounding box center [350, 718] width 13 height 13
checkbox input"] "true"
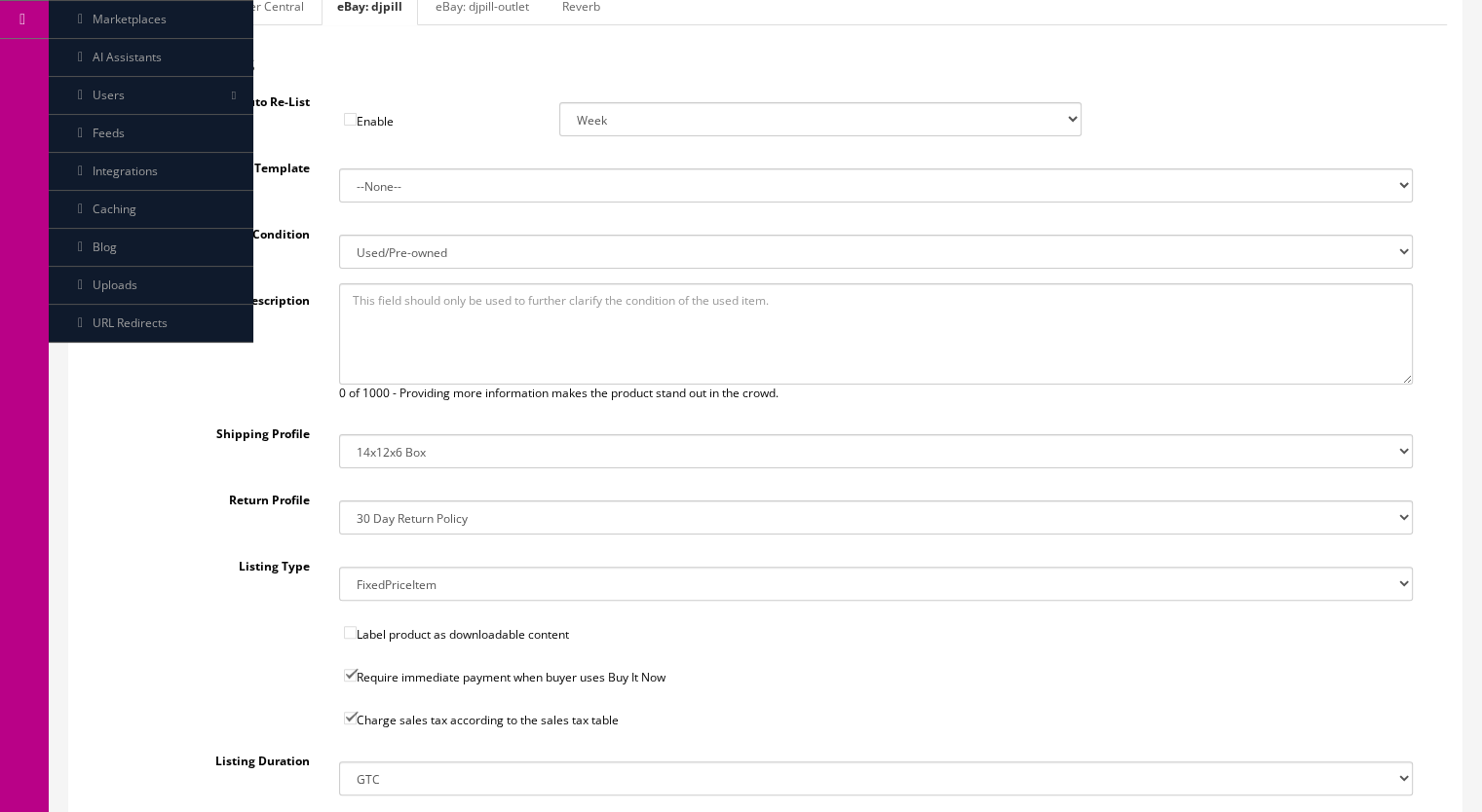
click at [409, 446] on select "14x12x6 Box Flat Rate - 19.99 14x14x5 Box 12x12x5 Box 13x13x5 Box 13x13x4 Box 1…" at bounding box center [876, 451] width 1074 height 34
select select "34"
click at [339, 434] on select "14x12x6 Box Flat Rate - 19.99 14x14x5 Box 12x12x5 Box 13x13x5 Box 13x13x4 Box 1…" at bounding box center [876, 451] width 1074 height 34
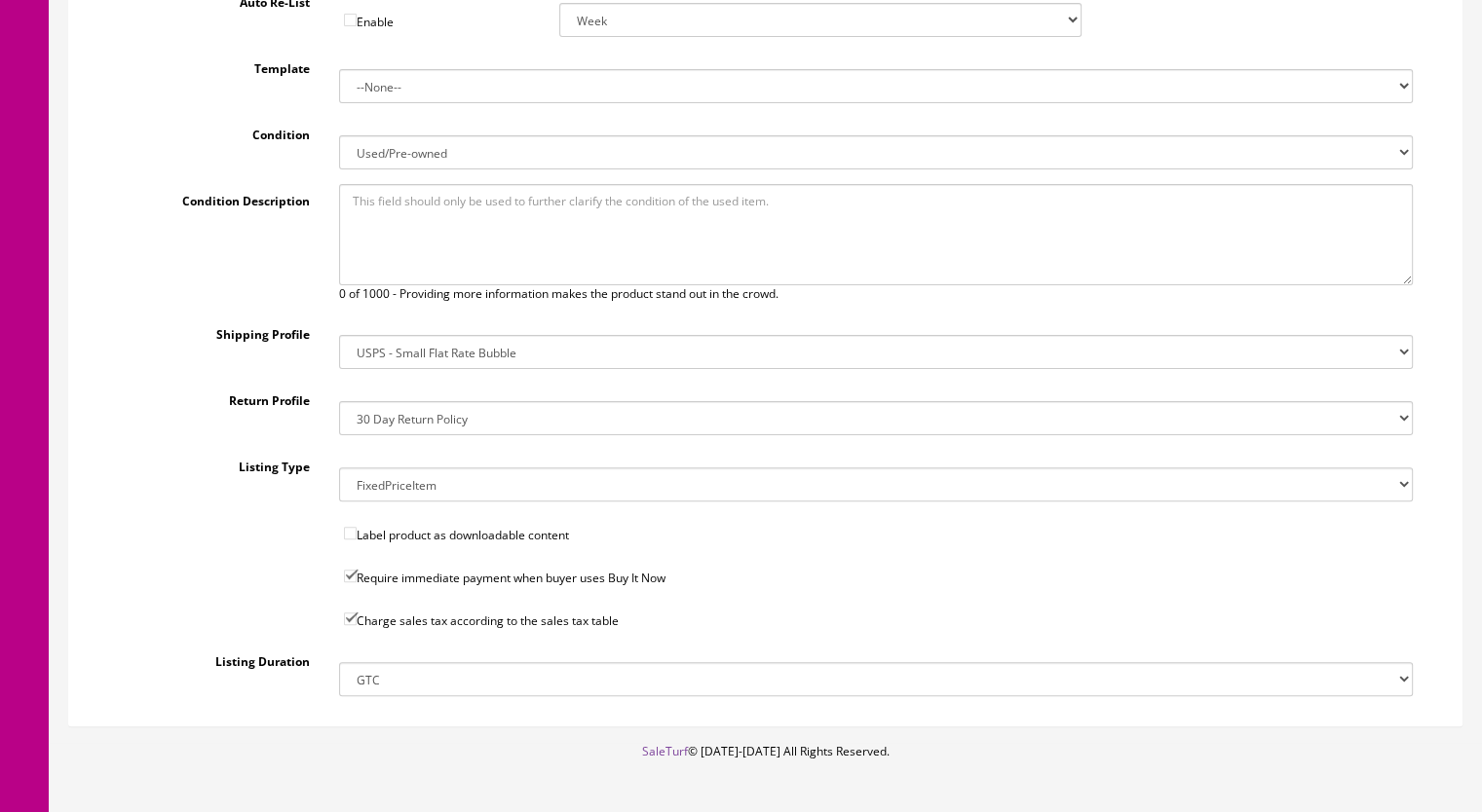
scroll to position [358, 0]
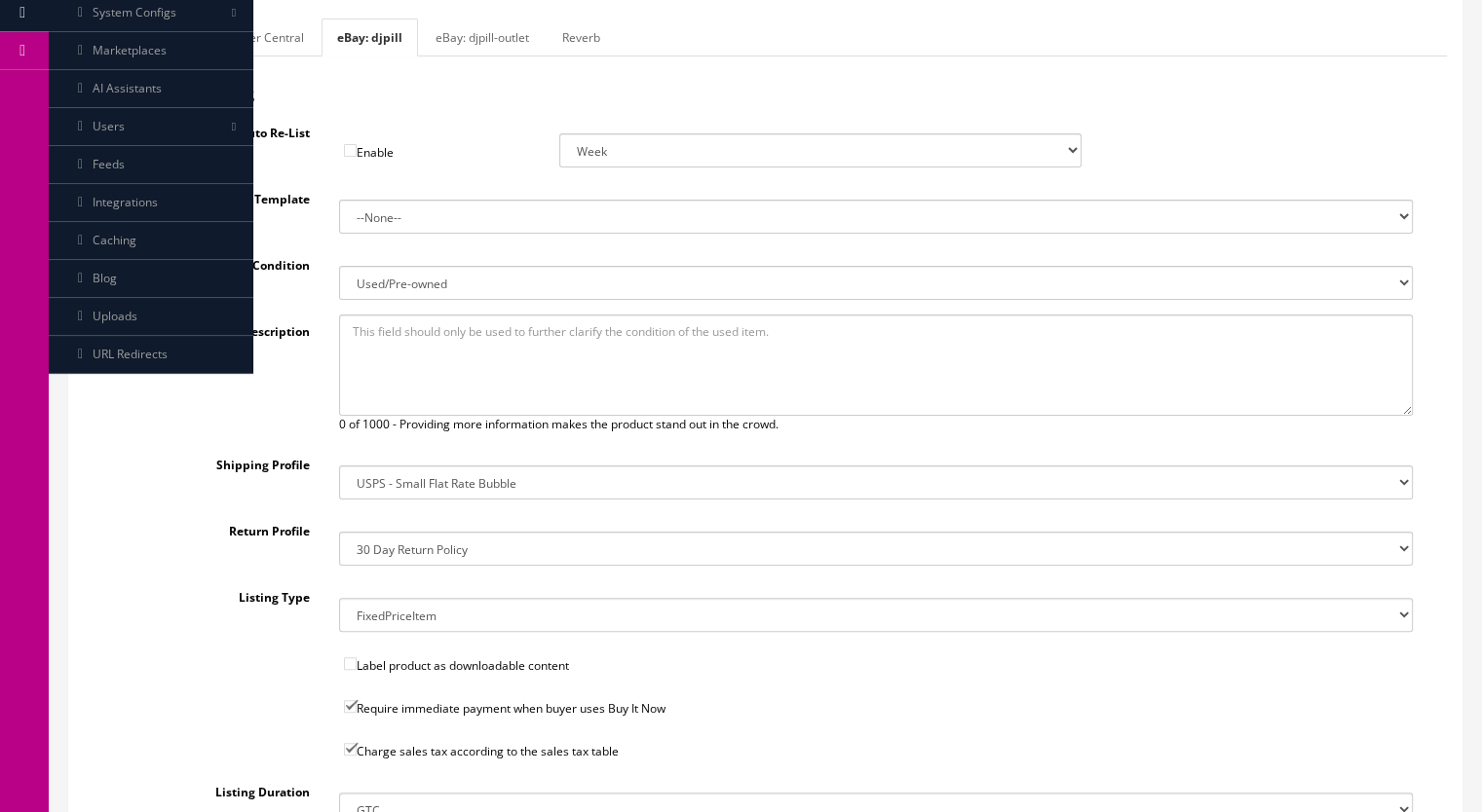
click at [448, 476] on select "14x12x6 Box Flat Rate - 19.99 14x14x5 Box 12x12x5 Box 13x13x5 Box 13x13x4 Box 1…" at bounding box center [876, 483] width 1074 height 34
click at [339, 466] on select "14x12x6 Box Flat Rate - 19.99 14x14x5 Box 12x12x5 Box 13x13x5 Box 13x13x4 Box 1…" at bounding box center [876, 483] width 1074 height 34
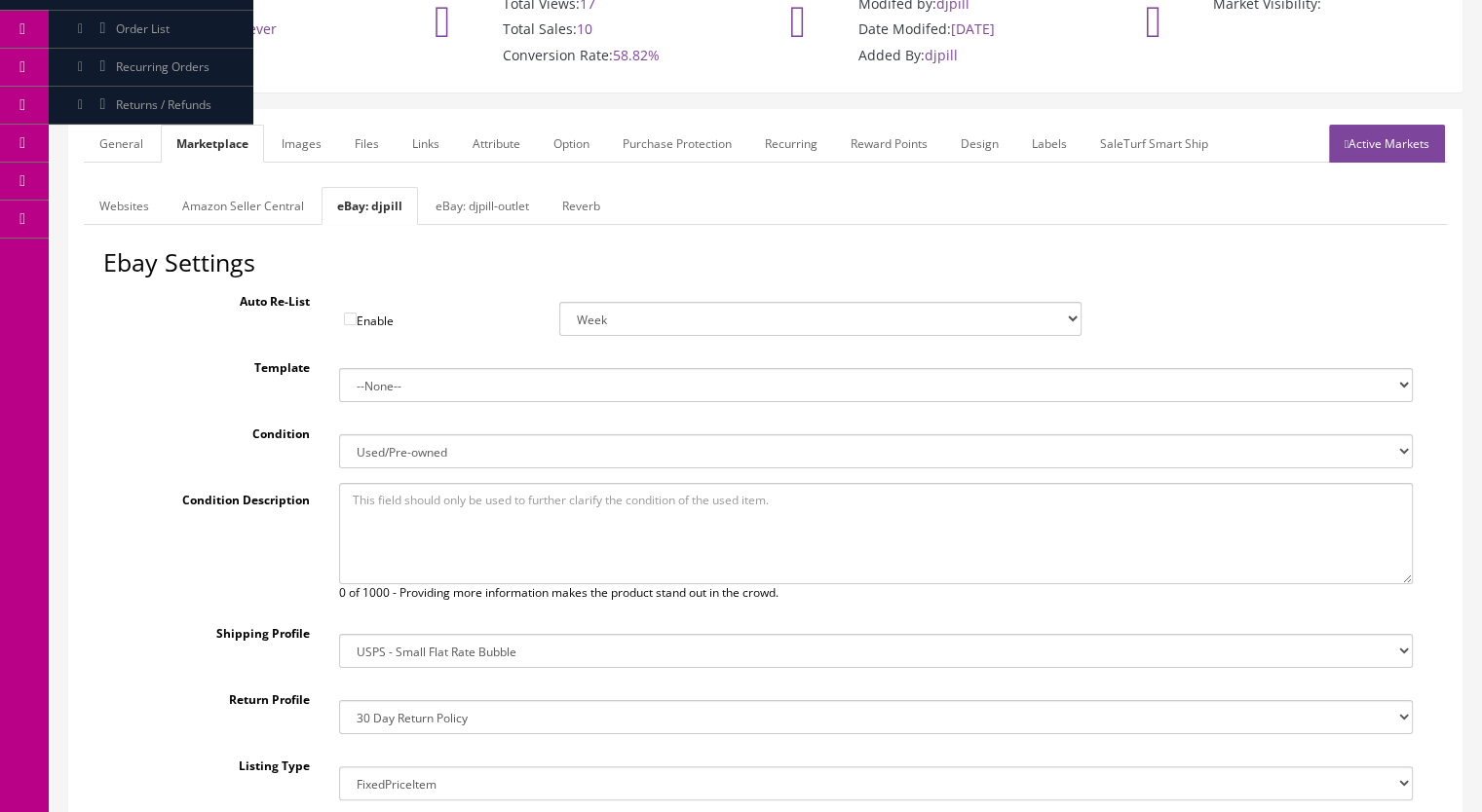
scroll to position [66, 0]
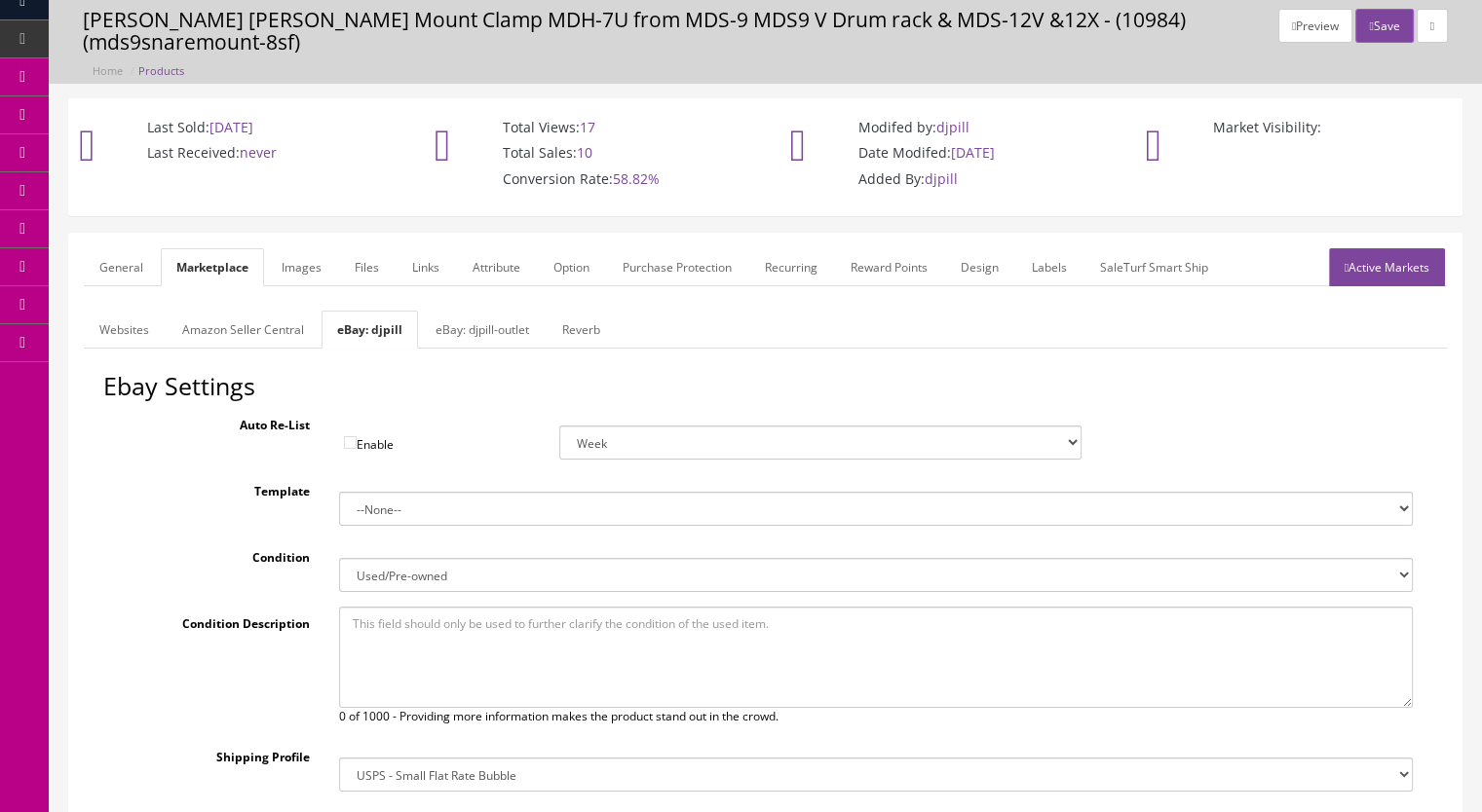
click at [1392, 273] on link "Active Markets" at bounding box center [1387, 267] width 116 height 38
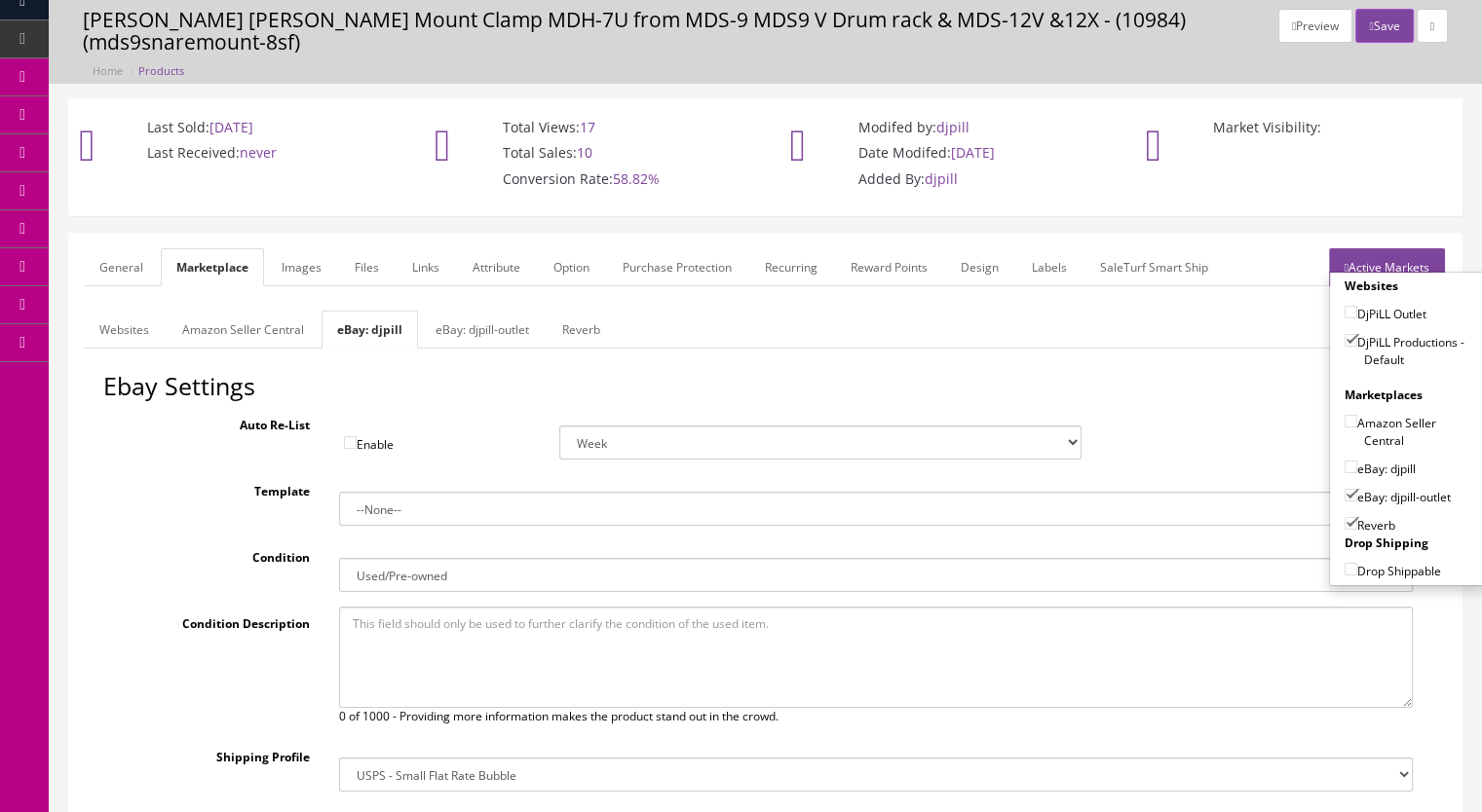
click at [1344, 461] on input"] "eBay: djpill" at bounding box center [1350, 467] width 13 height 13
checkbox input"] "true"
click at [1348, 493] on input"] "eBay: djpill-outlet" at bounding box center [1350, 495] width 13 height 13
checkbox input"] "false"
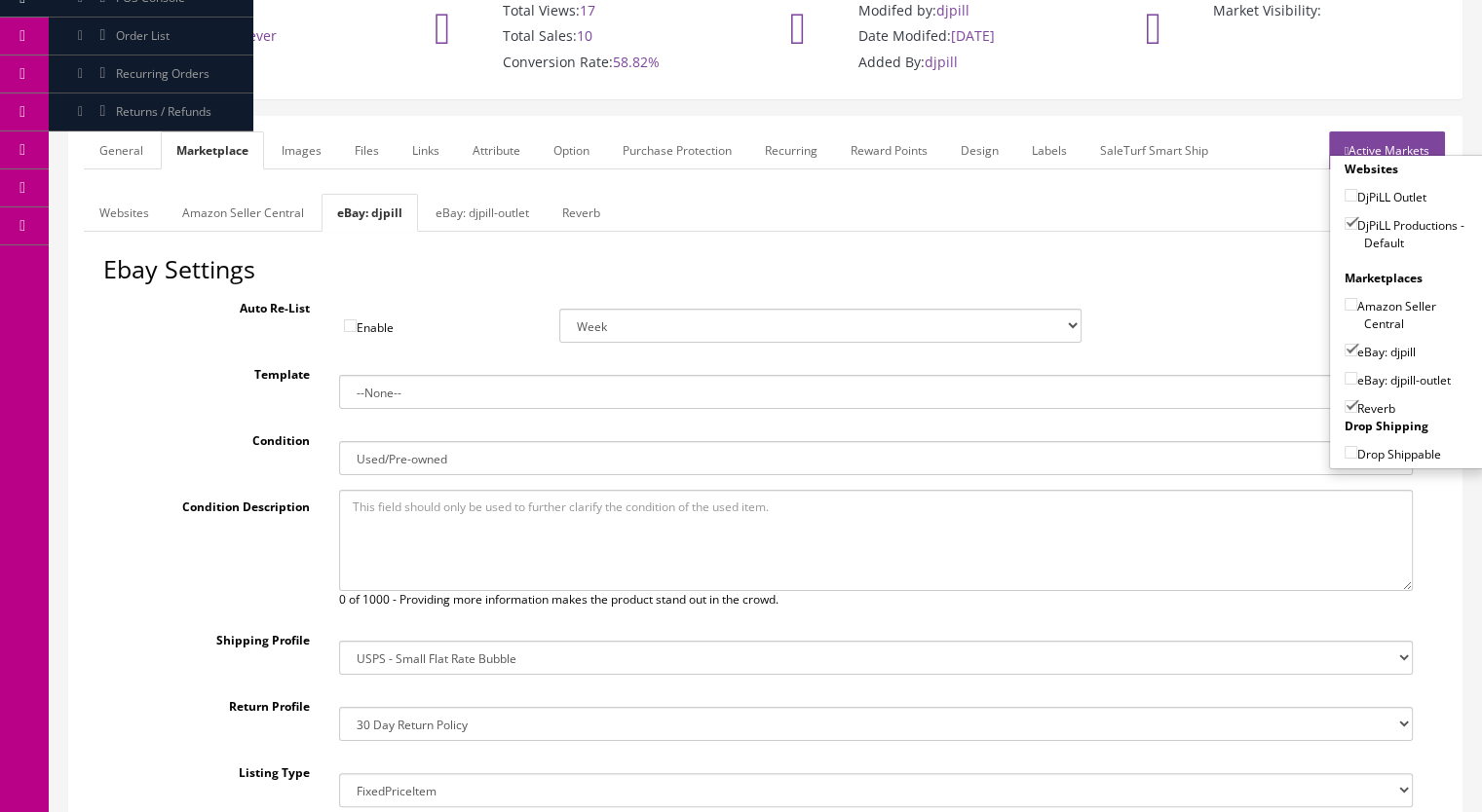
scroll to position [0, 0]
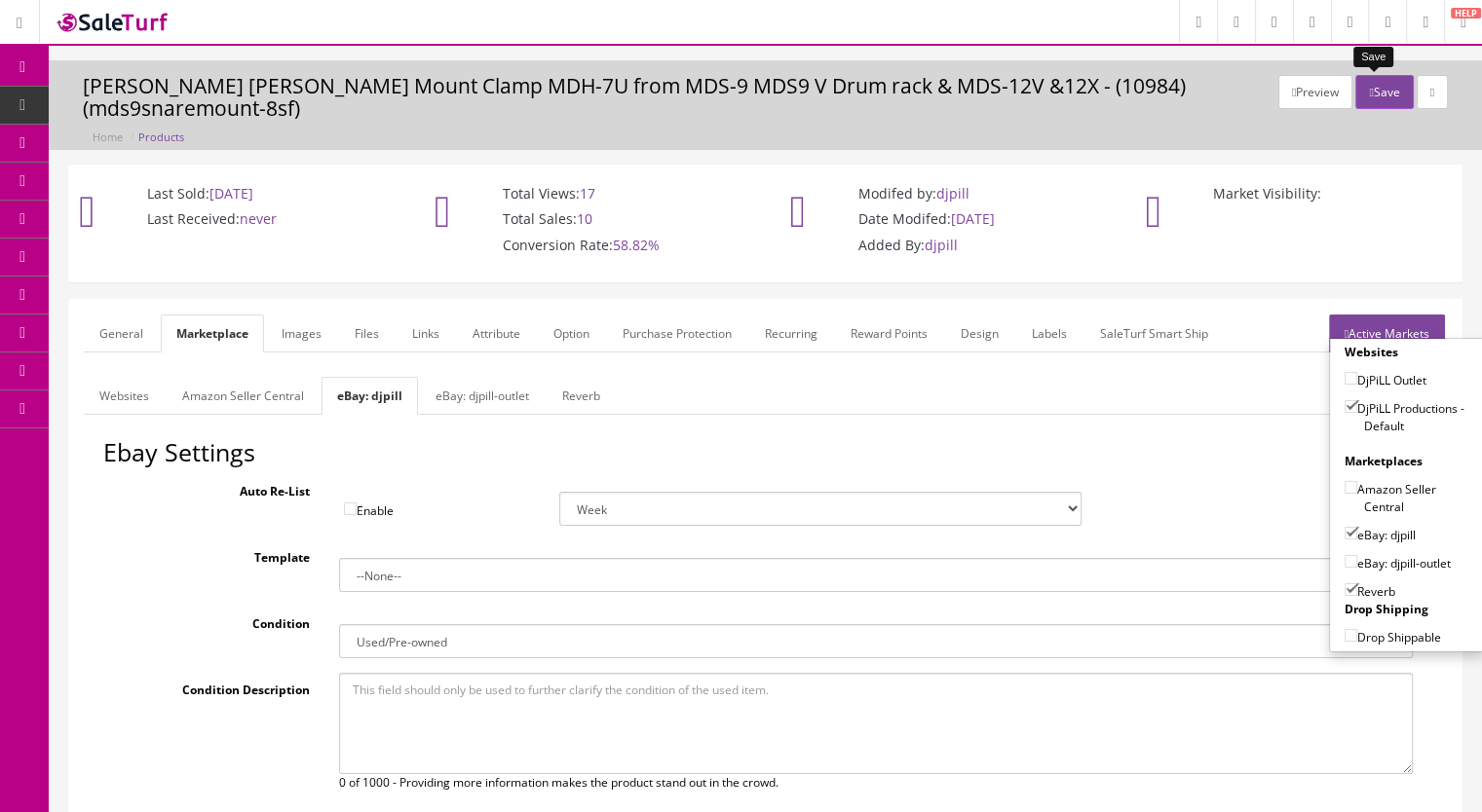
click at [1375, 95] on button "Save" at bounding box center [1383, 92] width 57 height 34
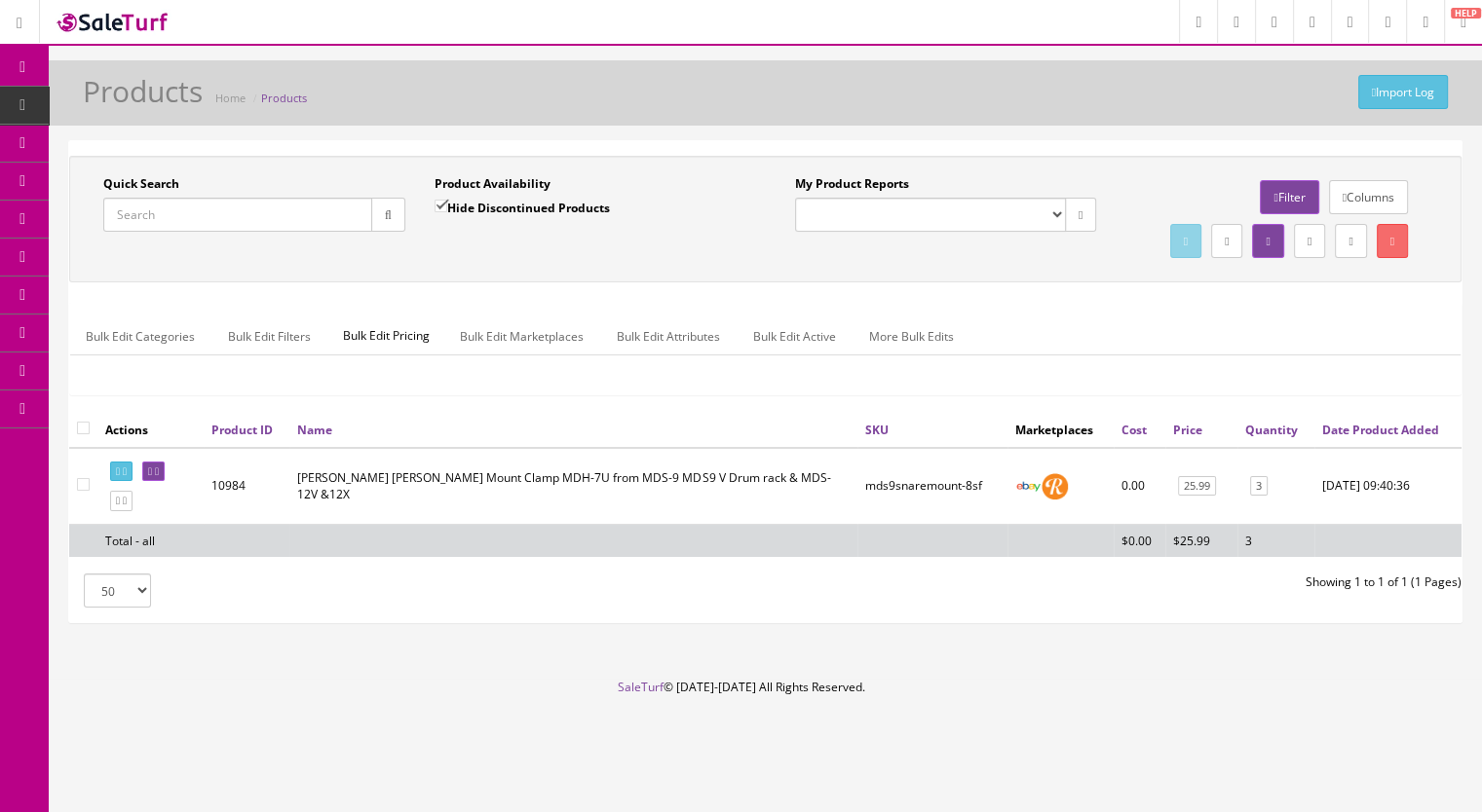
click at [218, 211] on input "Quick Search" at bounding box center [237, 215] width 269 height 34
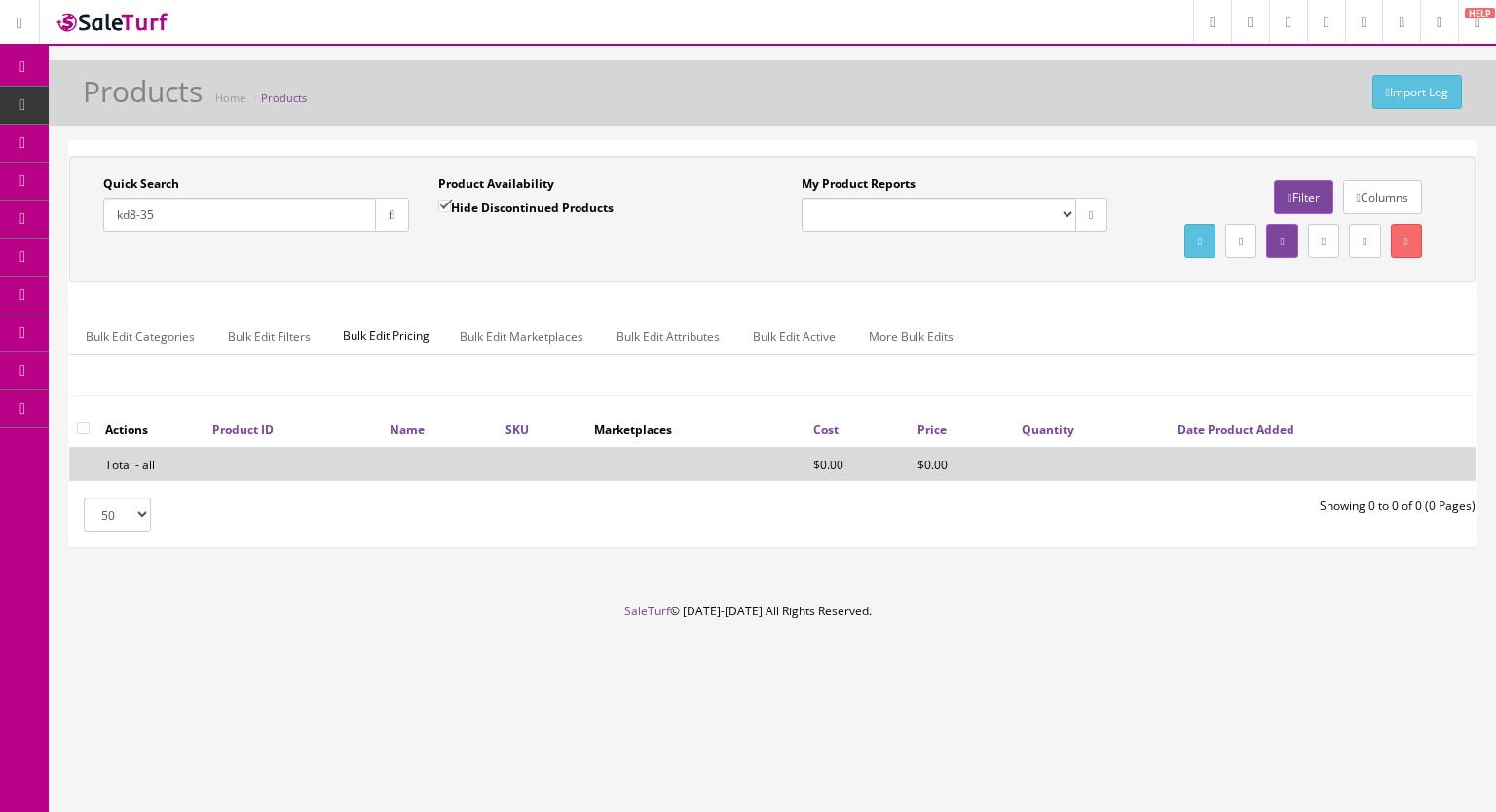
type input "kd8-35"
click at [441, 200] on input "Hide Discontinued Products" at bounding box center [444, 206] width 13 height 13
checkbox input "false"
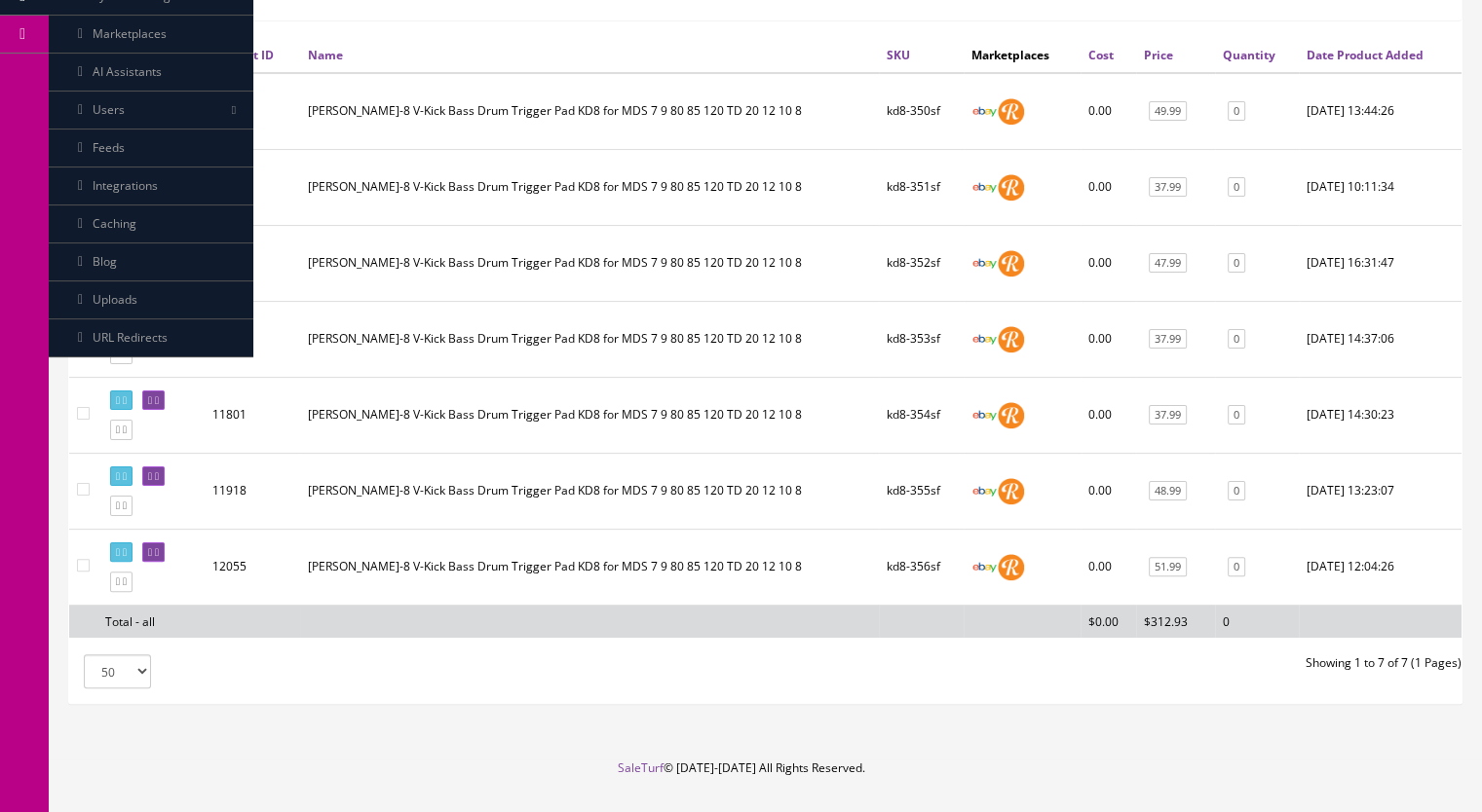
scroll to position [356, 0]
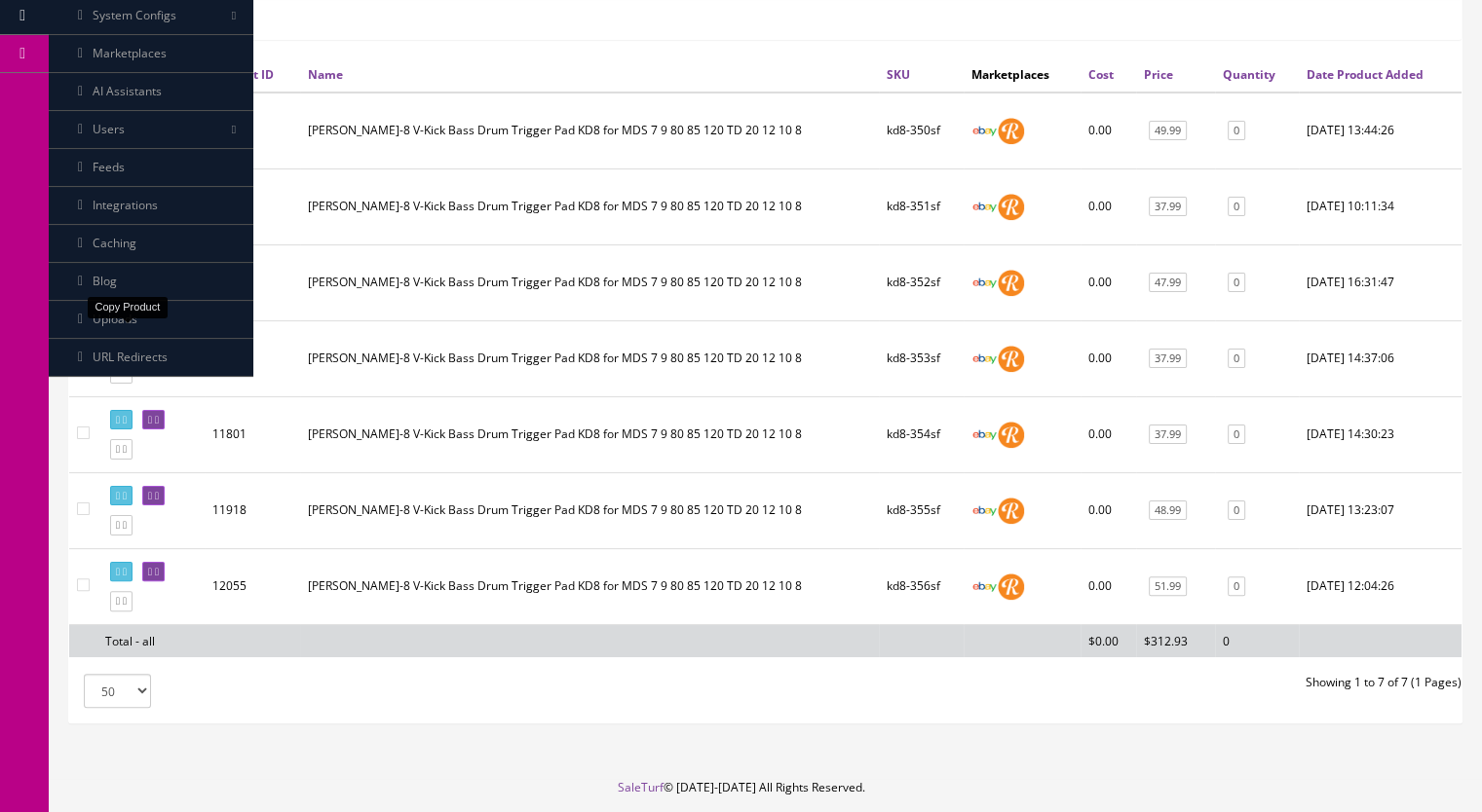
click at [127, 303] on icon at bounding box center [125, 297] width 4 height 11
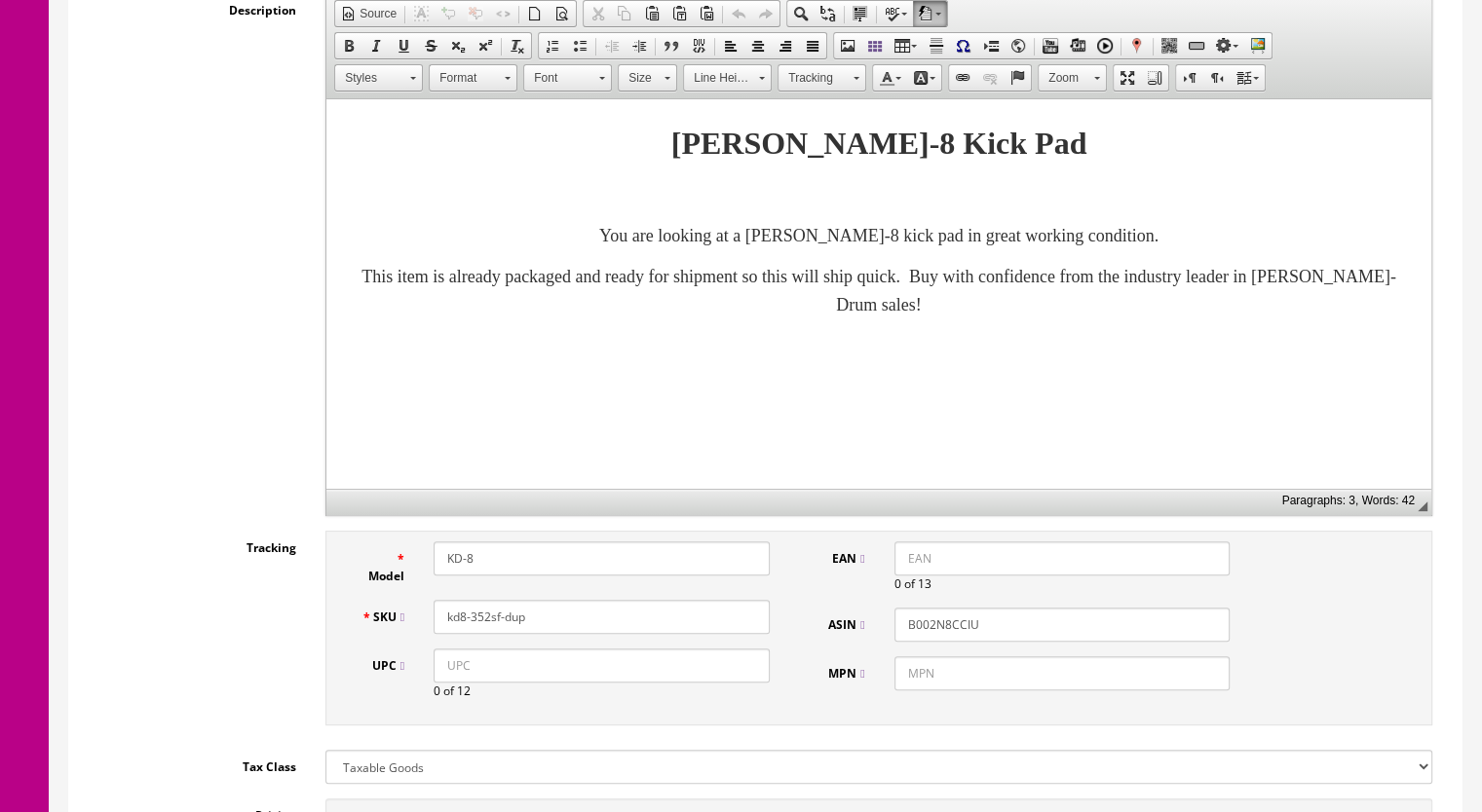
scroll to position [487, 0]
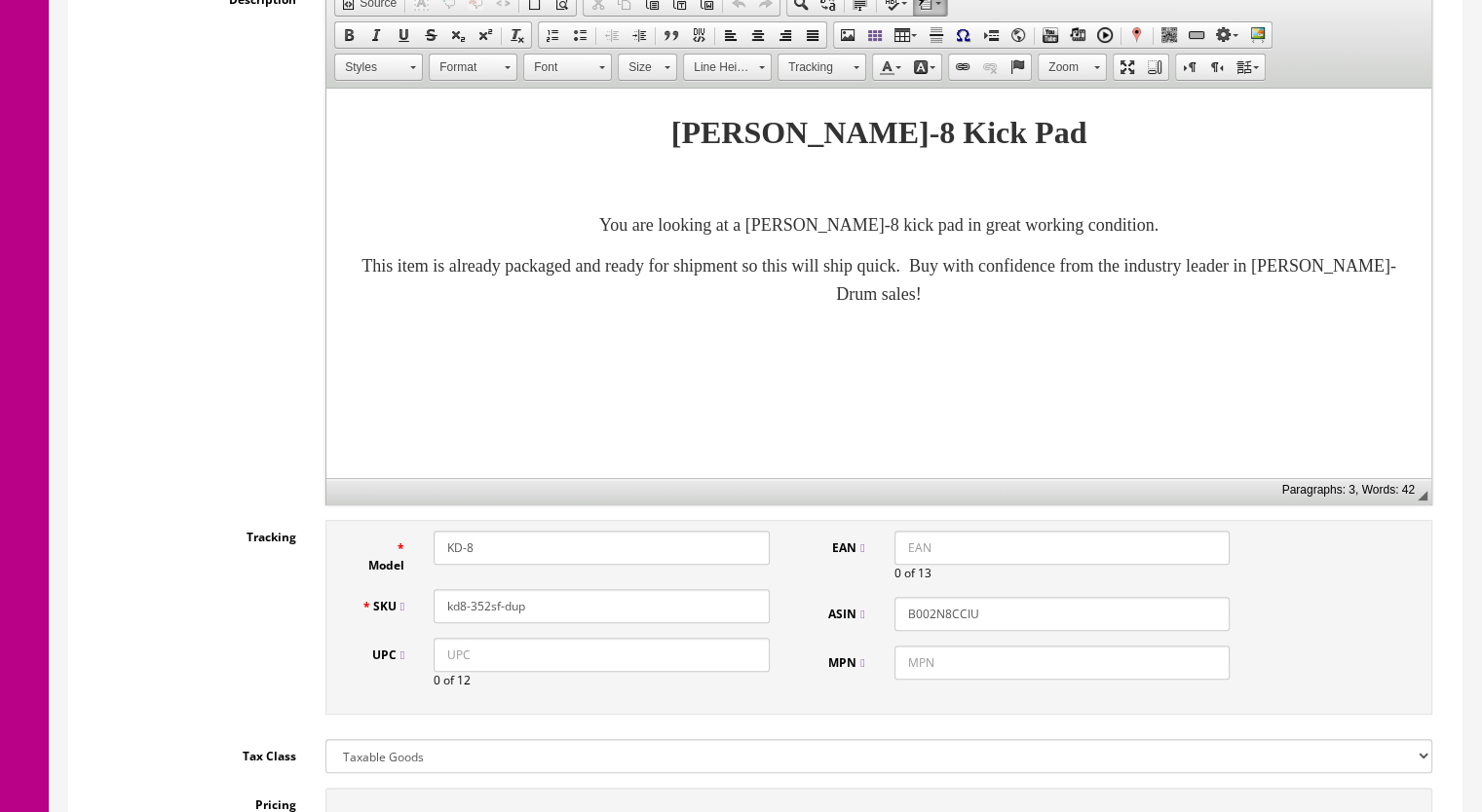
drag, startPoint x: 537, startPoint y: 607, endPoint x: 484, endPoint y: 611, distance: 52.7
click at [483, 611] on input "kd8-352sf-dup" at bounding box center [601, 606] width 336 height 34
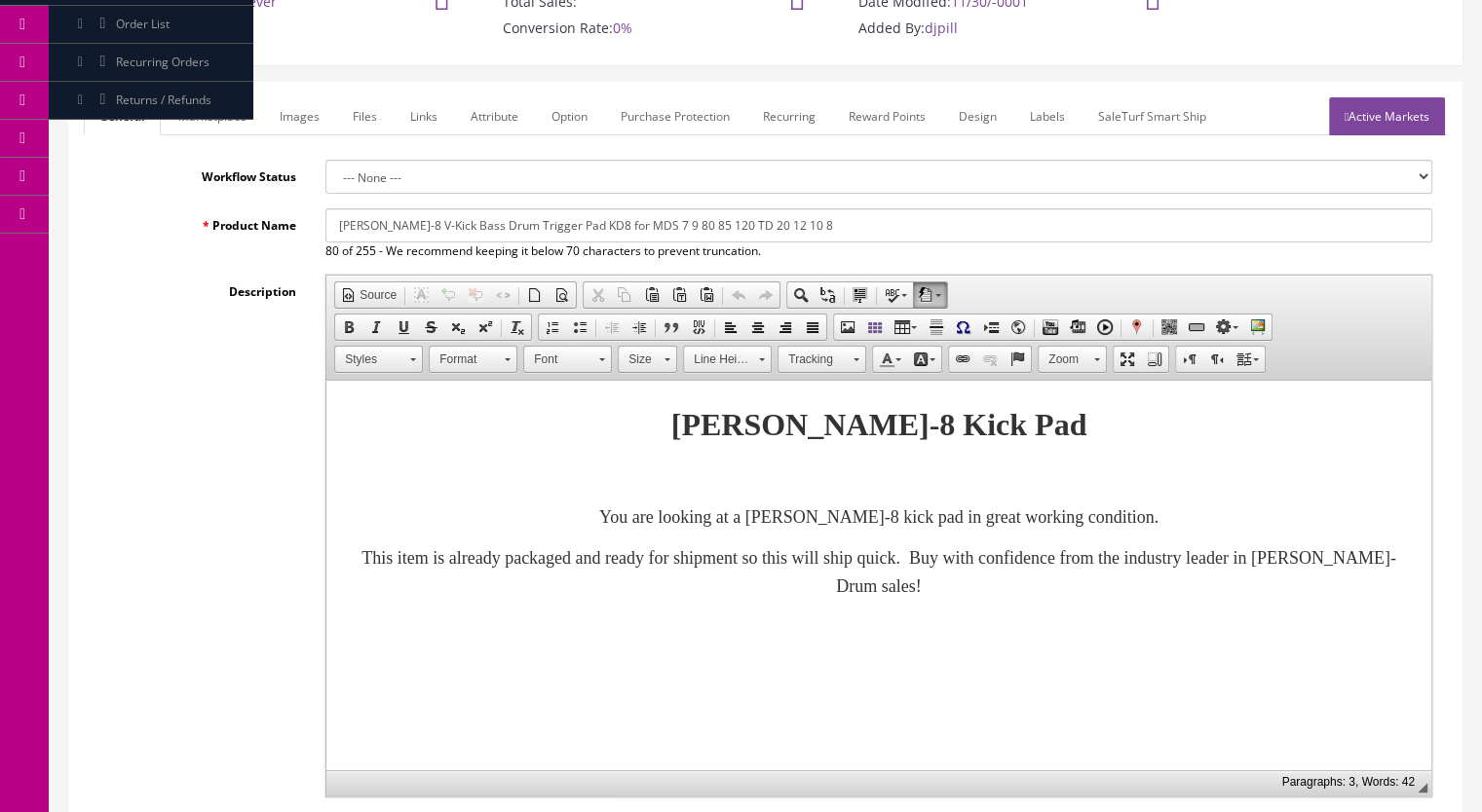
scroll to position [195, 0]
type input "kd8-357sf"
click at [205, 103] on link "Marketplace" at bounding box center [212, 116] width 99 height 38
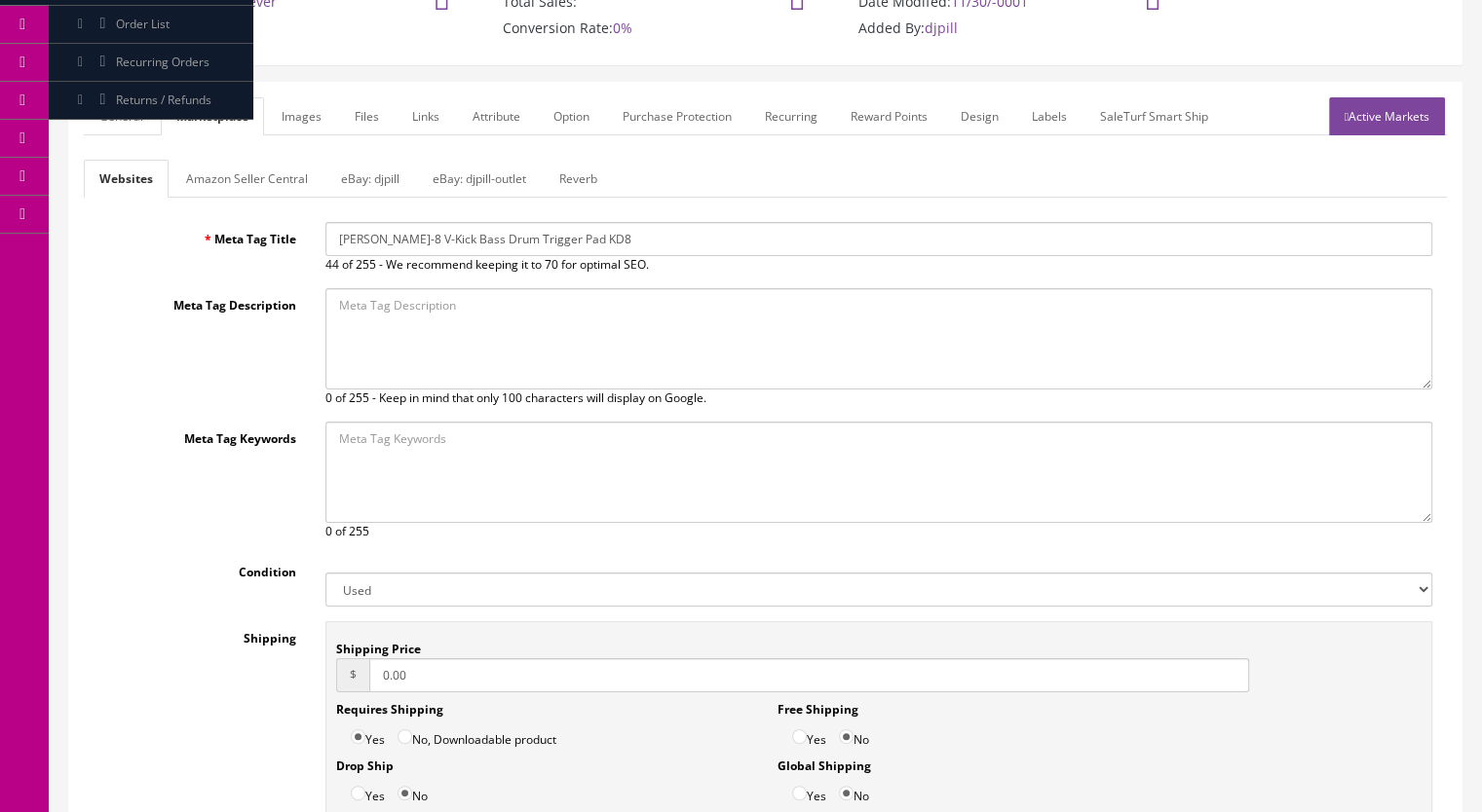
click at [602, 173] on link "Reverb" at bounding box center [578, 179] width 69 height 38
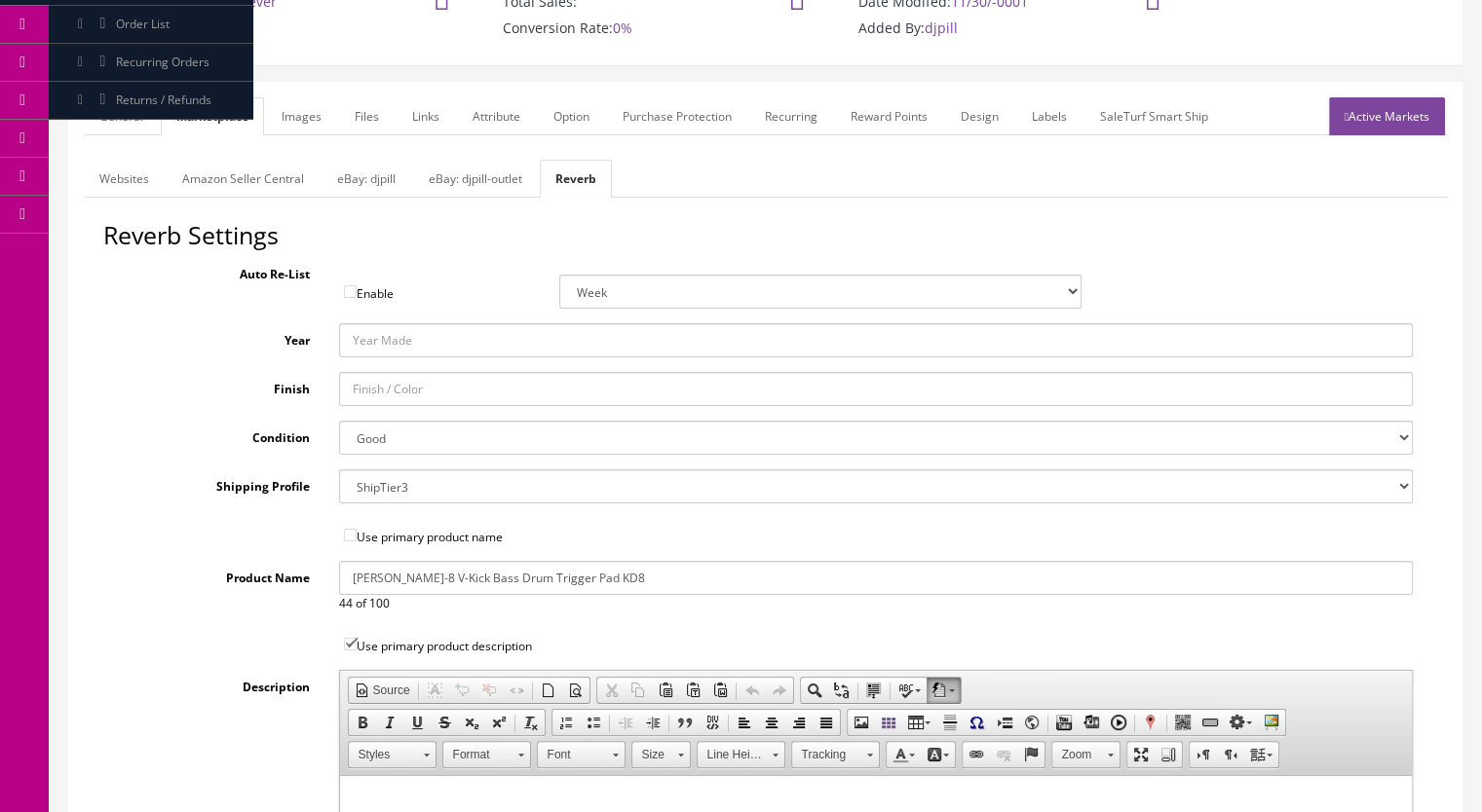
click at [305, 94] on div "General Marketplace Images Files Links Attribute Option Purchase Protection Rec…" at bounding box center [765, 653] width 1392 height 1140
click at [301, 114] on link "Images" at bounding box center [301, 116] width 71 height 38
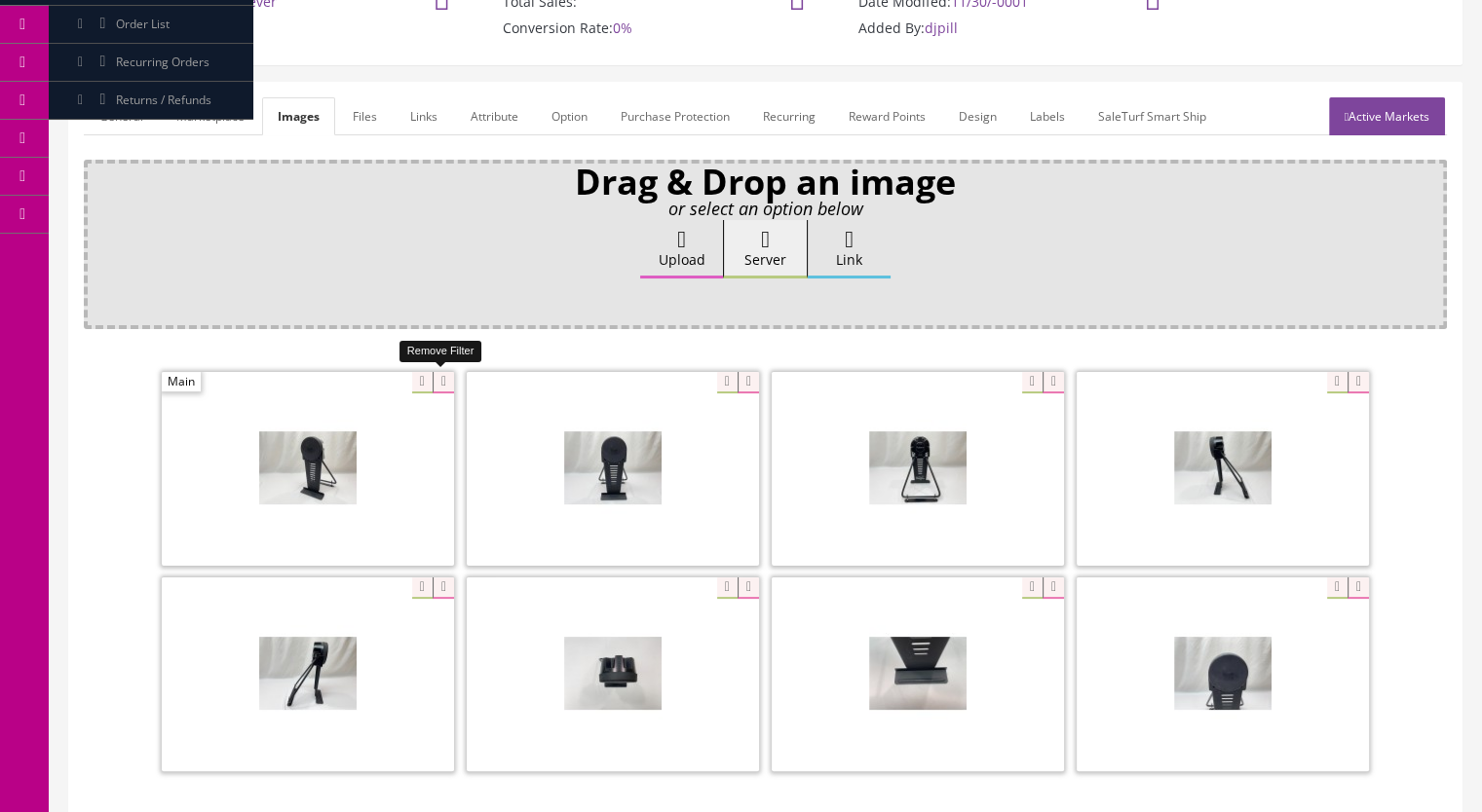
click at [444, 375] on icon at bounding box center [443, 382] width 21 height 21
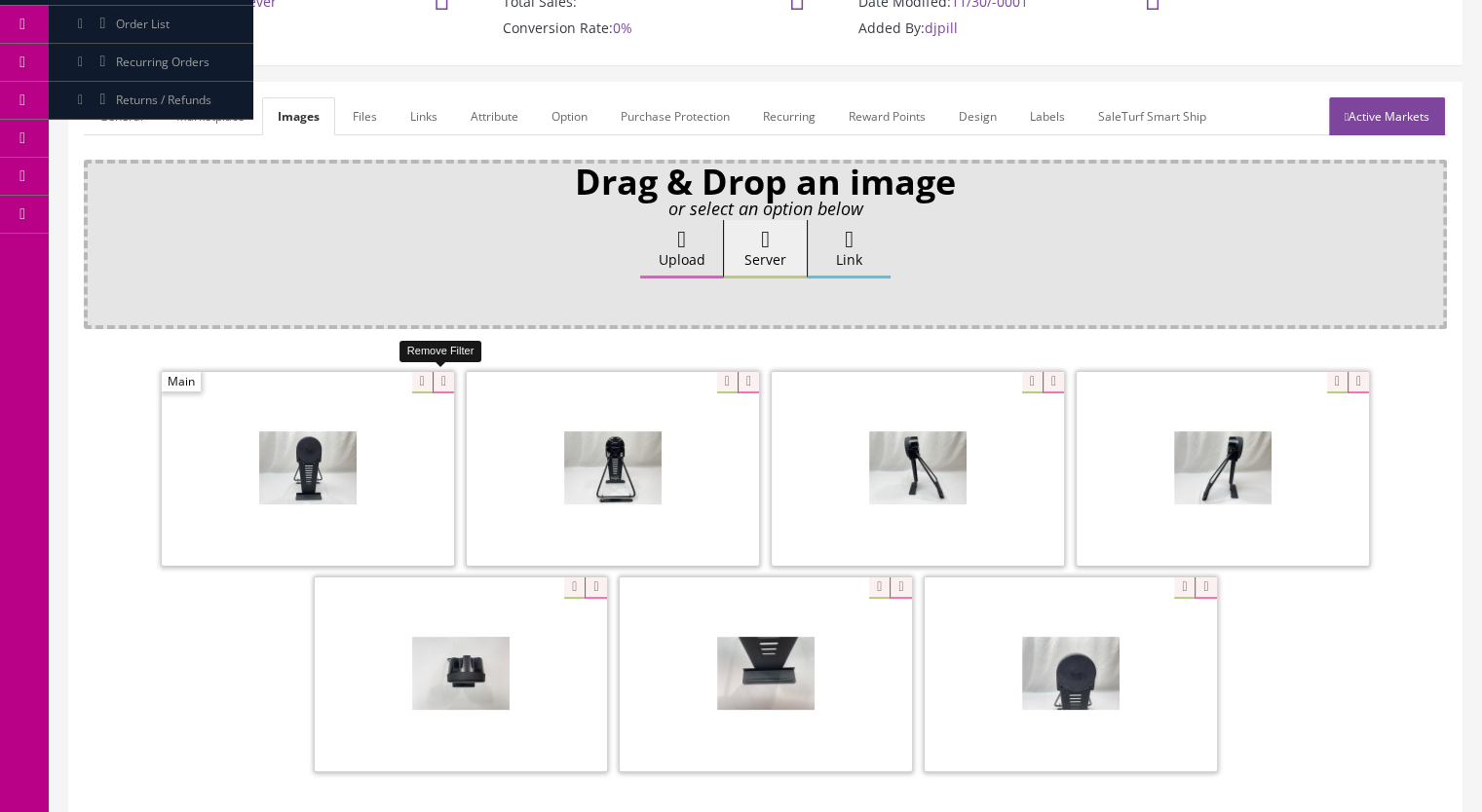
click at [444, 378] on icon at bounding box center [443, 382] width 21 height 21
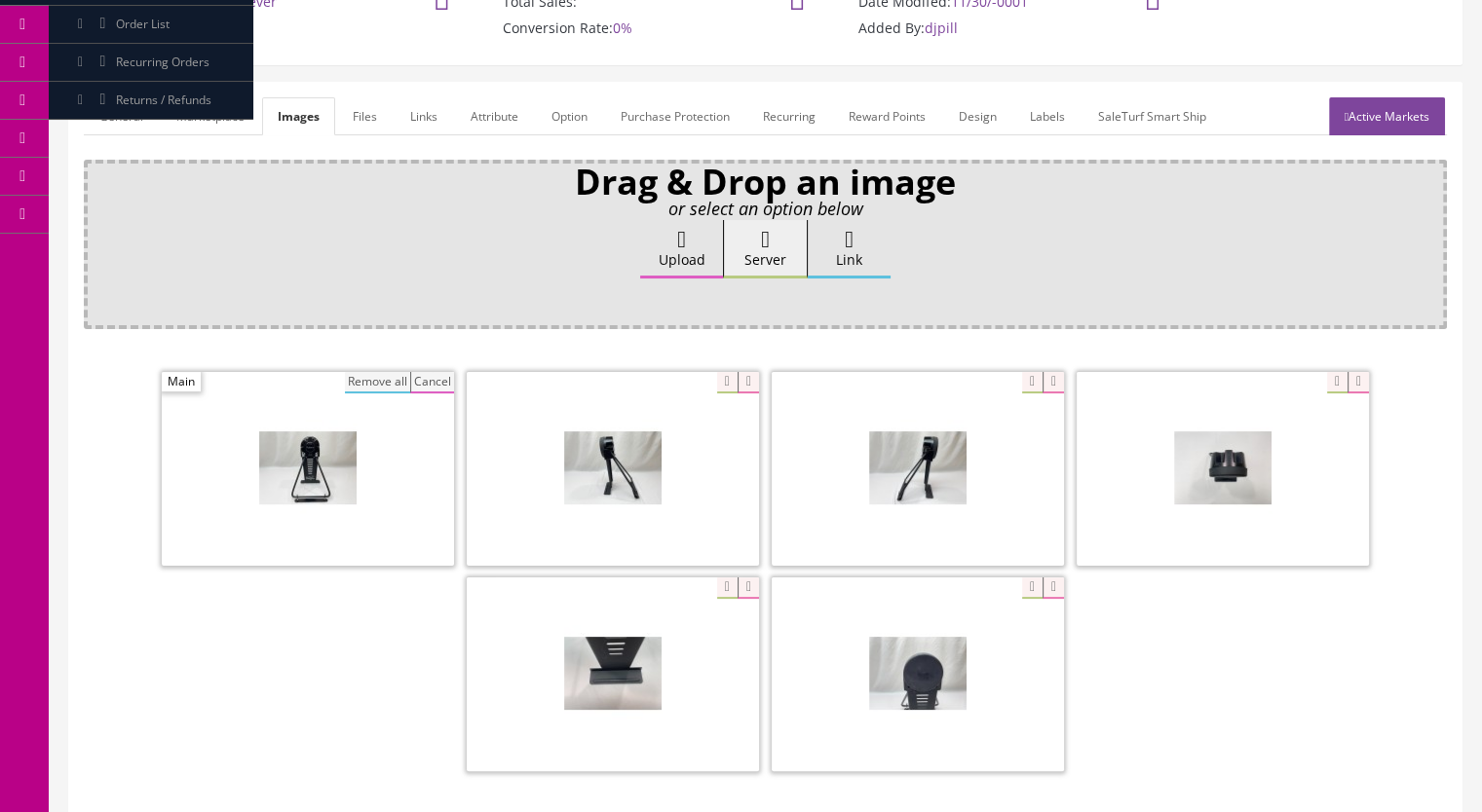
click at [366, 379] on button "Remove all" at bounding box center [377, 382] width 65 height 21
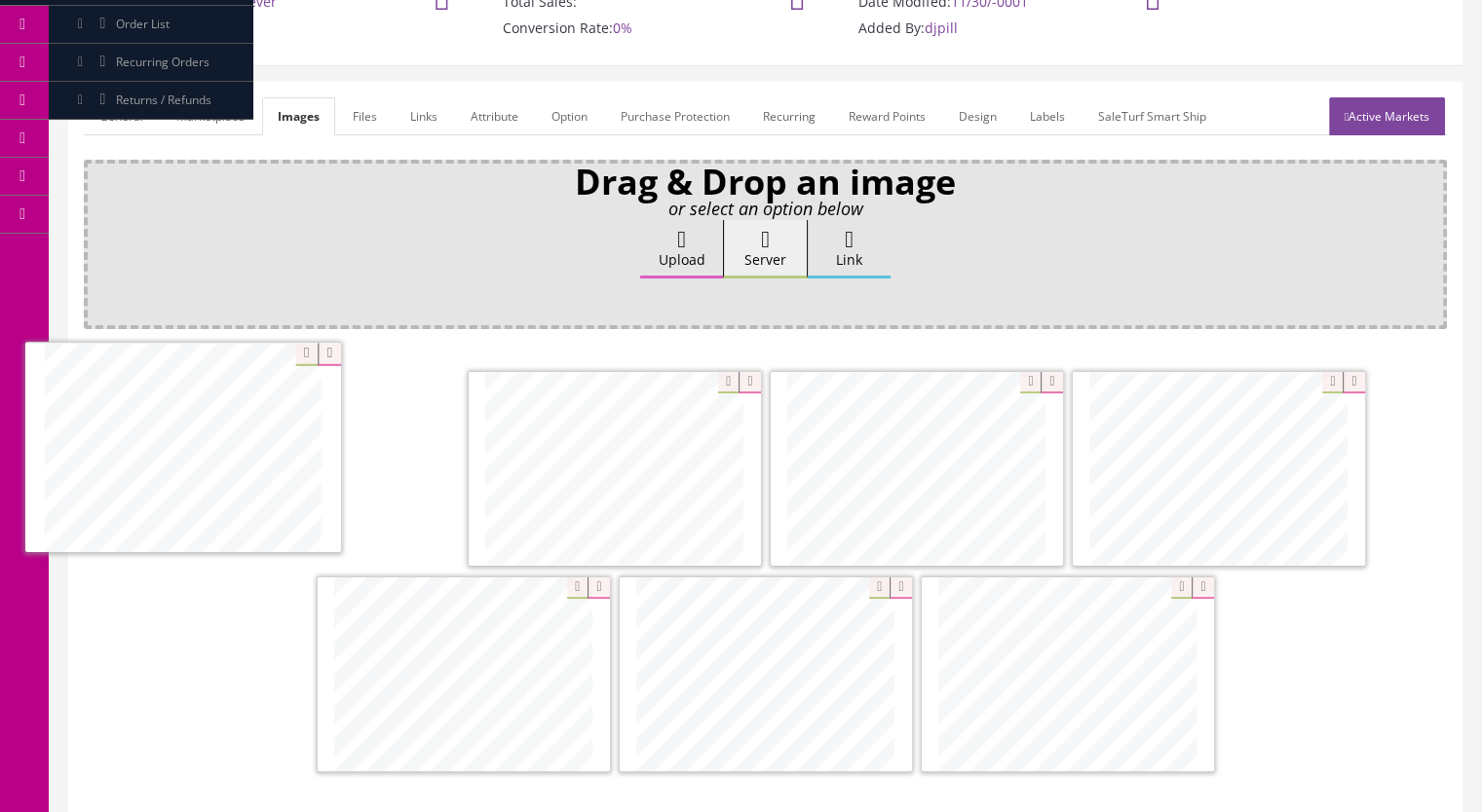
drag, startPoint x: 809, startPoint y: 691, endPoint x: 323, endPoint y: 465, distance: 535.2
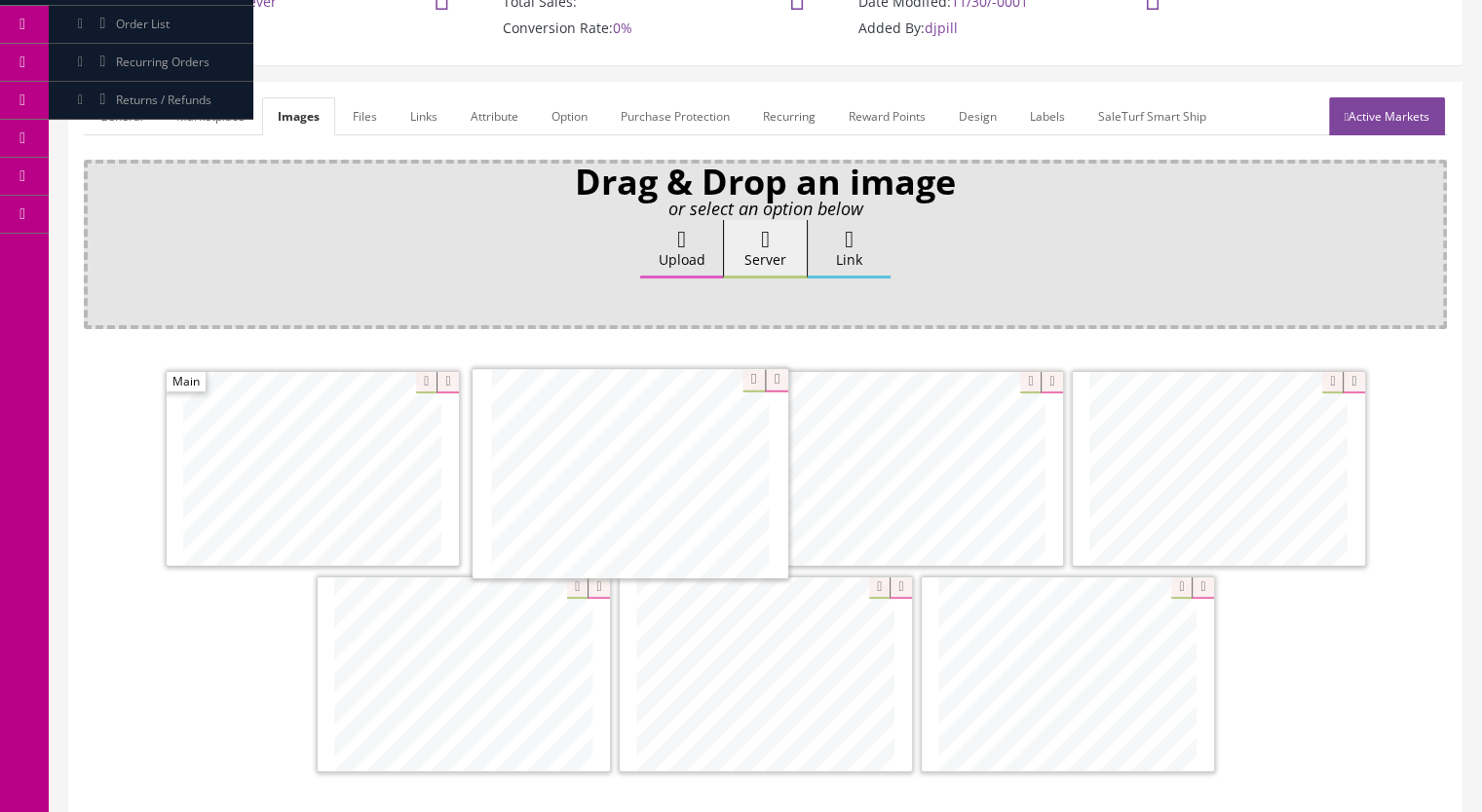
drag, startPoint x: 829, startPoint y: 674, endPoint x: 694, endPoint y: 476, distance: 239.7
drag, startPoint x: 1079, startPoint y: 698, endPoint x: 902, endPoint y: 480, distance: 281.2
click at [206, 133] on link "Marketplace" at bounding box center [210, 116] width 99 height 38
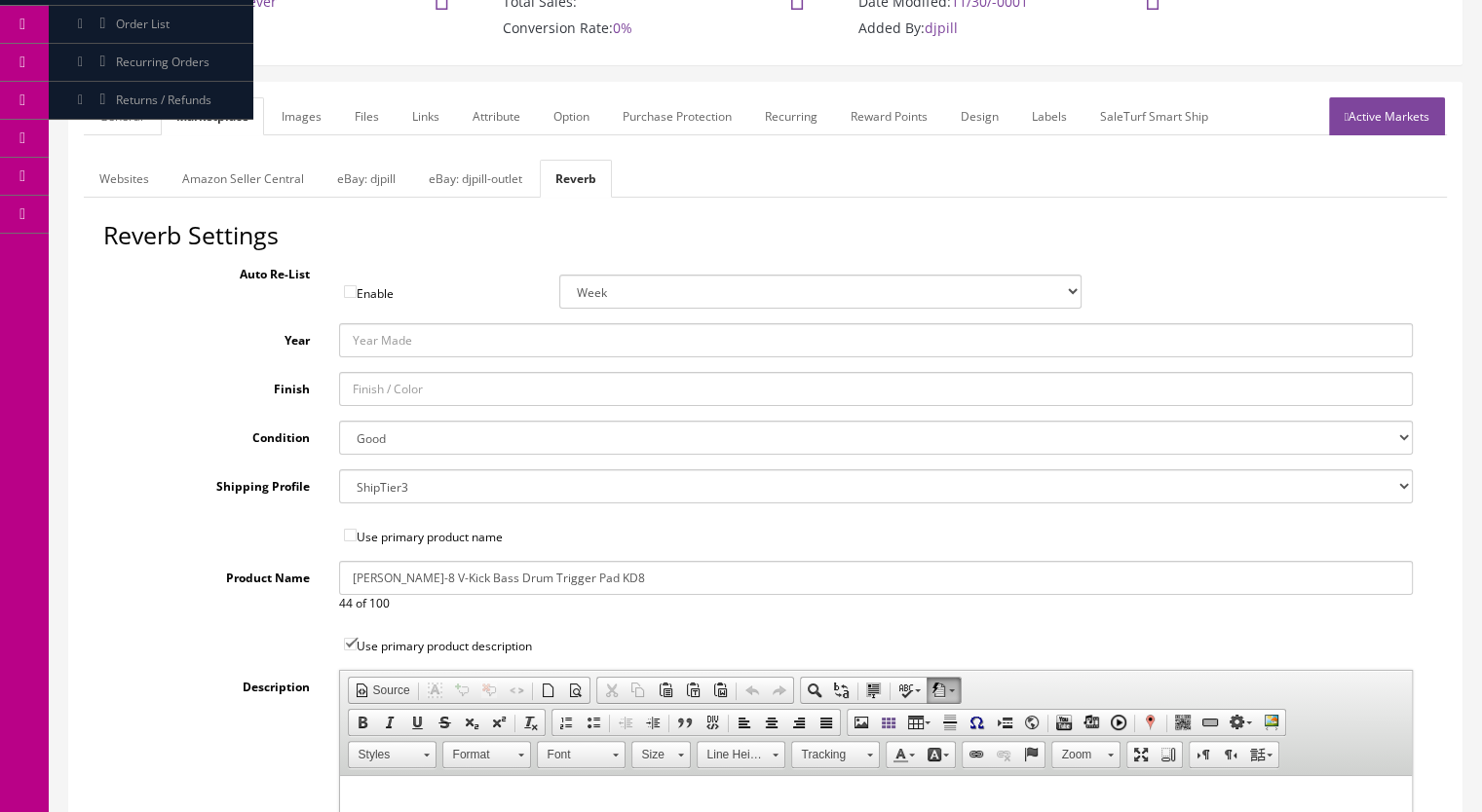
click at [120, 122] on link "General" at bounding box center [121, 116] width 75 height 38
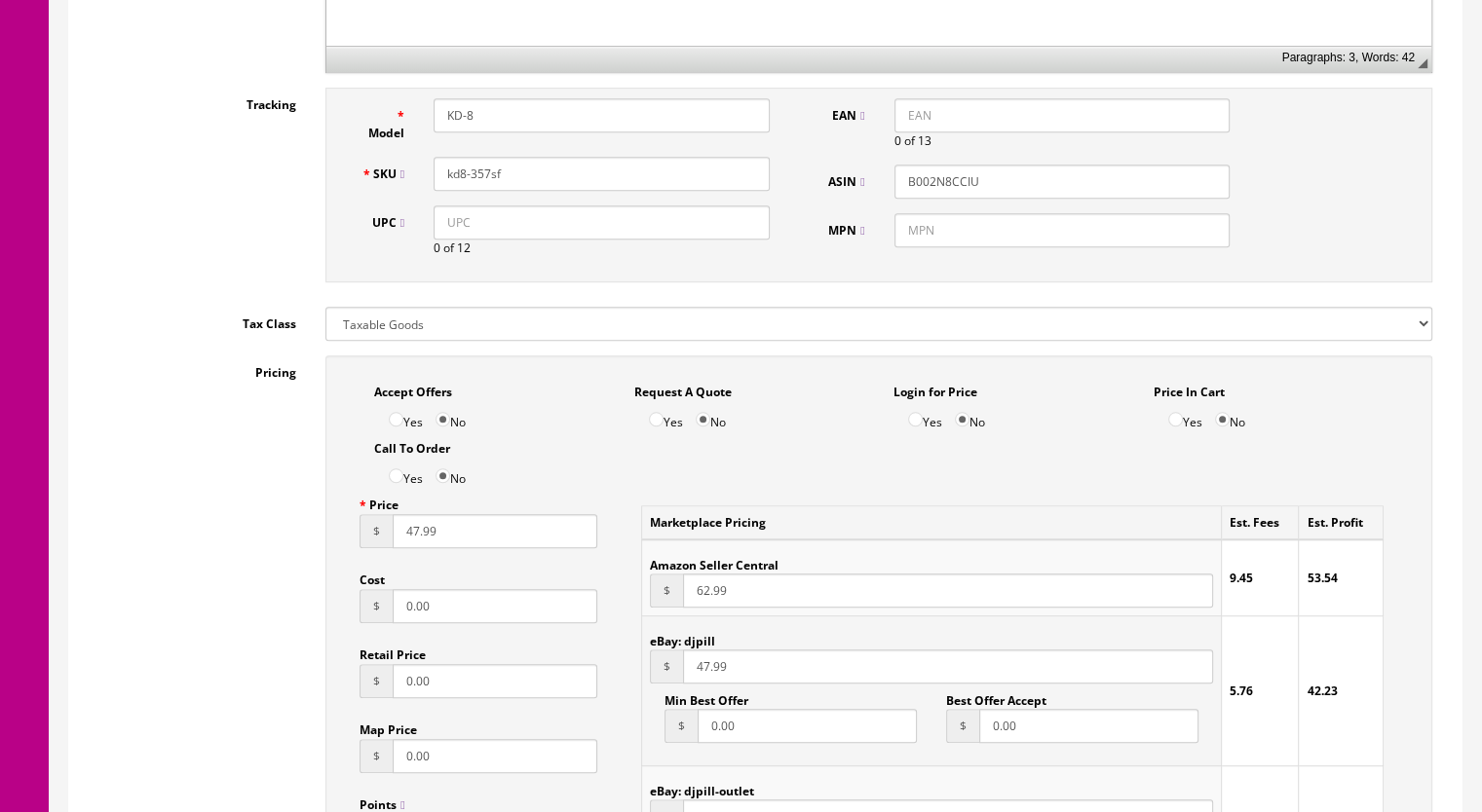
scroll to position [1266, 0]
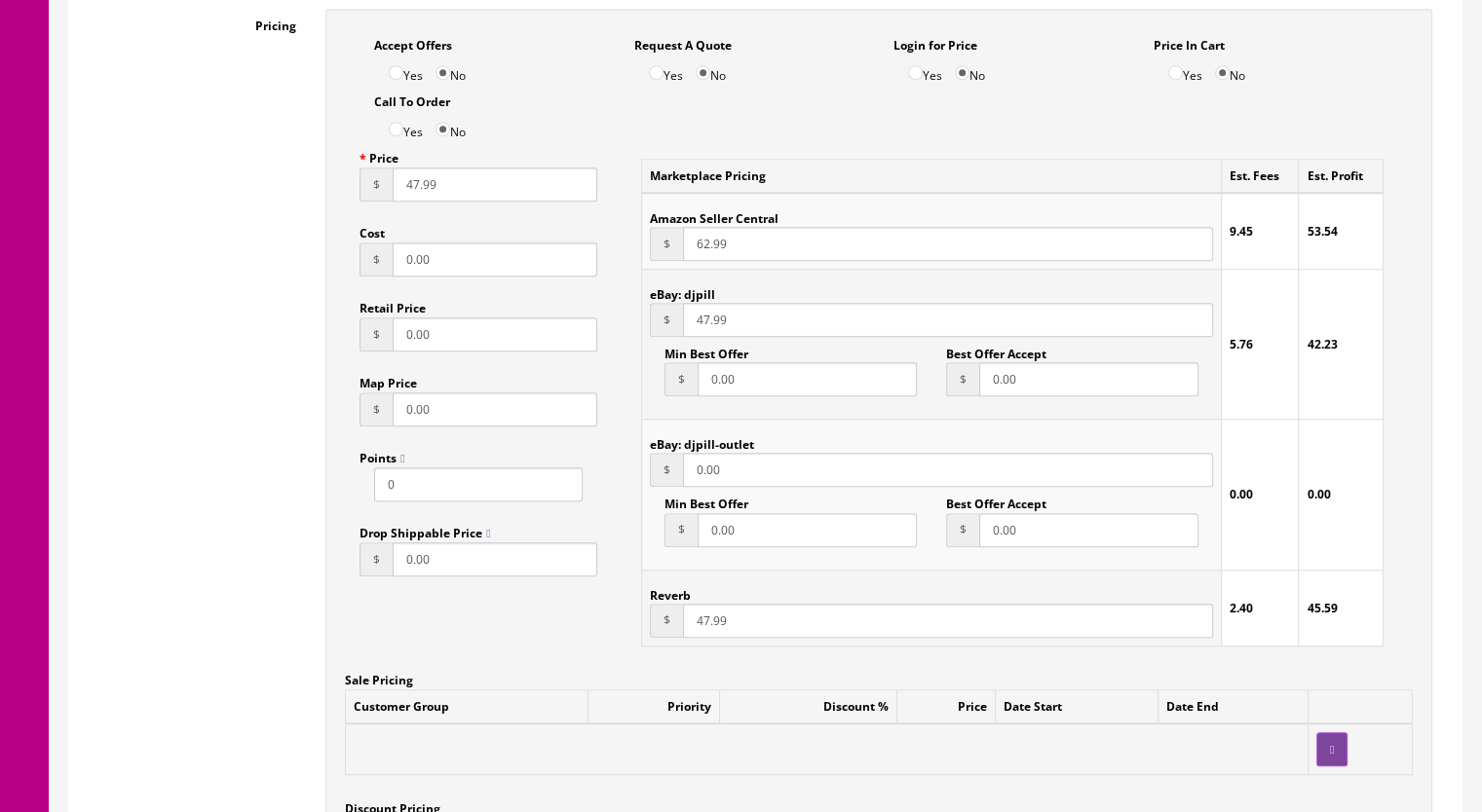
click at [699, 629] on input "47.99" at bounding box center [948, 621] width 530 height 34
type input "47.99"
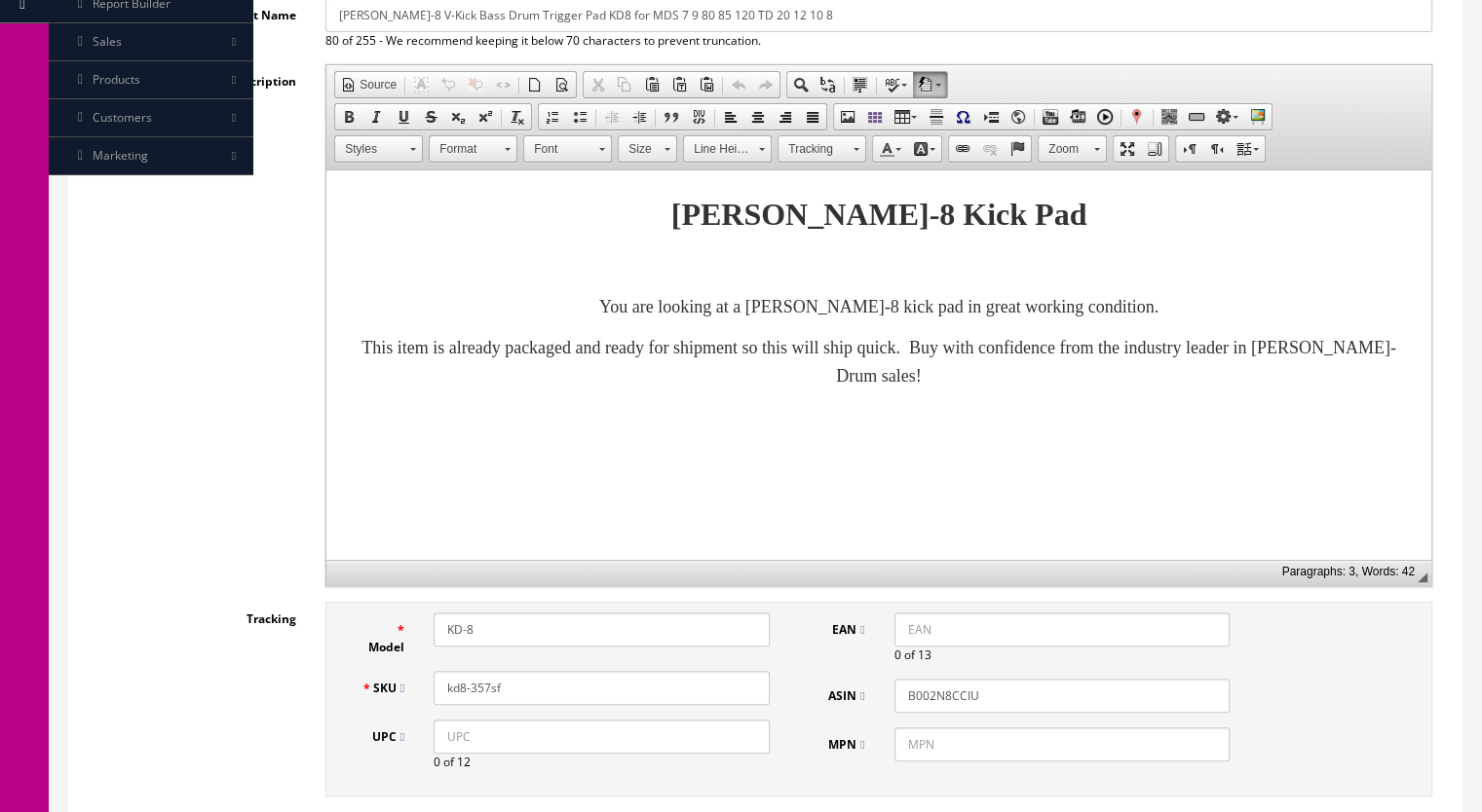
scroll to position [292, 0]
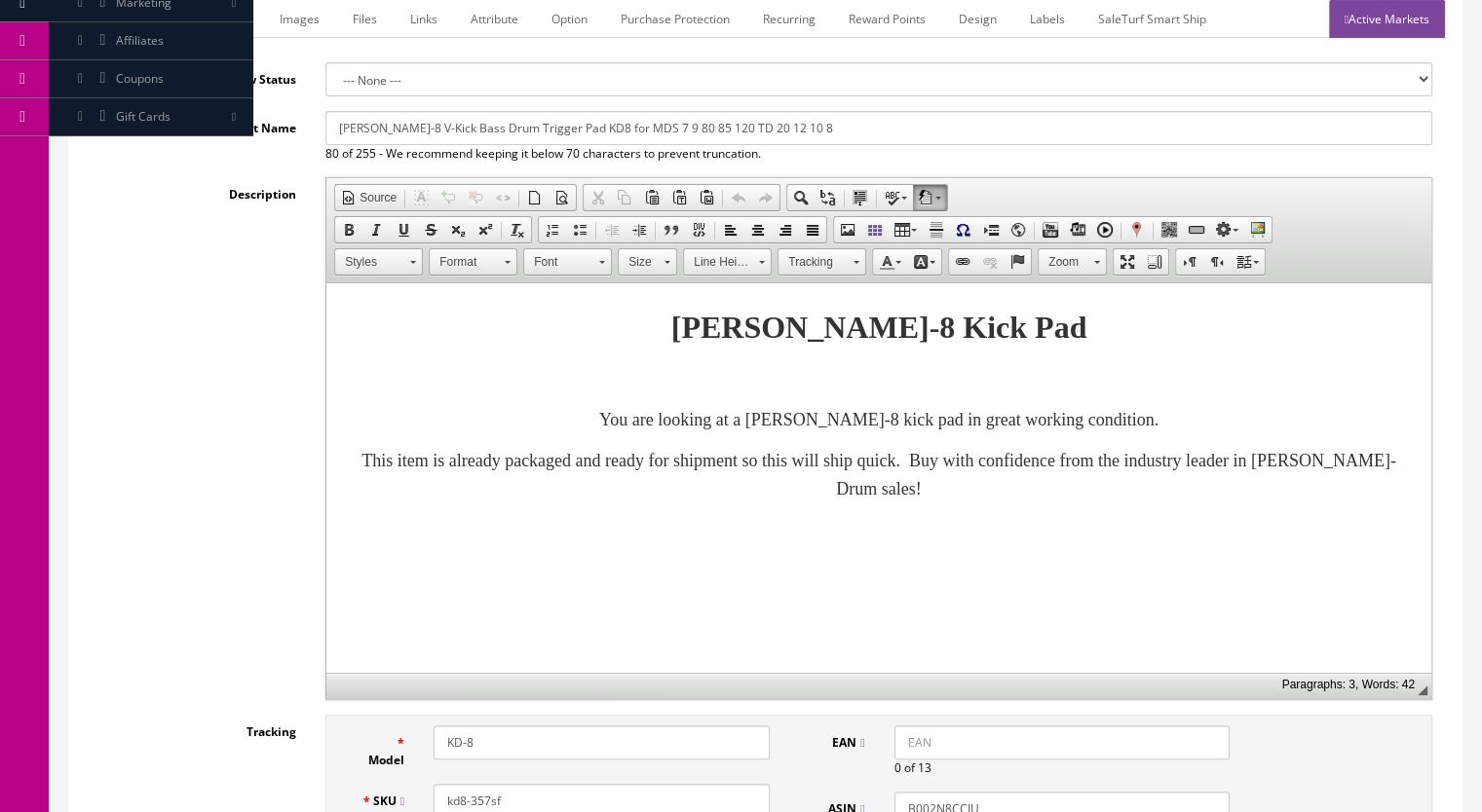
click at [1365, 17] on link "Active Markets" at bounding box center [1387, 19] width 116 height 38
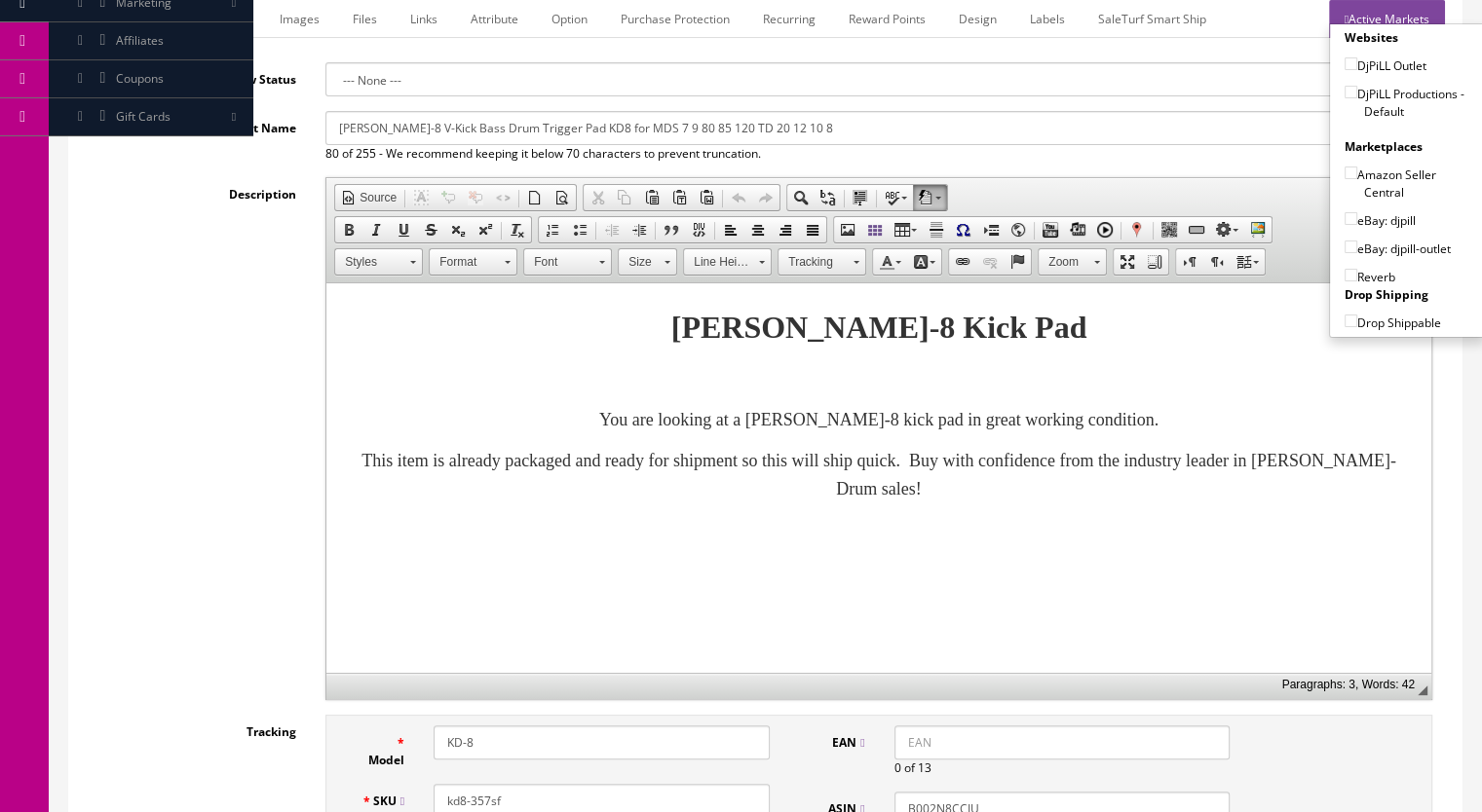
click at [1344, 90] on input"] "DjPiLL Productions - Default" at bounding box center [1350, 92] width 13 height 13
checkbox input"] "true"
click at [1345, 214] on input"] "eBay: djpill" at bounding box center [1350, 218] width 13 height 13
checkbox input"] "true"
click at [1353, 267] on label "Reverb" at bounding box center [1369, 276] width 51 height 19
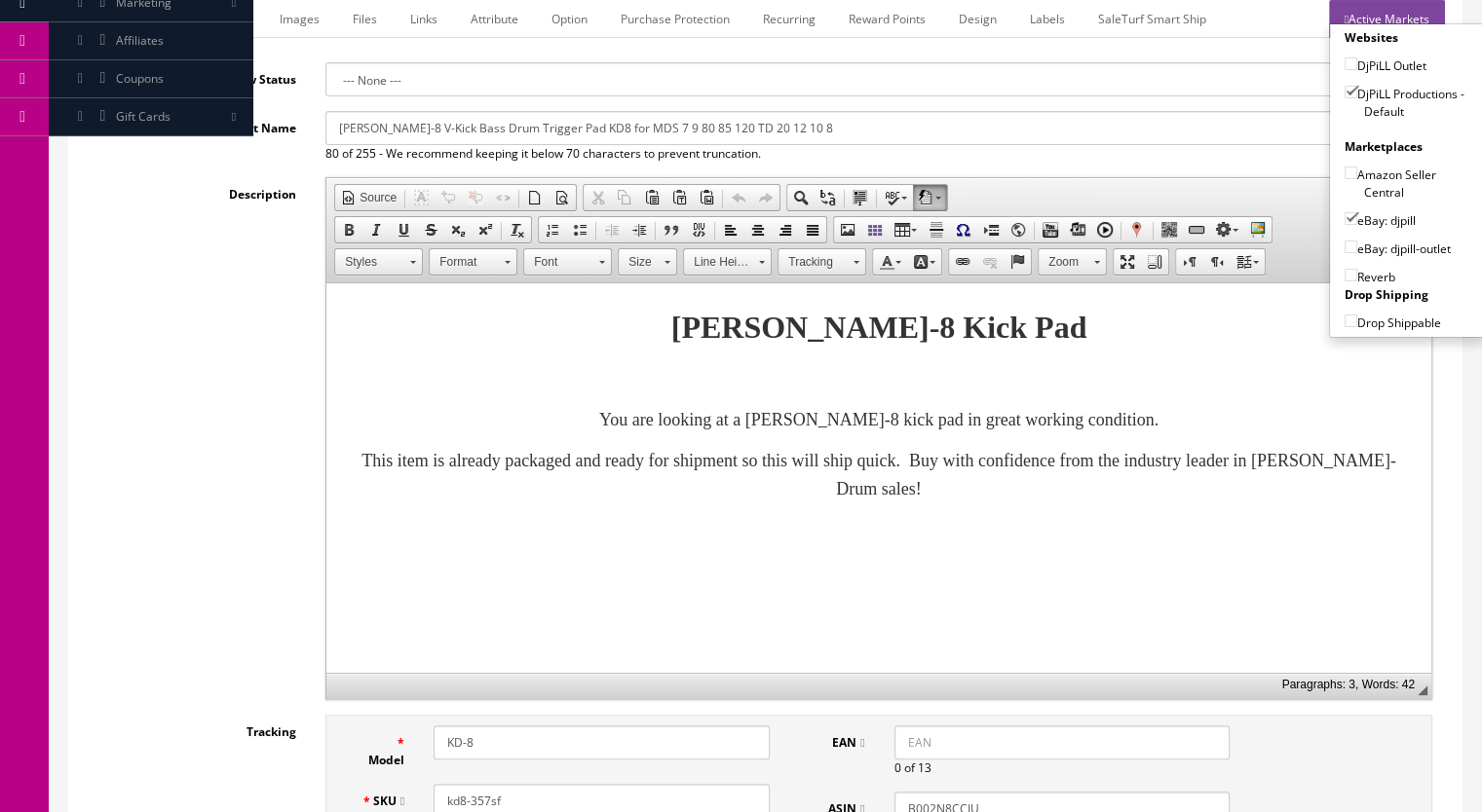
click at [1353, 269] on input"] "Reverb" at bounding box center [1350, 275] width 13 height 13
checkbox input"] "true"
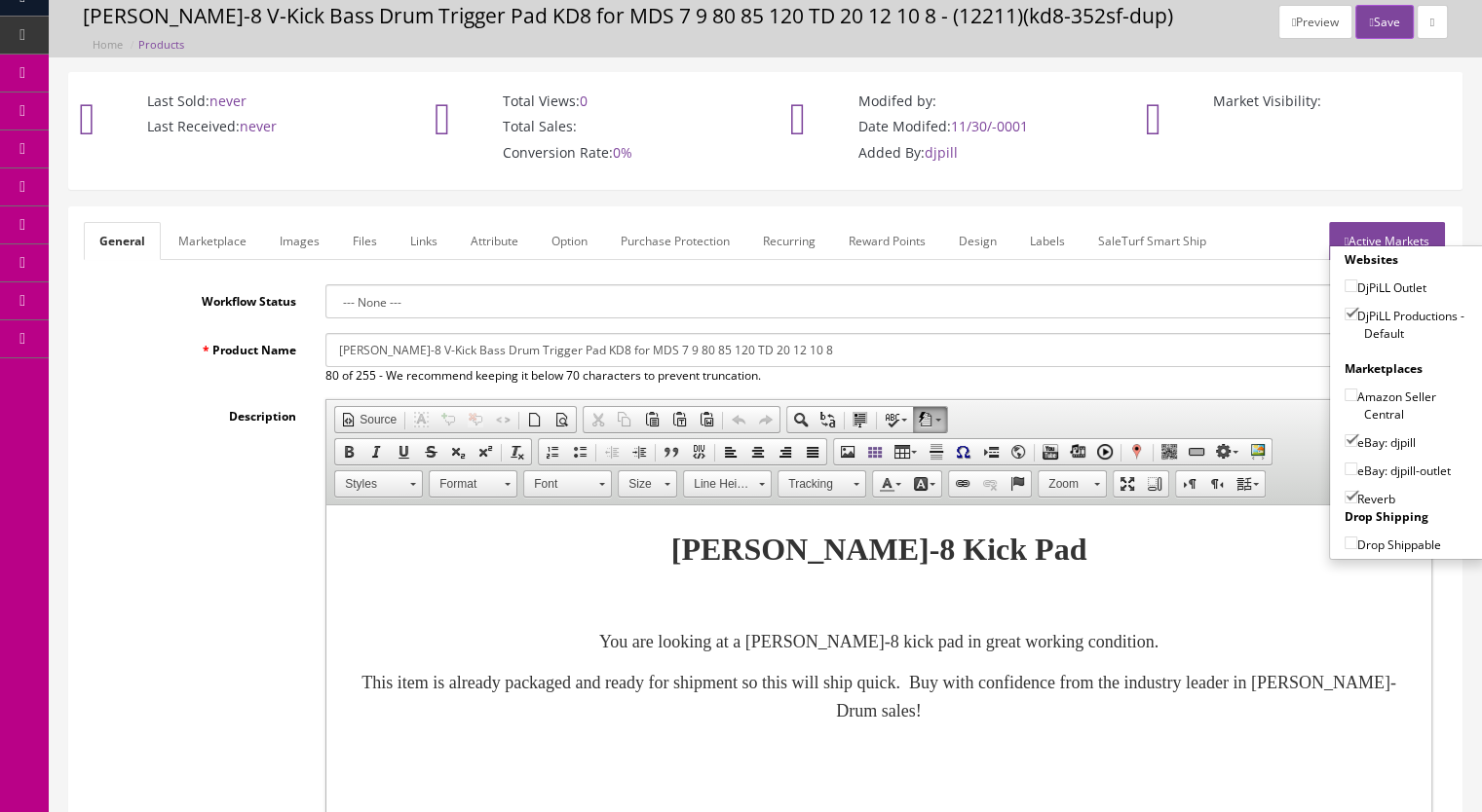
scroll to position [0, 0]
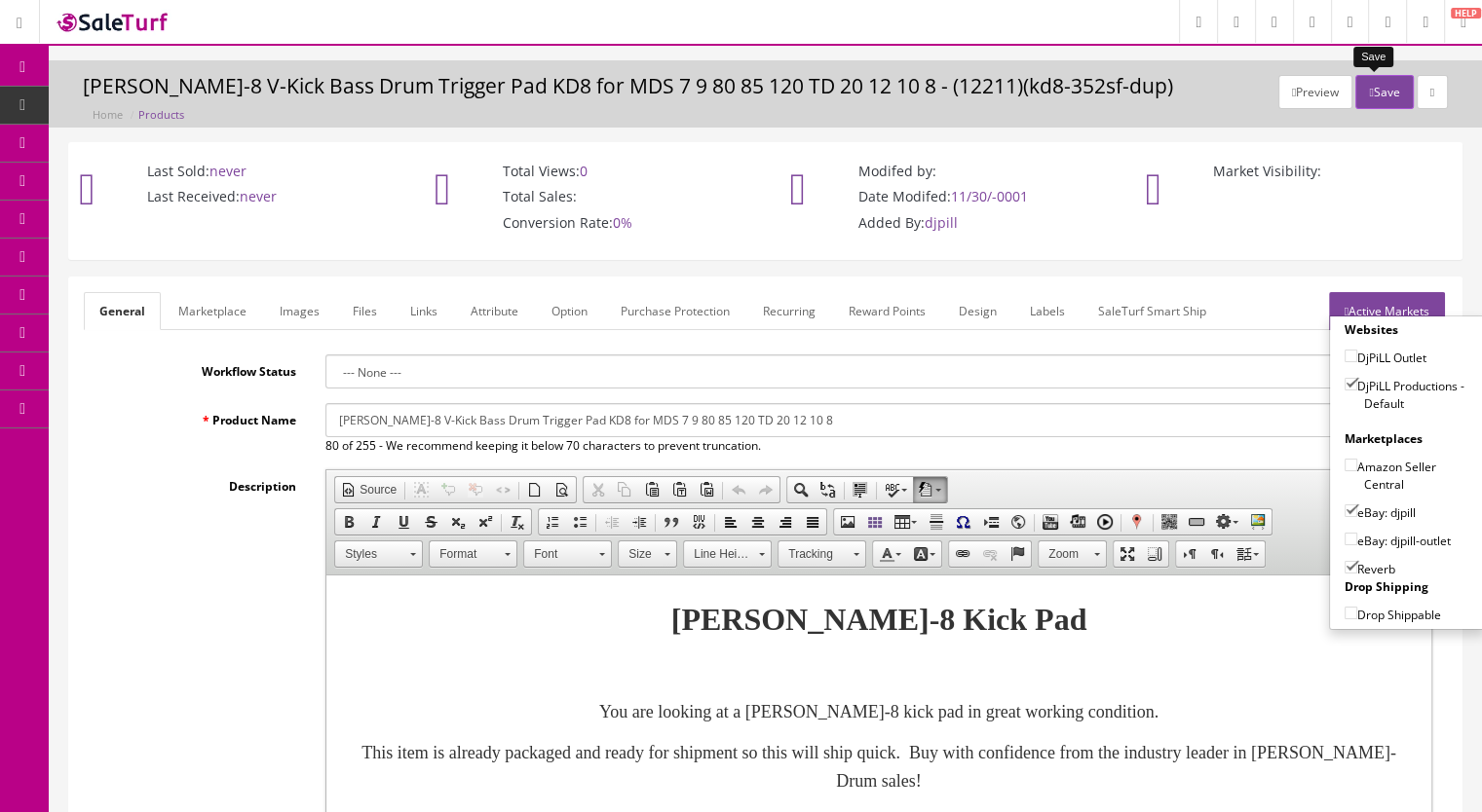
click at [1377, 97] on button "Save" at bounding box center [1383, 92] width 57 height 34
